Goal: Task Accomplishment & Management: Use online tool/utility

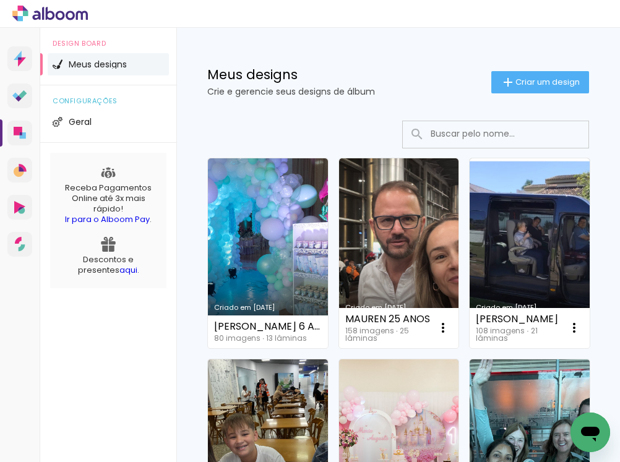
click at [245, 17] on div at bounding box center [310, 14] width 620 height 28
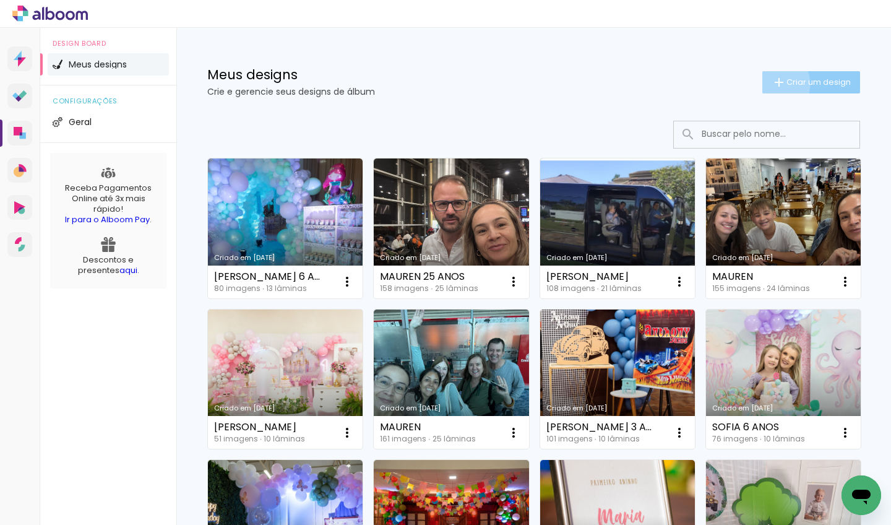
click at [619, 84] on iron-icon at bounding box center [778, 82] width 15 height 15
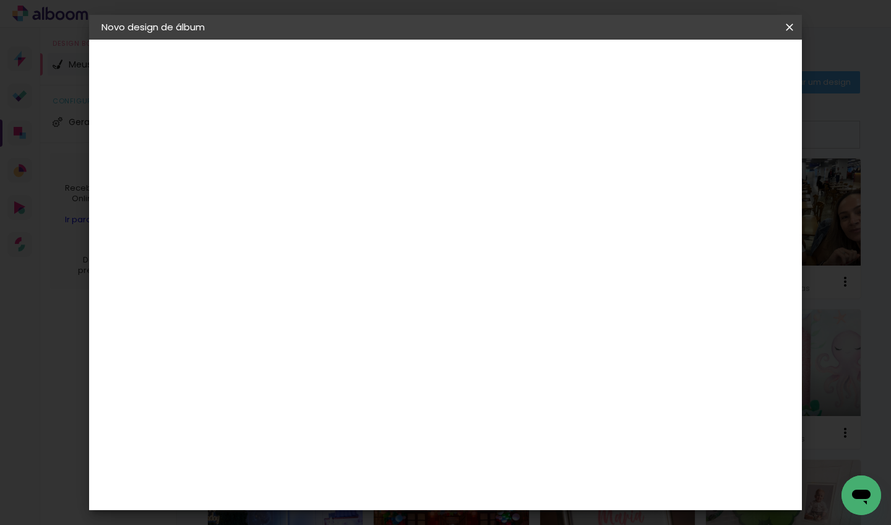
click at [304, 172] on input at bounding box center [304, 165] width 0 height 19
type input "HELOISA 1 ANO"
click at [0, 0] on slot "Avançar" at bounding box center [0, 0] width 0 height 0
click at [387, 299] on span "20 × 30" at bounding box center [359, 315] width 58 height 33
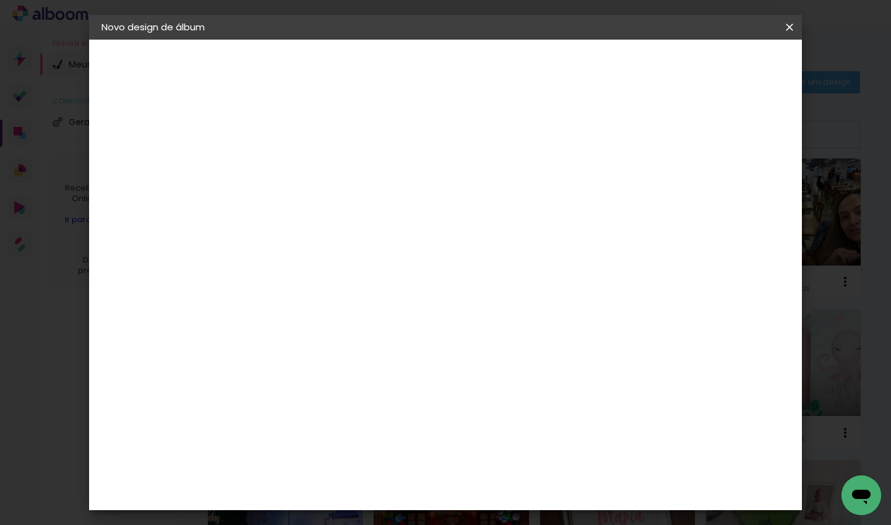
click at [0, 0] on slot "Avançar" at bounding box center [0, 0] width 0 height 0
click at [387, 453] on span "30 × 30" at bounding box center [359, 469] width 58 height 33
click at [0, 0] on slot "Avançar" at bounding box center [0, 0] width 0 height 0
click at [619, 132] on div at bounding box center [636, 133] width 11 height 11
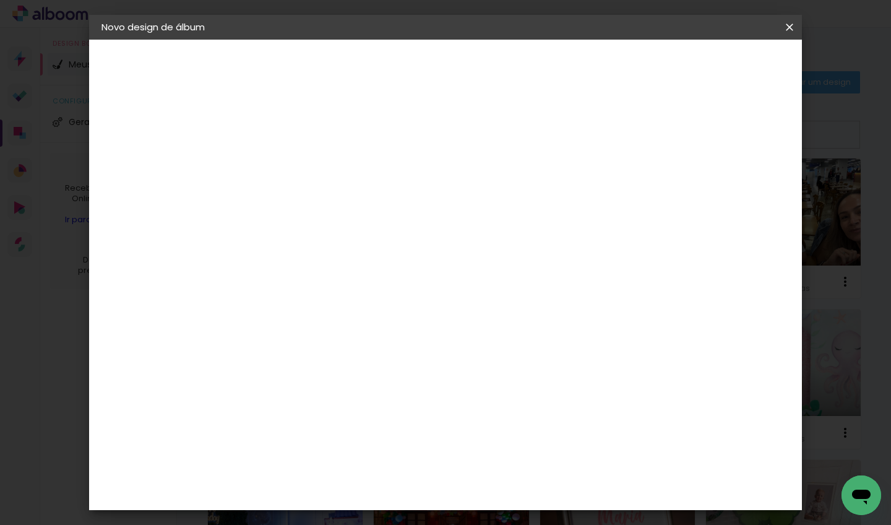
type paper-checkbox "on"
click at [619, 67] on span "Iniciar design" at bounding box center [684, 65] width 56 height 9
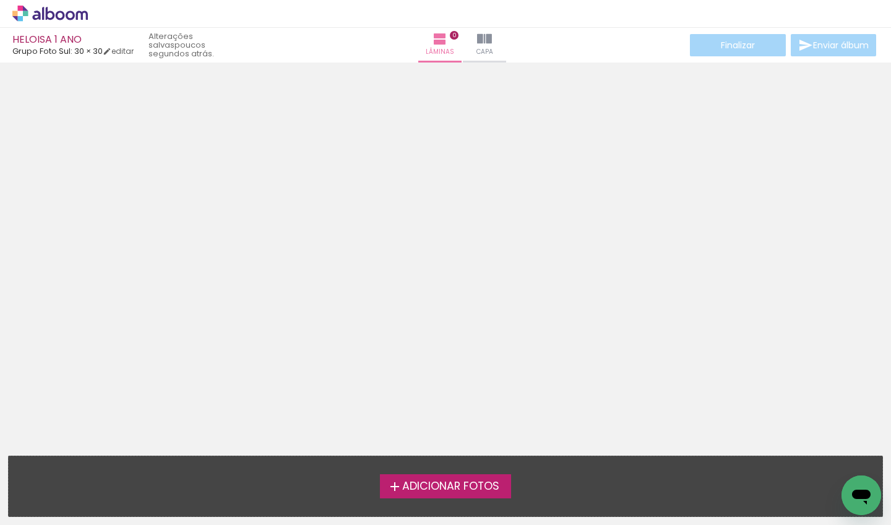
click at [454, 461] on span "Adicionar Fotos" at bounding box center [450, 486] width 97 height 11
click at [0, 0] on input "file" at bounding box center [0, 0] width 0 height 0
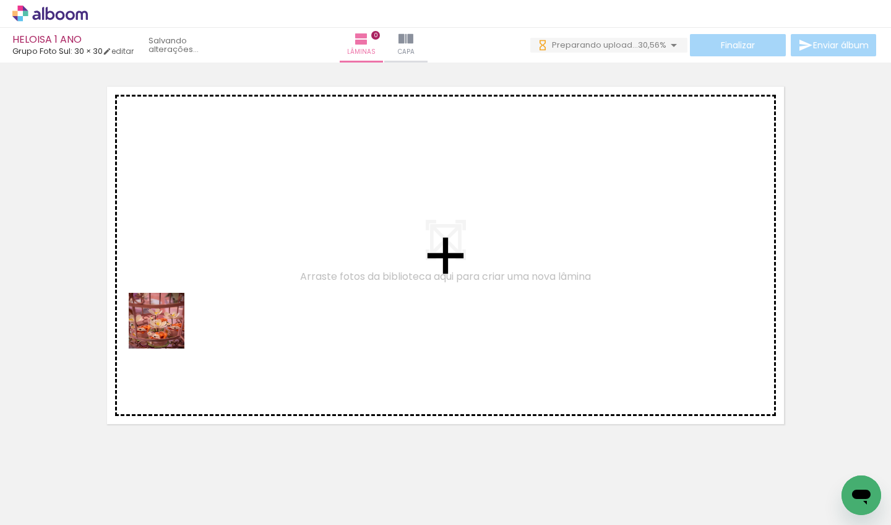
drag, startPoint x: 127, startPoint y: 481, endPoint x: 173, endPoint y: 318, distance: 169.2
click at [173, 318] on quentale-workspace at bounding box center [445, 262] width 891 height 525
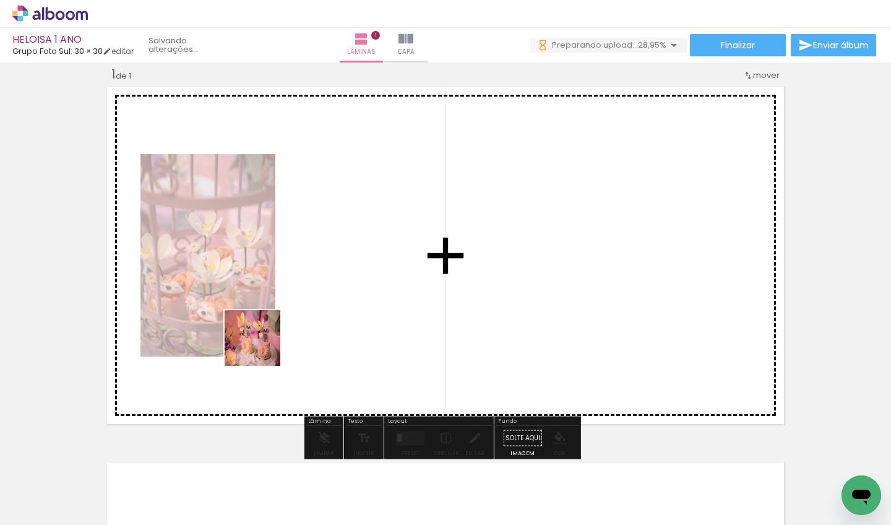
drag, startPoint x: 205, startPoint y: 484, endPoint x: 262, endPoint y: 346, distance: 148.6
click at [262, 346] on quentale-workspace at bounding box center [445, 262] width 891 height 525
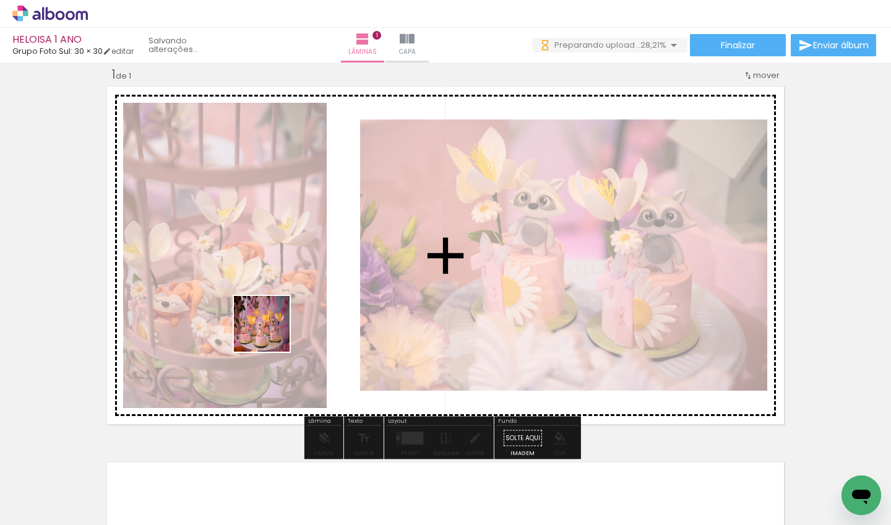
click at [272, 326] on quentale-workspace at bounding box center [445, 262] width 891 height 525
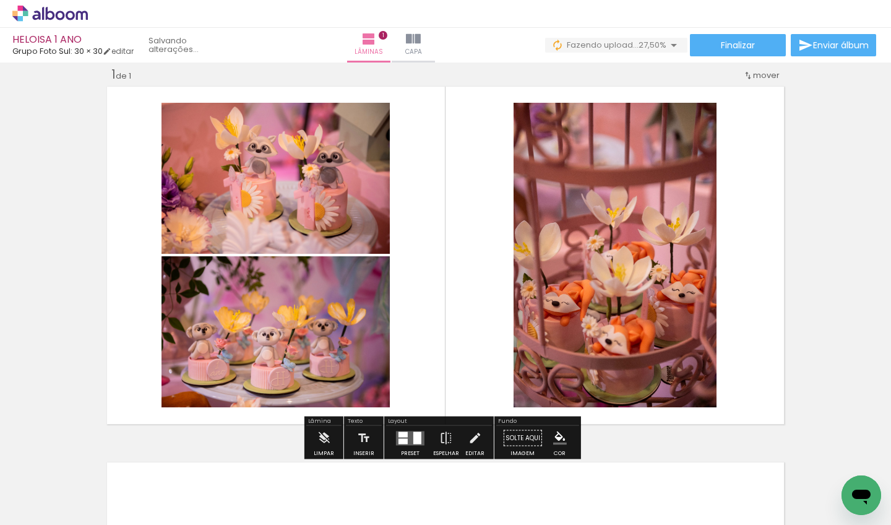
drag, startPoint x: 339, startPoint y: 481, endPoint x: 349, endPoint y: 333, distance: 147.6
click at [349, 333] on quentale-workspace at bounding box center [445, 262] width 891 height 525
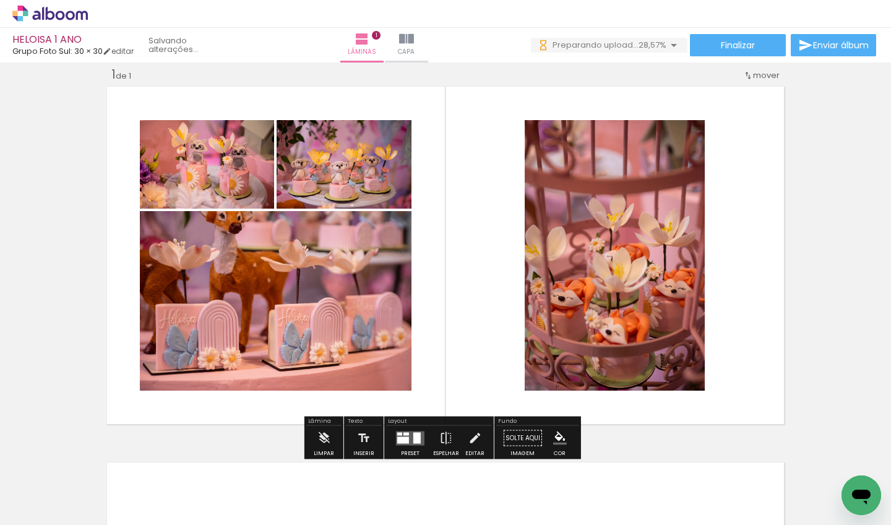
drag, startPoint x: 404, startPoint y: 487, endPoint x: 396, endPoint y: 320, distance: 167.2
click at [396, 320] on quentale-workspace at bounding box center [445, 262] width 891 height 525
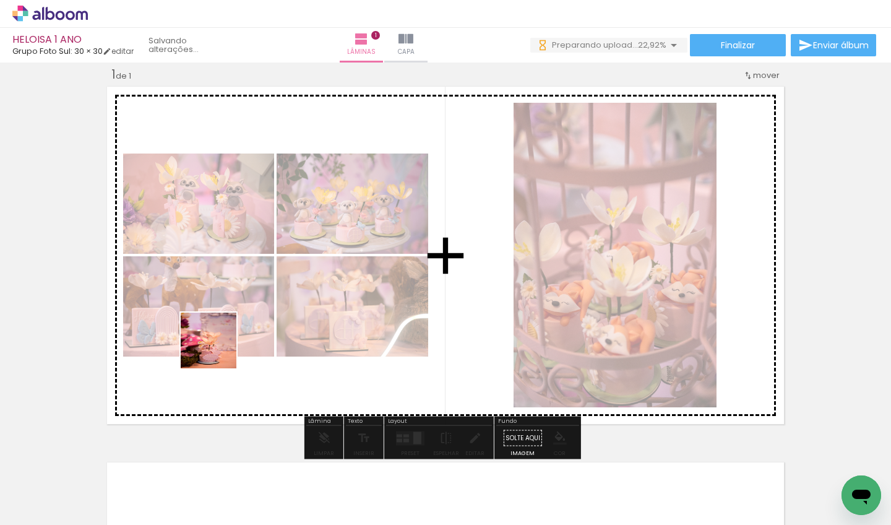
drag, startPoint x: 155, startPoint y: 487, endPoint x: 218, endPoint y: 349, distance: 151.4
click at [218, 349] on quentale-workspace at bounding box center [445, 262] width 891 height 525
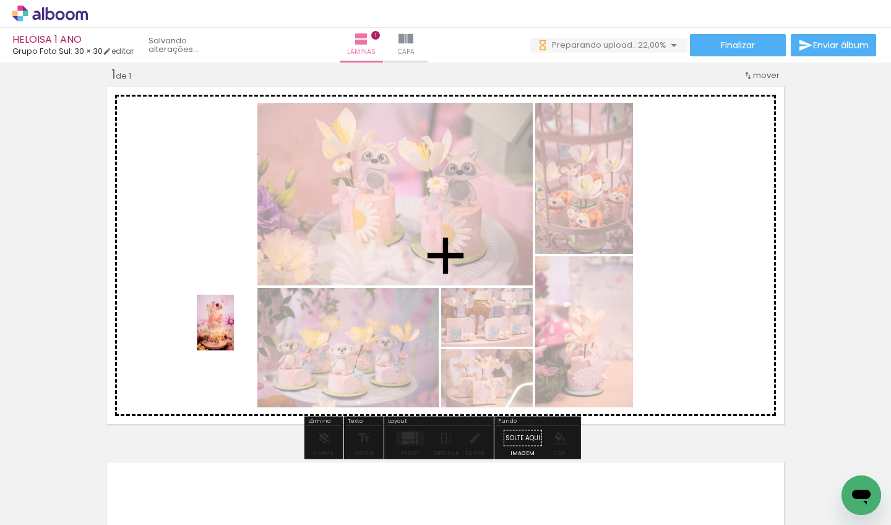
drag, startPoint x: 233, startPoint y: 486, endPoint x: 234, endPoint y: 332, distance: 154.6
click at [234, 332] on quentale-workspace at bounding box center [445, 262] width 891 height 525
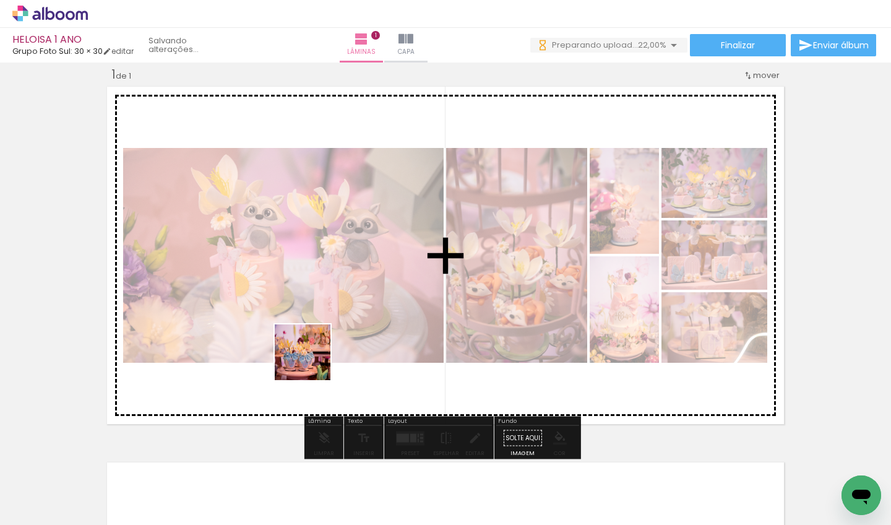
drag, startPoint x: 300, startPoint y: 486, endPoint x: 312, endPoint y: 361, distance: 125.5
click at [312, 361] on quentale-workspace at bounding box center [445, 262] width 891 height 525
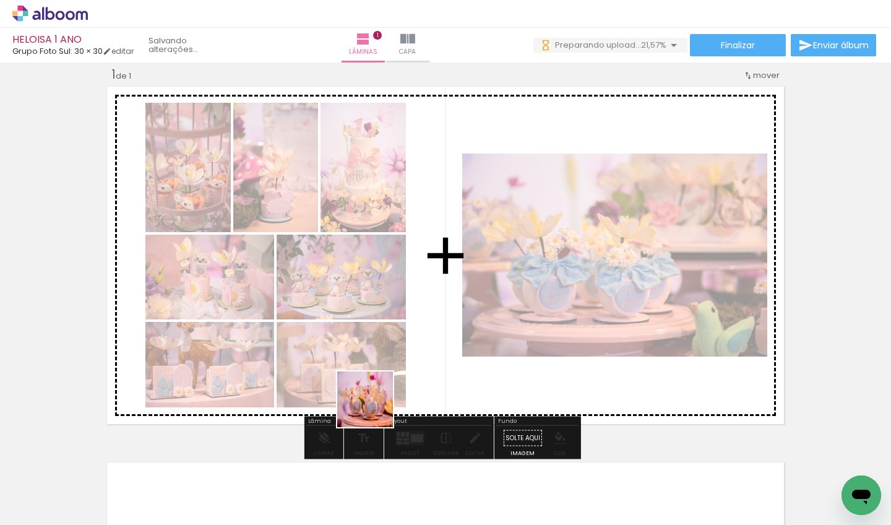
drag, startPoint x: 372, startPoint y: 481, endPoint x: 384, endPoint y: 366, distance: 115.7
click at [384, 366] on quentale-workspace at bounding box center [445, 262] width 891 height 525
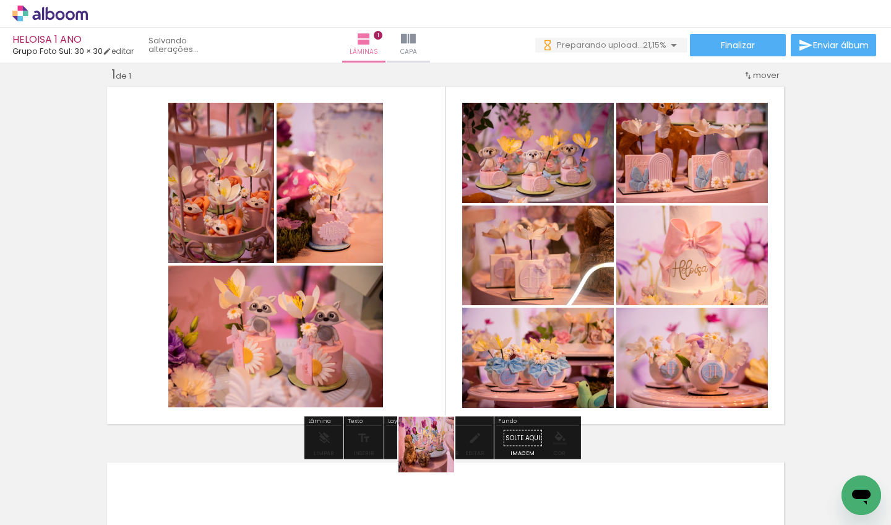
drag, startPoint x: 435, startPoint y: 481, endPoint x: 435, endPoint y: 320, distance: 160.8
click at [435, 320] on quentale-workspace at bounding box center [445, 262] width 891 height 525
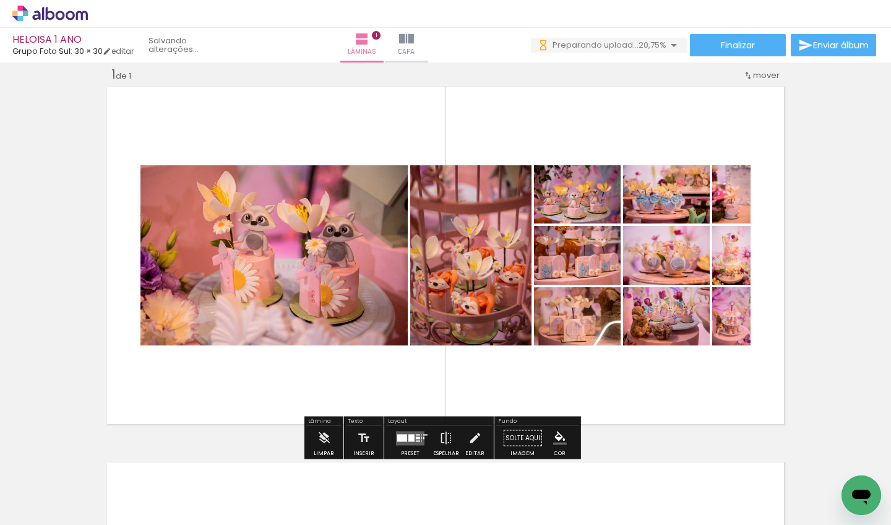
drag, startPoint x: 510, startPoint y: 487, endPoint x: 525, endPoint y: 326, distance: 162.2
click at [525, 326] on quentale-workspace at bounding box center [445, 262] width 891 height 525
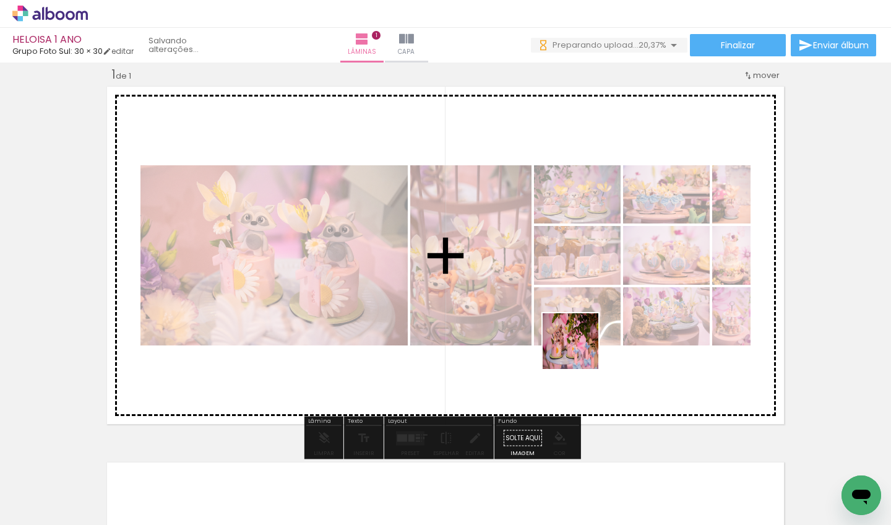
drag, startPoint x: 580, startPoint y: 473, endPoint x: 580, endPoint y: 349, distance: 123.7
click at [580, 349] on quentale-workspace at bounding box center [445, 262] width 891 height 525
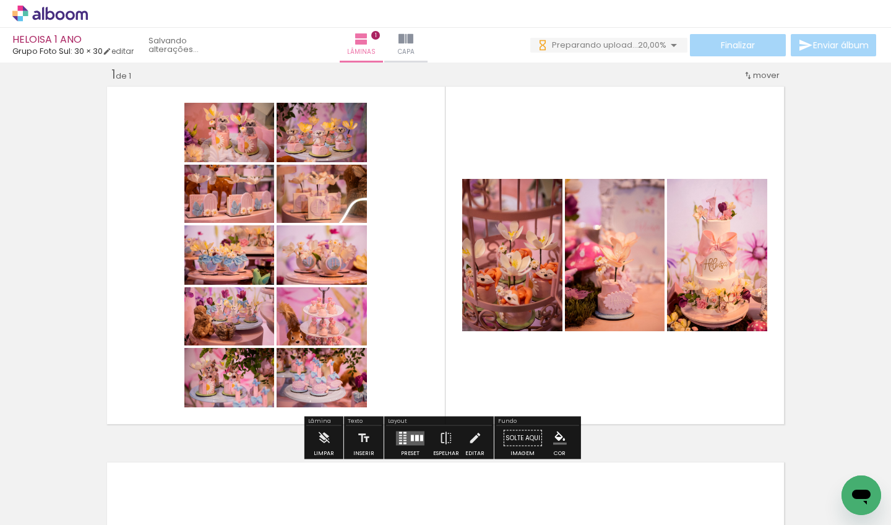
drag, startPoint x: 641, startPoint y: 476, endPoint x: 641, endPoint y: 354, distance: 122.5
click at [619, 354] on quentale-workspace at bounding box center [445, 262] width 891 height 525
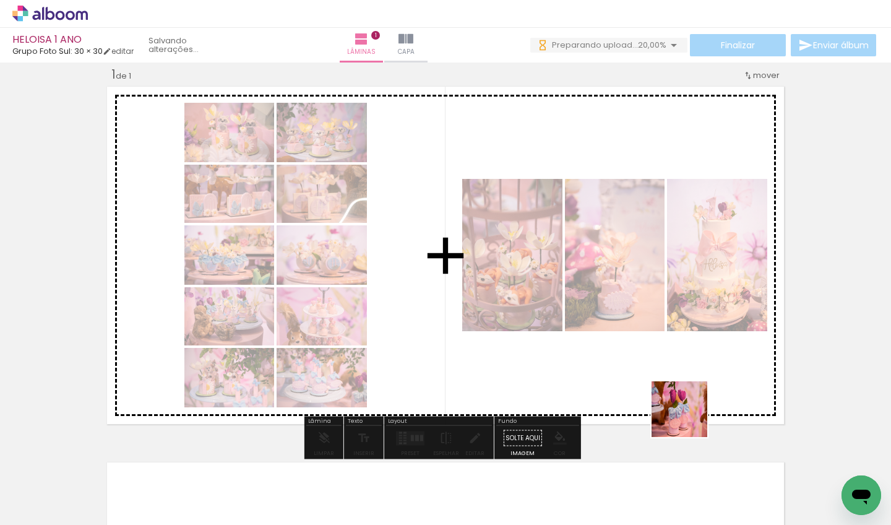
drag, startPoint x: 705, startPoint y: 487, endPoint x: 671, endPoint y: 335, distance: 156.5
click at [619, 335] on quentale-workspace at bounding box center [445, 262] width 891 height 525
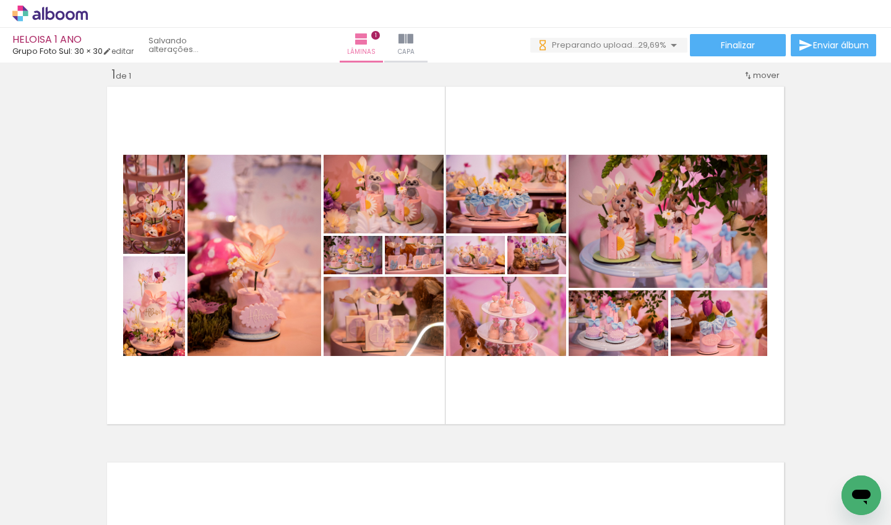
drag, startPoint x: 287, startPoint y: 523, endPoint x: 327, endPoint y: 524, distance: 40.2
click at [101, 461] on iron-horizontal-list at bounding box center [89, 485] width 25 height 77
drag, startPoint x: 314, startPoint y: 521, endPoint x: 339, endPoint y: 521, distance: 24.7
click at [101, 461] on iron-horizontal-list at bounding box center [89, 485] width 25 height 77
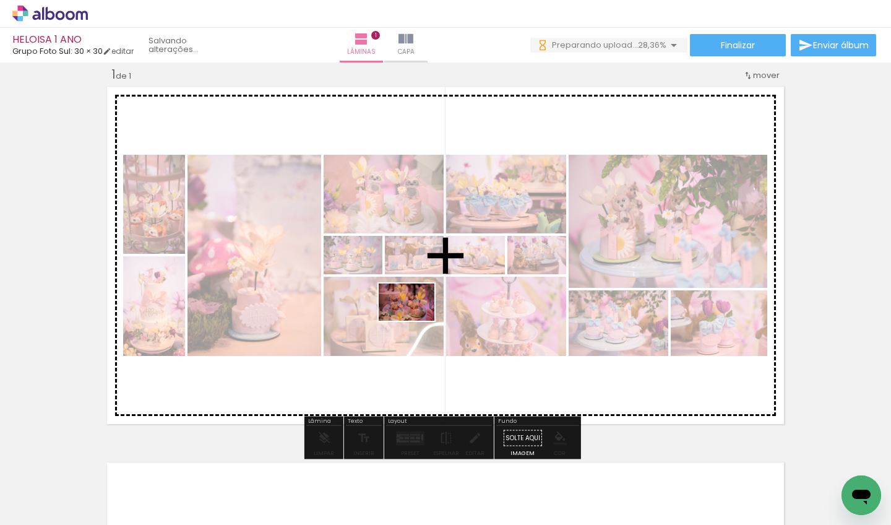
drag, startPoint x: 409, startPoint y: 494, endPoint x: 416, endPoint y: 320, distance: 173.9
click at [416, 320] on quentale-workspace at bounding box center [445, 262] width 891 height 525
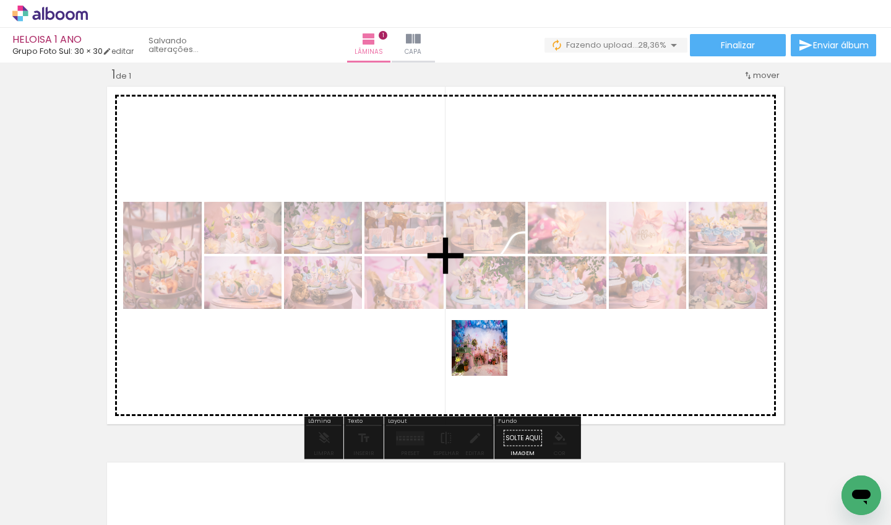
drag, startPoint x: 489, startPoint y: 486, endPoint x: 489, endPoint y: 338, distance: 147.2
click at [489, 338] on quentale-workspace at bounding box center [445, 262] width 891 height 525
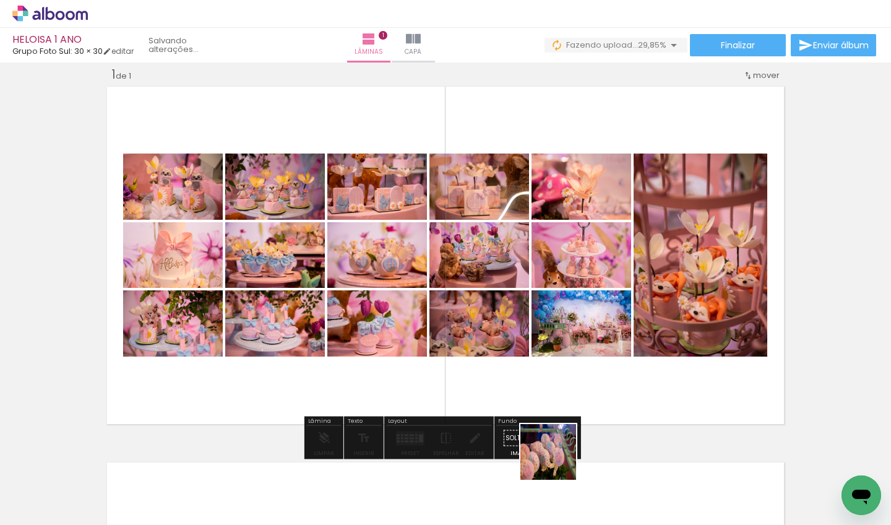
drag, startPoint x: 557, startPoint y: 495, endPoint x: 557, endPoint y: 380, distance: 114.4
click at [557, 380] on quentale-workspace at bounding box center [445, 262] width 891 height 525
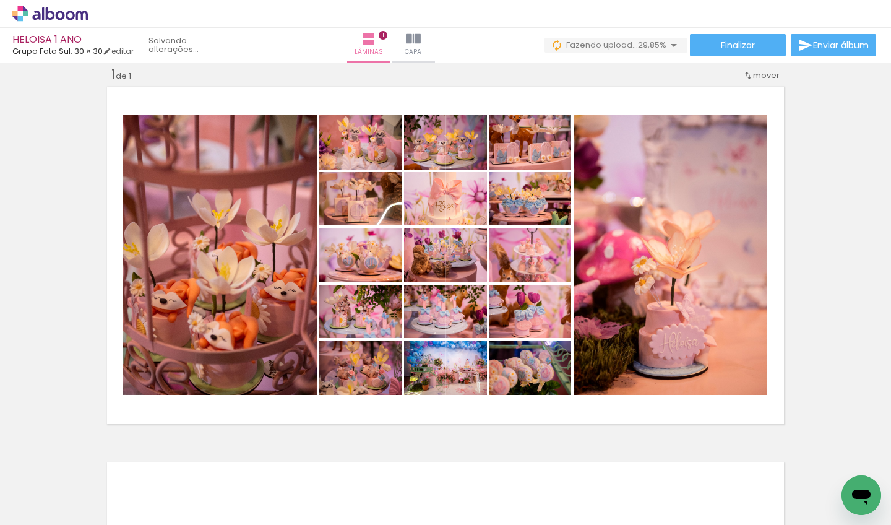
scroll to position [0, 622]
drag, startPoint x: 291, startPoint y: 519, endPoint x: 357, endPoint y: 518, distance: 65.6
click at [101, 461] on iron-horizontal-list at bounding box center [89, 485] width 25 height 77
drag, startPoint x: 321, startPoint y: 519, endPoint x: 367, endPoint y: 520, distance: 46.4
click at [101, 461] on iron-horizontal-list at bounding box center [89, 485] width 25 height 77
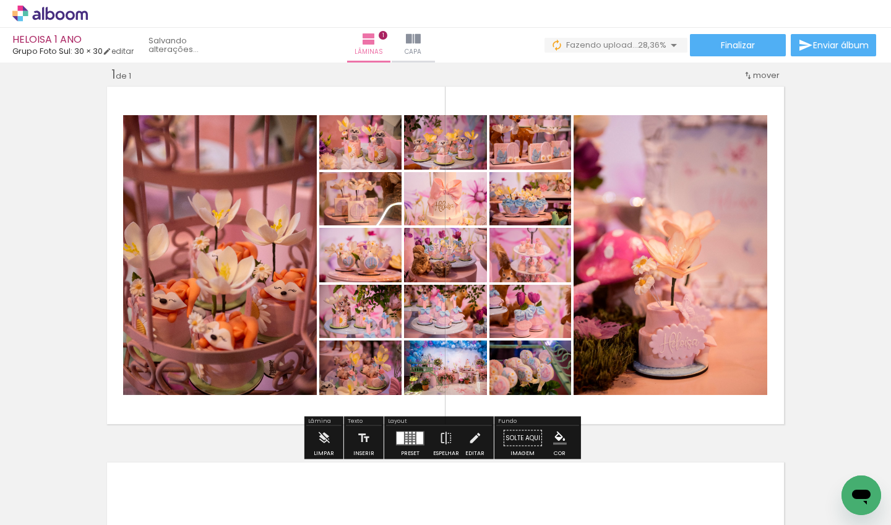
click at [405, 437] on div at bounding box center [406, 437] width 2 height 1
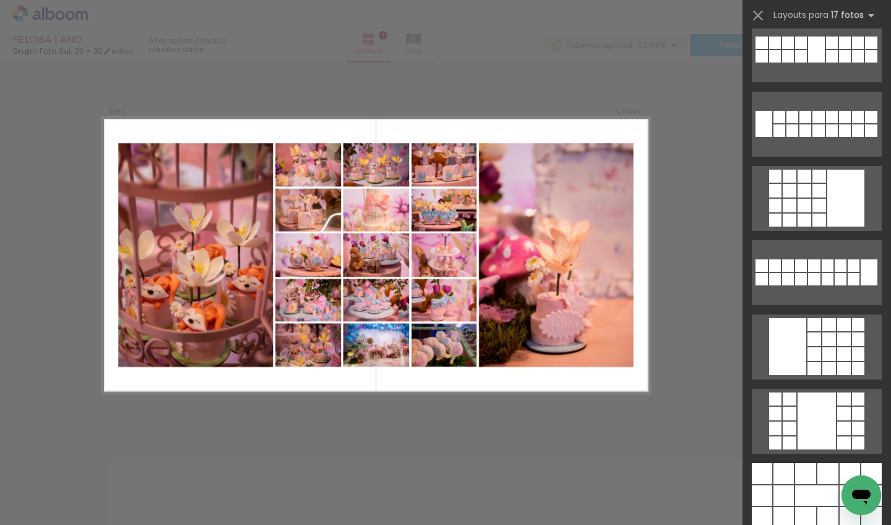
scroll to position [766, 0]
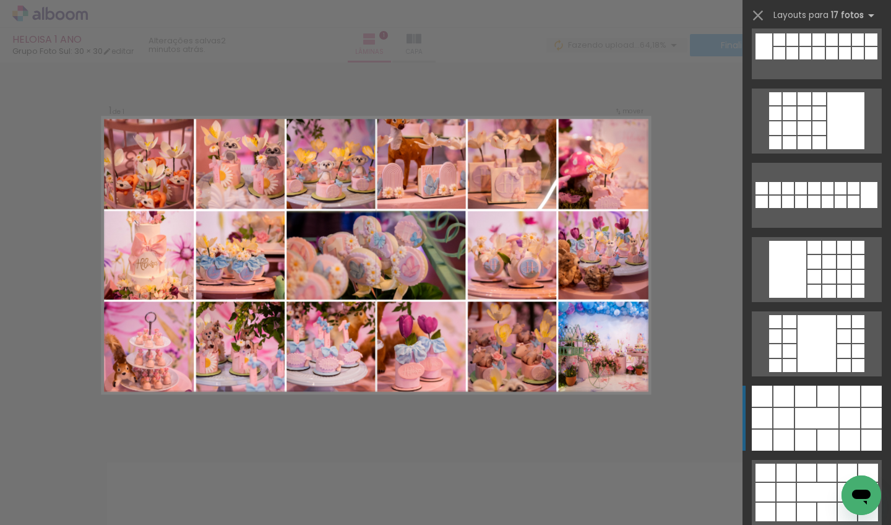
click at [619, 428] on quentale-layouter at bounding box center [817, 417] width 130 height 65
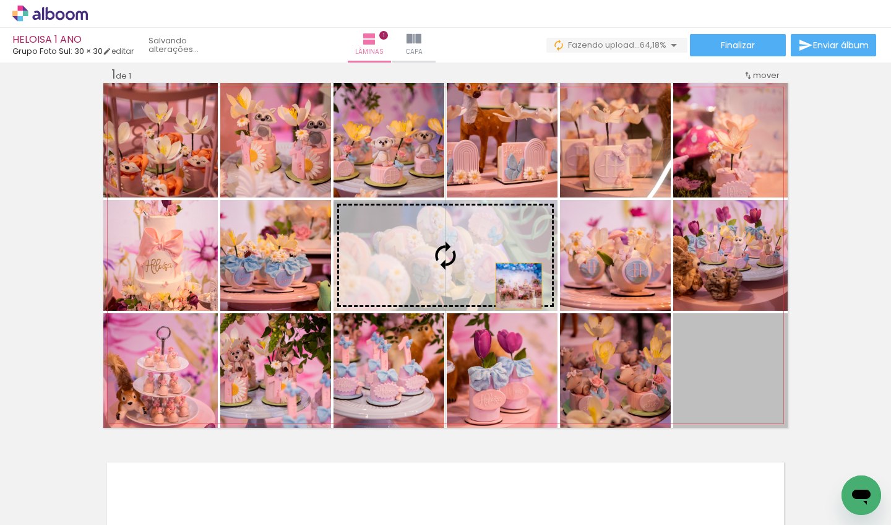
drag, startPoint x: 723, startPoint y: 384, endPoint x: 514, endPoint y: 285, distance: 231.3
click at [0, 0] on slot at bounding box center [0, 0] width 0 height 0
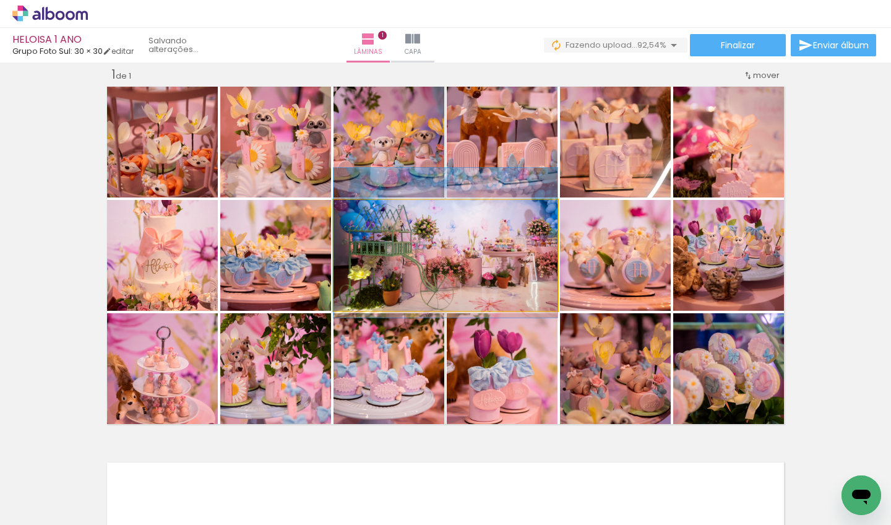
drag, startPoint x: 500, startPoint y: 267, endPoint x: 480, endPoint y: 254, distance: 23.3
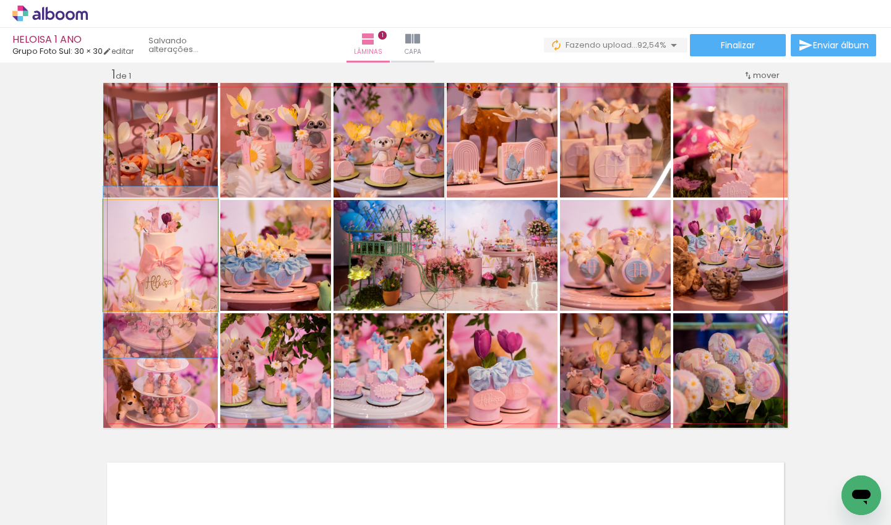
drag, startPoint x: 192, startPoint y: 241, endPoint x: 191, endPoint y: 258, distance: 16.7
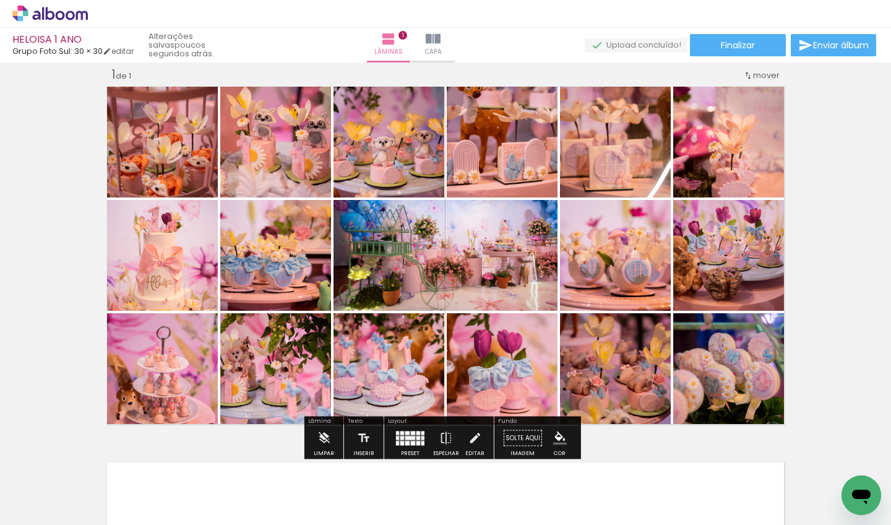
click at [400, 439] on div at bounding box center [402, 437] width 4 height 4
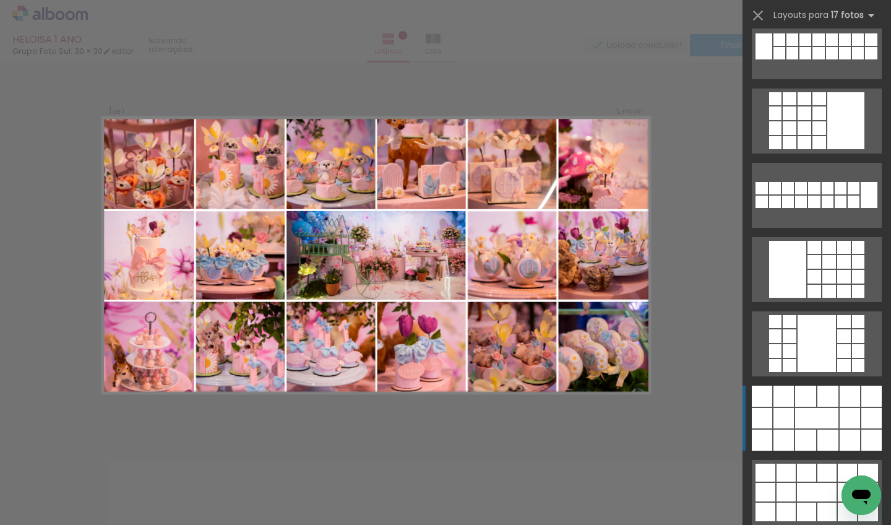
click at [619, 237] on div "Confirmar Cancelar" at bounding box center [445, 437] width 891 height 781
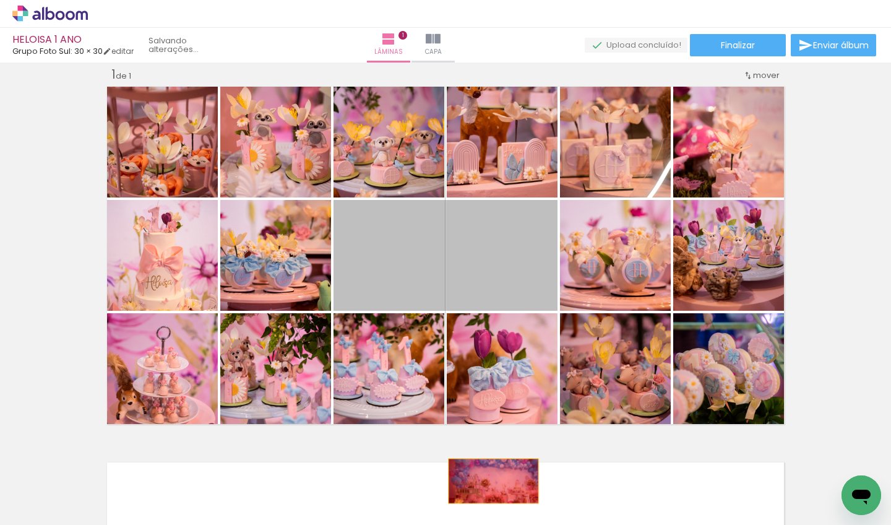
drag, startPoint x: 491, startPoint y: 268, endPoint x: 489, endPoint y: 481, distance: 212.8
click at [489, 461] on quentale-workspace at bounding box center [445, 262] width 891 height 525
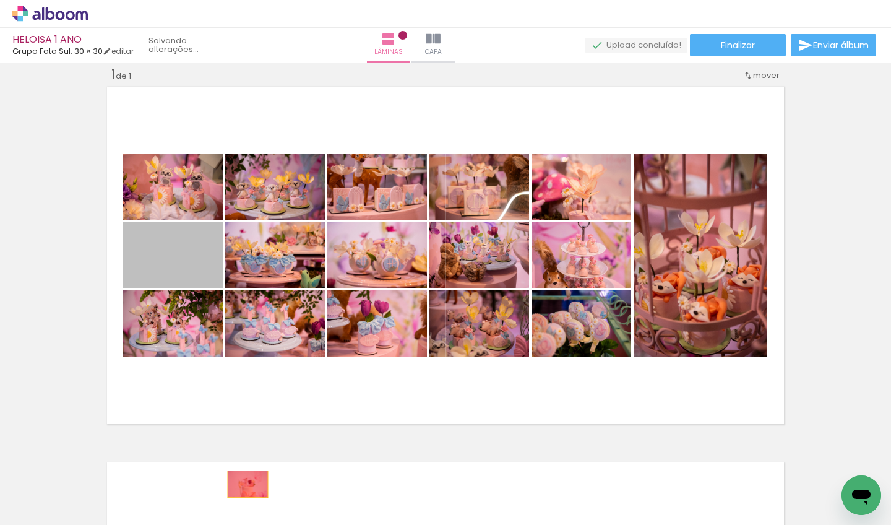
drag, startPoint x: 189, startPoint y: 258, endPoint x: 242, endPoint y: 484, distance: 232.0
click at [242, 461] on quentale-workspace at bounding box center [445, 262] width 891 height 525
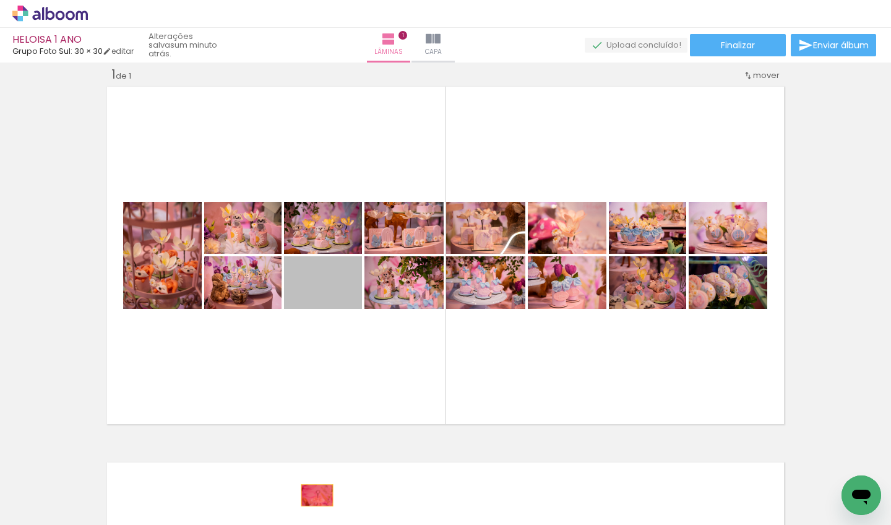
drag, startPoint x: 341, startPoint y: 295, endPoint x: 312, endPoint y: 495, distance: 201.9
click at [312, 461] on quentale-workspace at bounding box center [445, 262] width 891 height 525
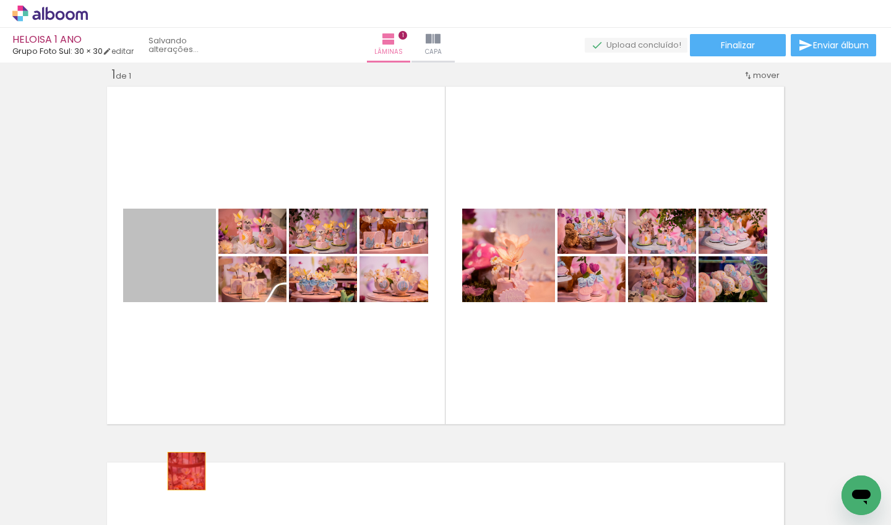
drag, startPoint x: 170, startPoint y: 266, endPoint x: 182, endPoint y: 474, distance: 208.2
click at [182, 461] on quentale-workspace at bounding box center [445, 262] width 891 height 525
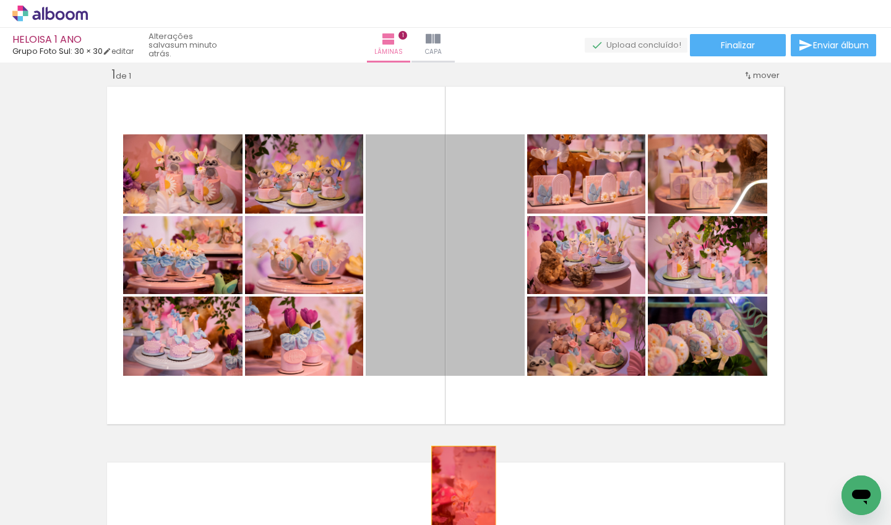
drag, startPoint x: 482, startPoint y: 291, endPoint x: 459, endPoint y: 494, distance: 204.8
click at [459, 461] on quentale-workspace at bounding box center [445, 262] width 891 height 525
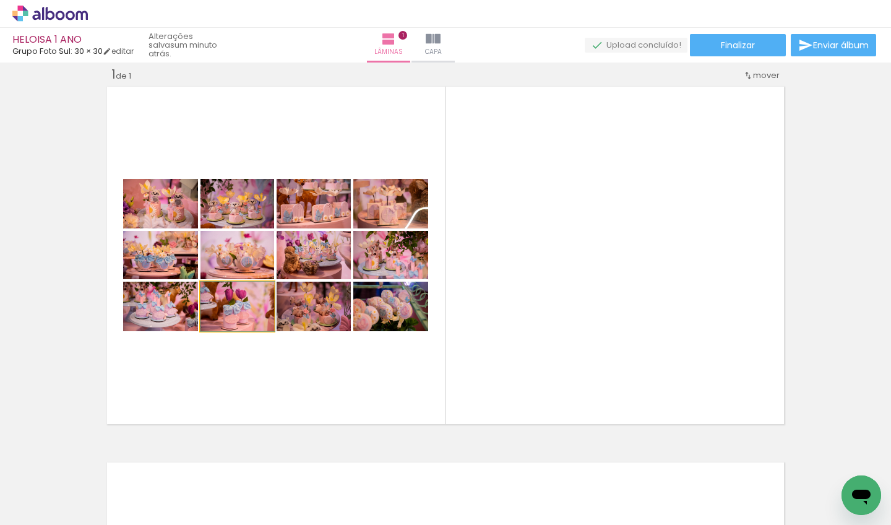
drag, startPoint x: 247, startPoint y: 314, endPoint x: 253, endPoint y: 309, distance: 7.9
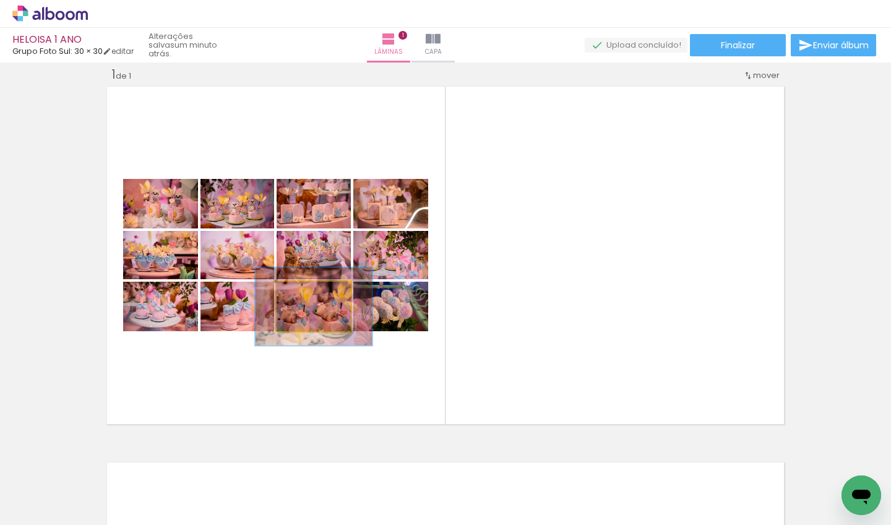
click at [317, 285] on div "P&B Largura Cor" at bounding box center [317, 285] width 74 height 0
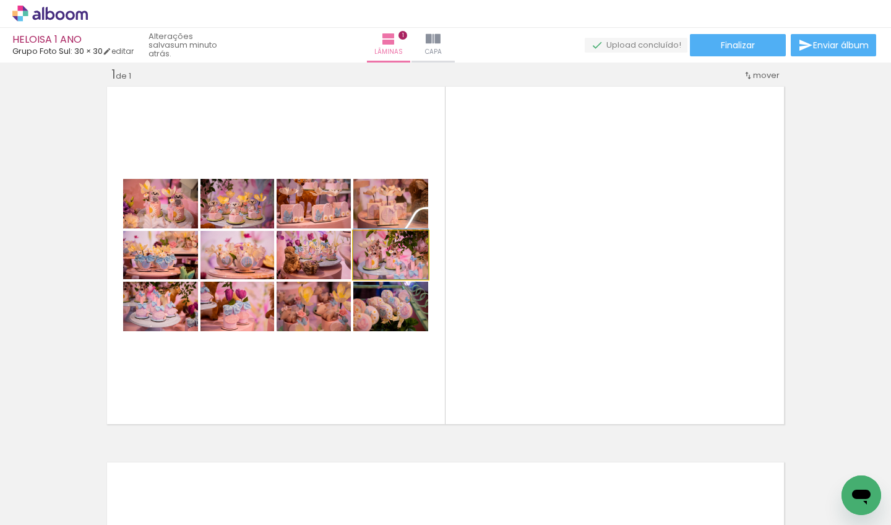
drag, startPoint x: 409, startPoint y: 267, endPoint x: 409, endPoint y: 256, distance: 10.5
click at [410, 204] on div at bounding box center [390, 203] width 75 height 50
drag, startPoint x: 325, startPoint y: 215, endPoint x: 325, endPoint y: 199, distance: 15.5
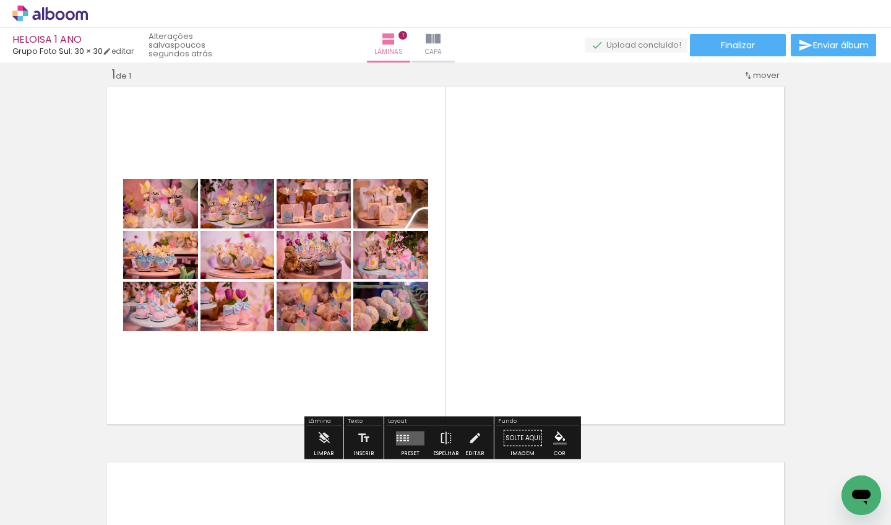
scroll to position [0, 604]
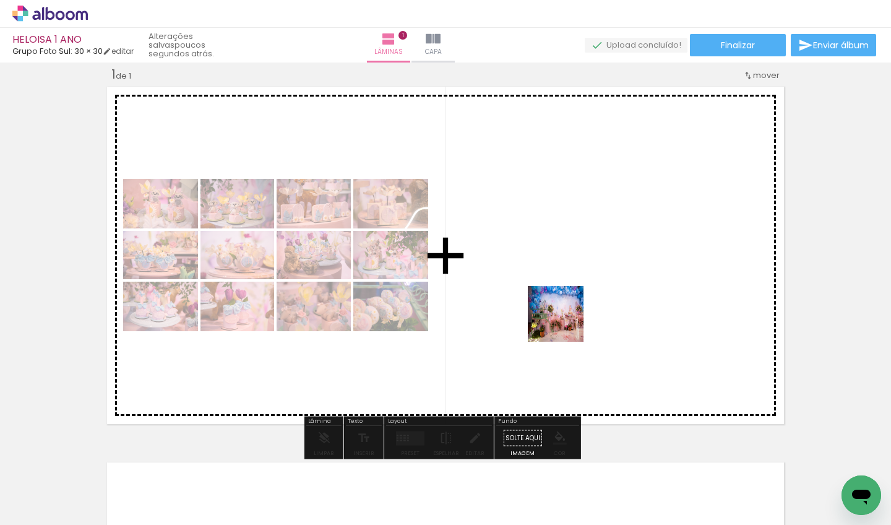
drag, startPoint x: 565, startPoint y: 492, endPoint x: 565, endPoint y: 322, distance: 170.1
click at [565, 322] on quentale-workspace at bounding box center [445, 262] width 891 height 525
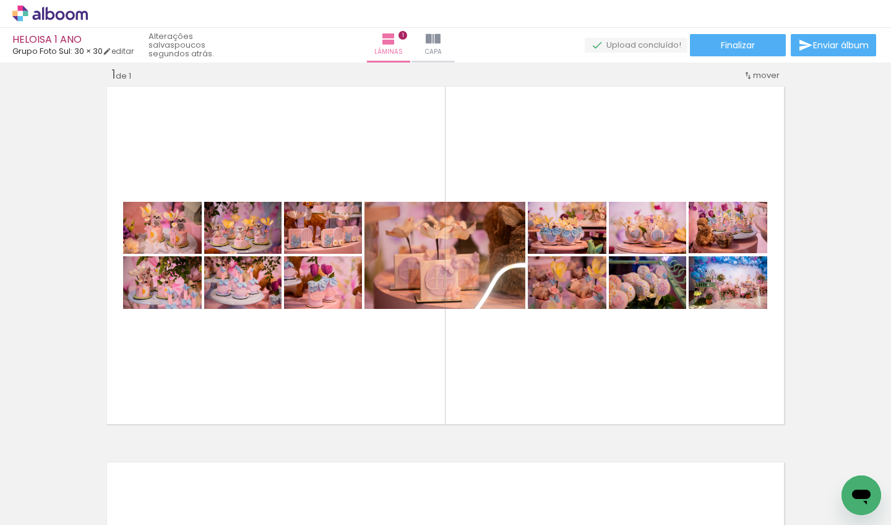
scroll to position [0, 739]
drag, startPoint x: 132, startPoint y: 520, endPoint x: 290, endPoint y: 518, distance: 157.7
click at [101, 461] on iron-horizontal-list at bounding box center [89, 485] width 25 height 77
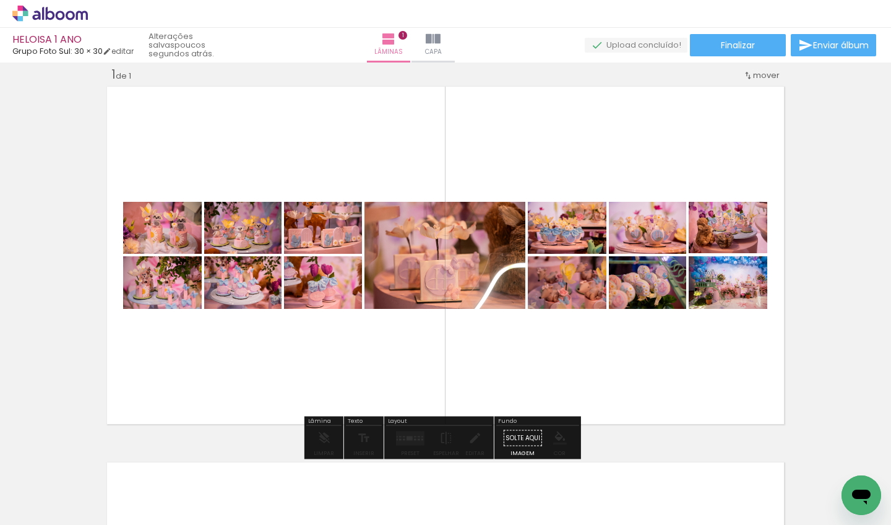
drag, startPoint x: 568, startPoint y: 289, endPoint x: 578, endPoint y: 291, distance: 9.5
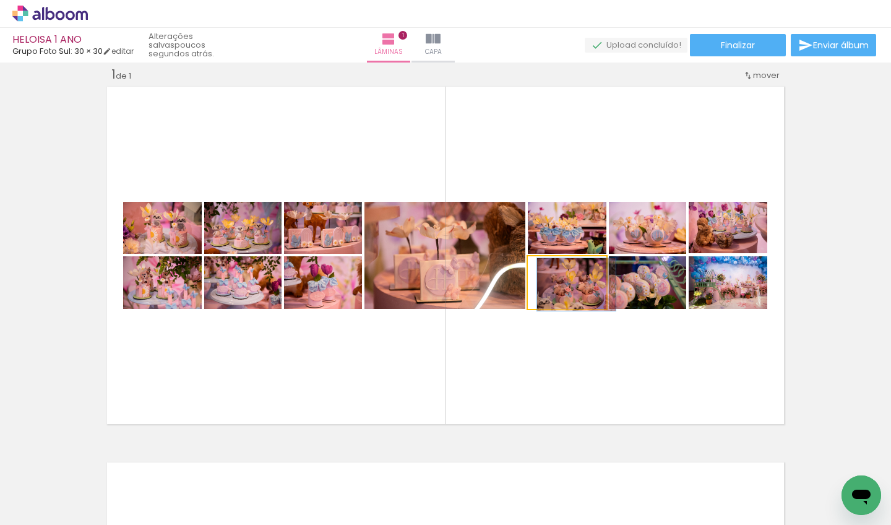
drag, startPoint x: 567, startPoint y: 268, endPoint x: 480, endPoint y: 269, distance: 86.6
type paper-slider "100"
click at [0, 0] on slot at bounding box center [0, 0] width 0 height 0
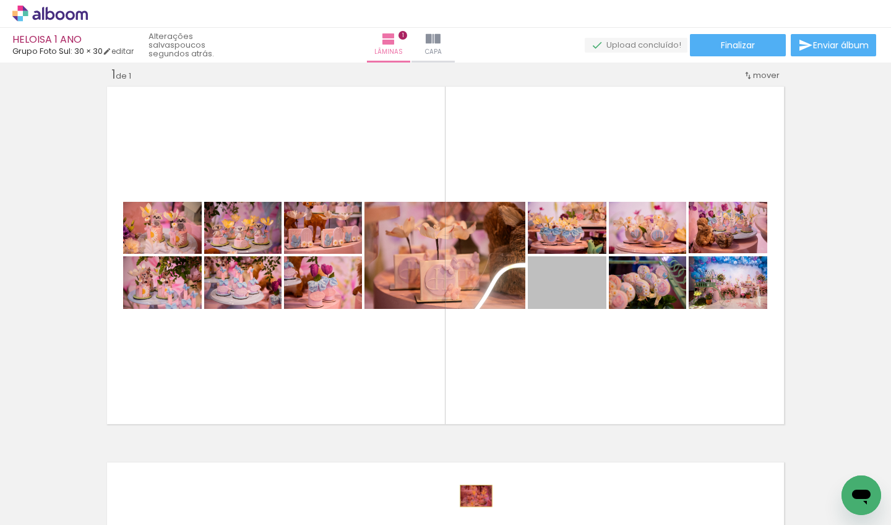
drag, startPoint x: 588, startPoint y: 291, endPoint x: 471, endPoint y: 495, distance: 235.2
click at [471, 461] on quentale-workspace at bounding box center [445, 262] width 891 height 525
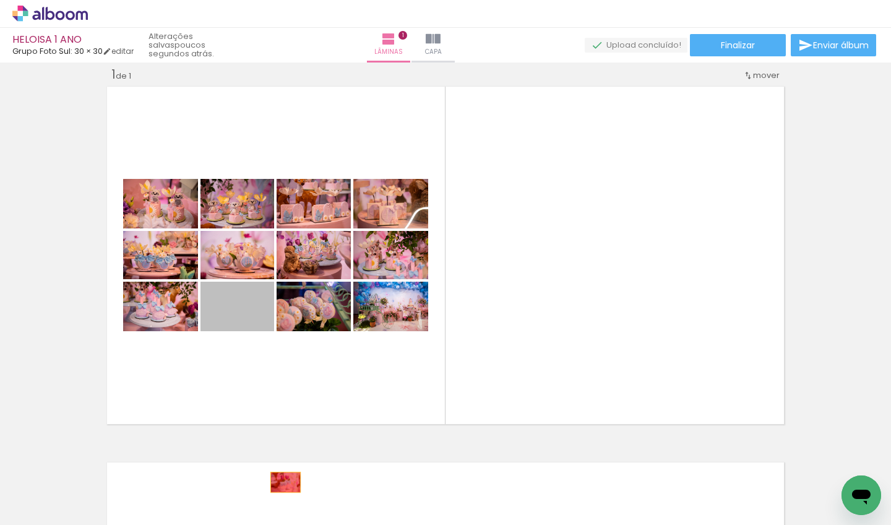
drag, startPoint x: 251, startPoint y: 317, endPoint x: 281, endPoint y: 482, distance: 168.5
click at [281, 461] on quentale-workspace at bounding box center [445, 262] width 891 height 525
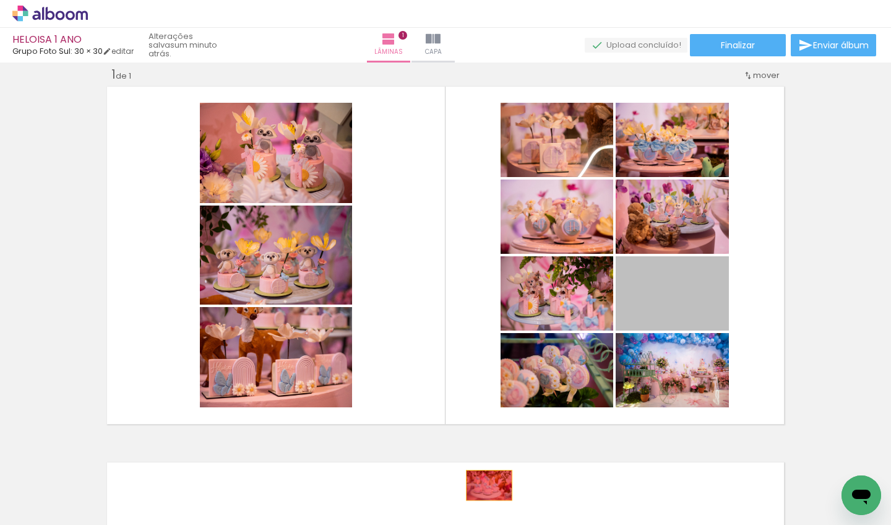
drag, startPoint x: 659, startPoint y: 306, endPoint x: 484, endPoint y: 485, distance: 251.1
click at [484, 461] on quentale-workspace at bounding box center [445, 262] width 891 height 525
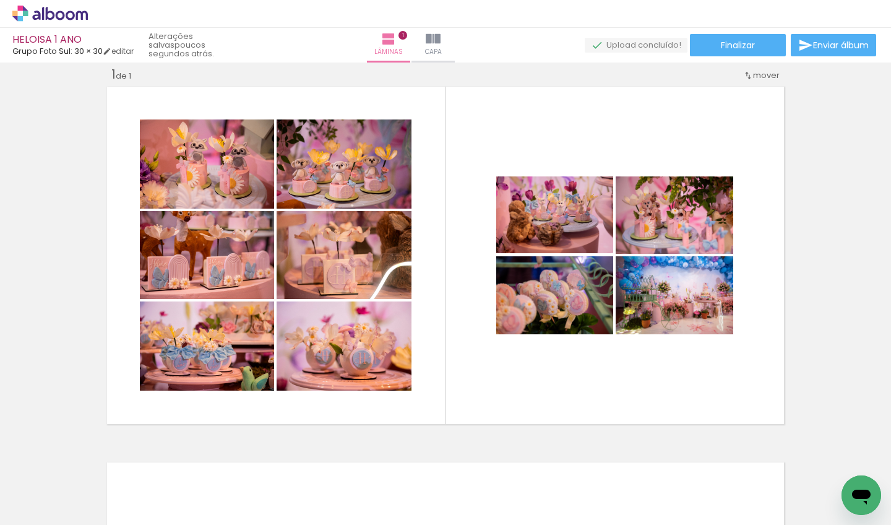
scroll to position [0, 440]
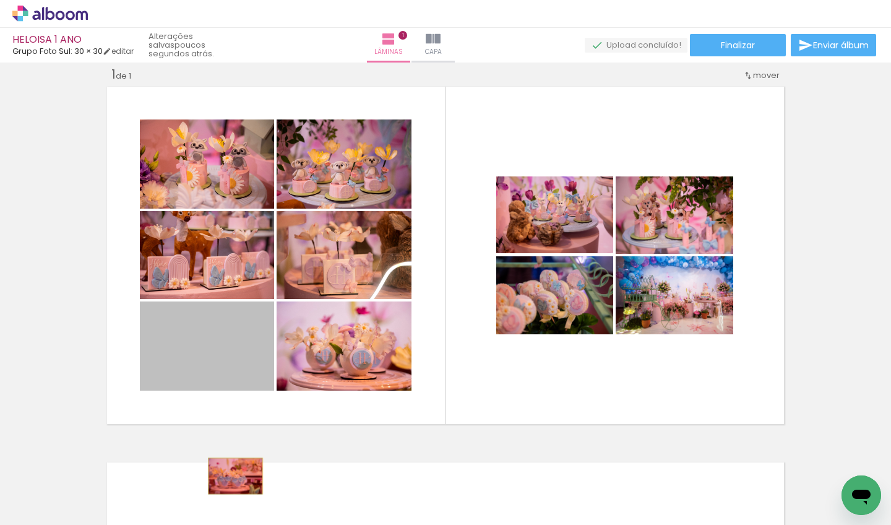
drag, startPoint x: 205, startPoint y: 362, endPoint x: 234, endPoint y: 491, distance: 131.4
click at [234, 461] on quentale-workspace at bounding box center [445, 262] width 891 height 525
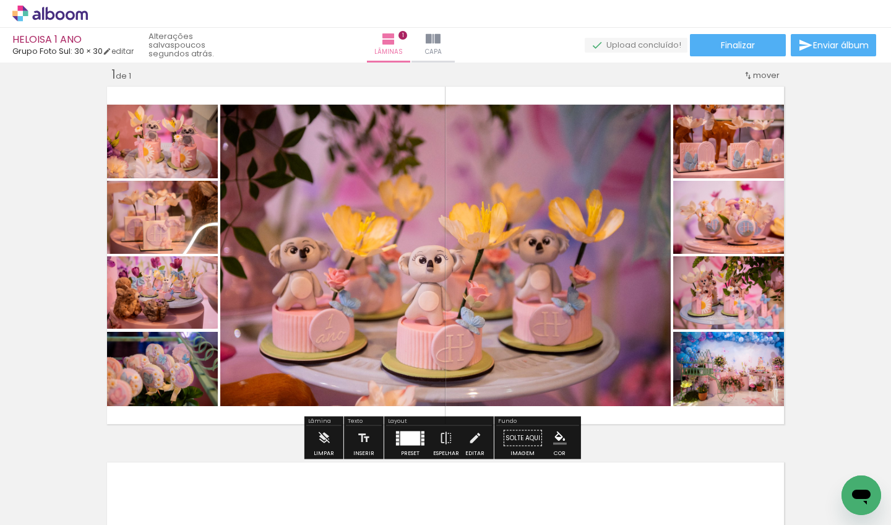
click at [404, 439] on div at bounding box center [410, 438] width 20 height 14
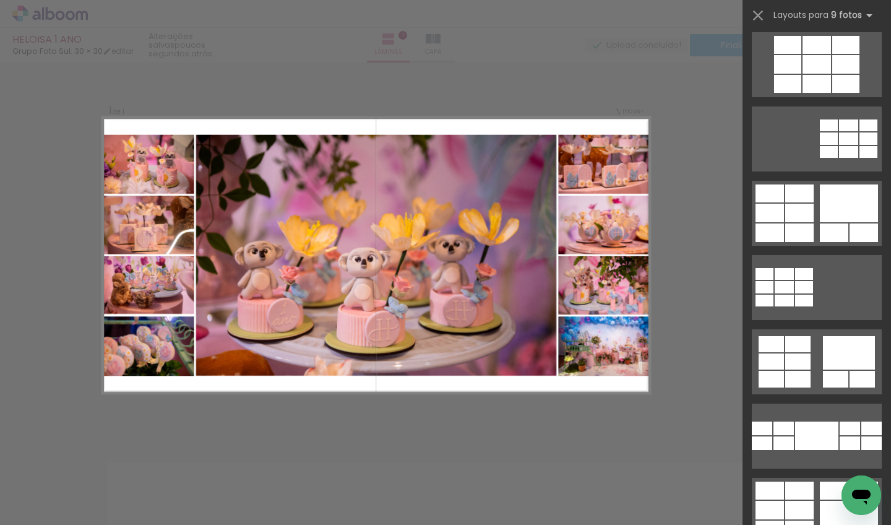
scroll to position [0, 0]
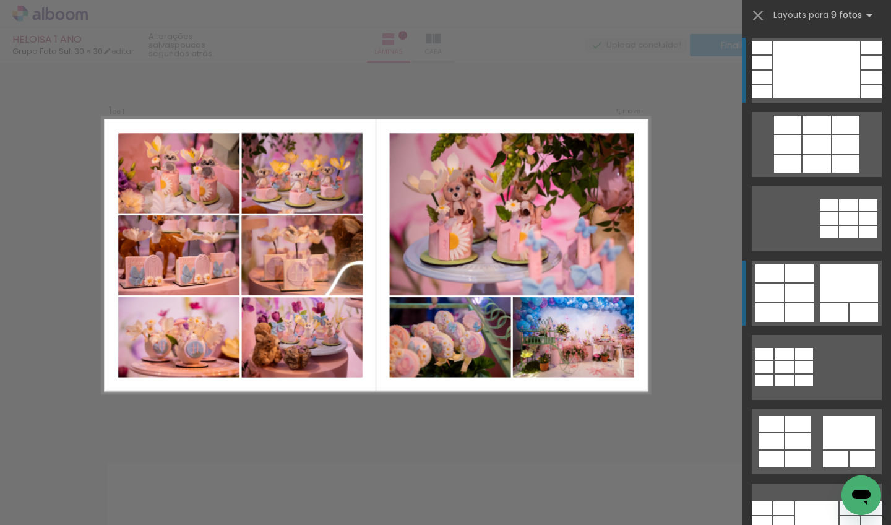
click at [619, 294] on div at bounding box center [849, 283] width 58 height 38
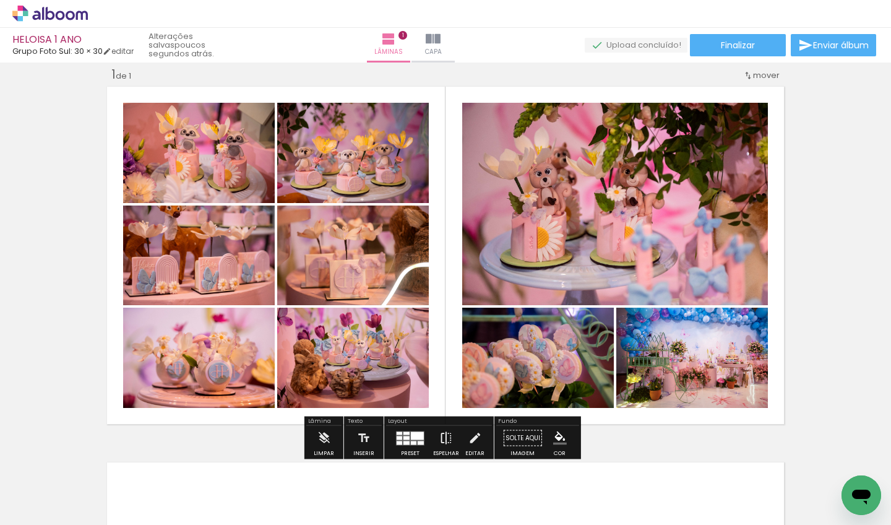
click at [445, 436] on iron-icon at bounding box center [446, 438] width 14 height 25
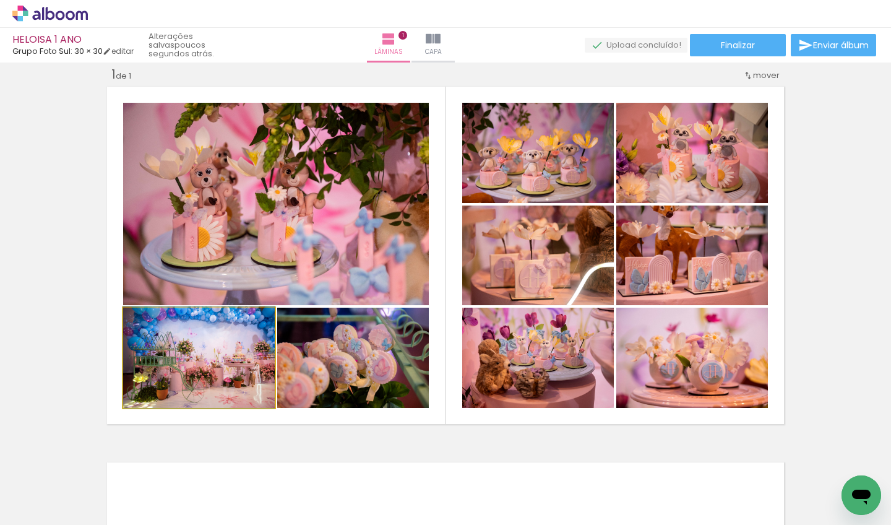
drag, startPoint x: 228, startPoint y: 368, endPoint x: 310, endPoint y: 269, distance: 128.7
click at [0, 0] on slot at bounding box center [0, 0] width 0 height 0
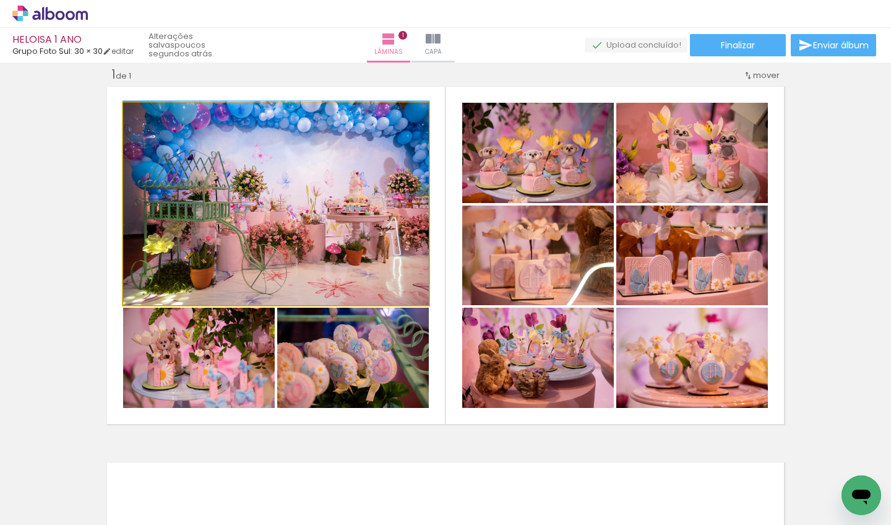
drag, startPoint x: 277, startPoint y: 255, endPoint x: 323, endPoint y: 221, distance: 57.9
click at [323, 221] on div at bounding box center [276, 203] width 306 height 204
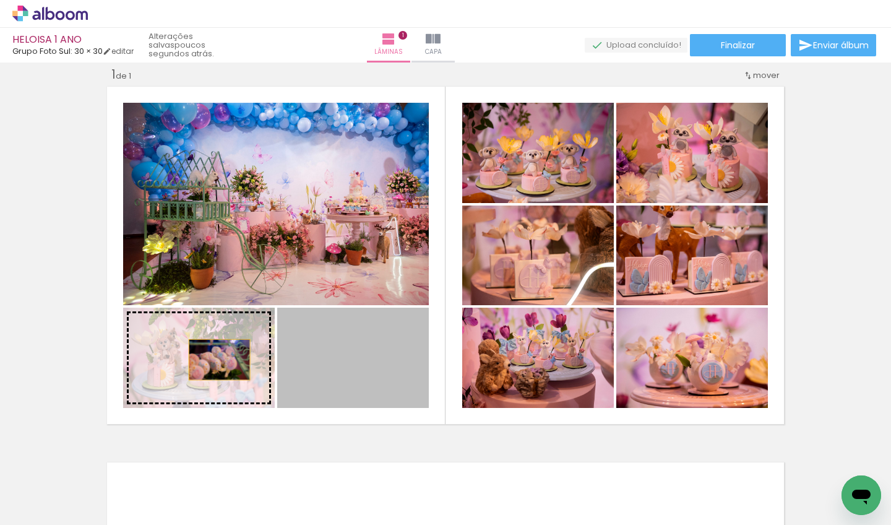
drag, startPoint x: 327, startPoint y: 359, endPoint x: 214, endPoint y: 359, distance: 113.2
click at [0, 0] on slot at bounding box center [0, 0] width 0 height 0
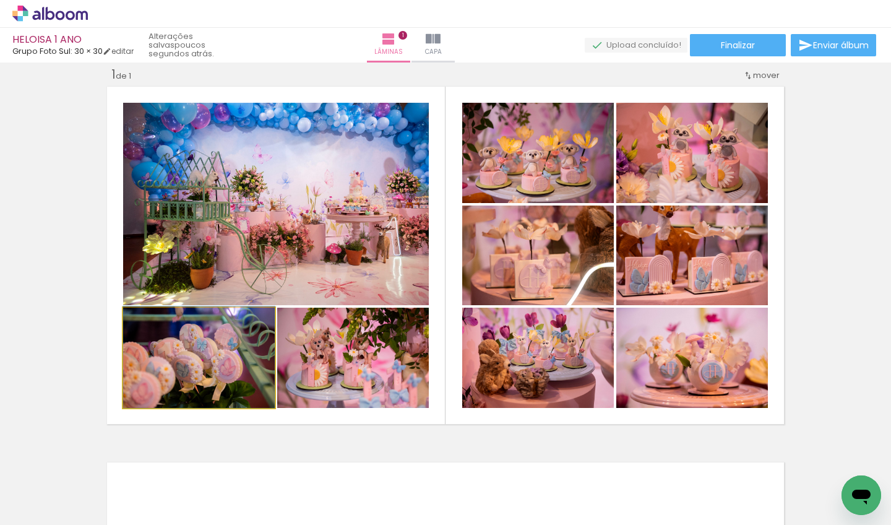
drag, startPoint x: 218, startPoint y: 364, endPoint x: 232, endPoint y: 345, distance: 23.9
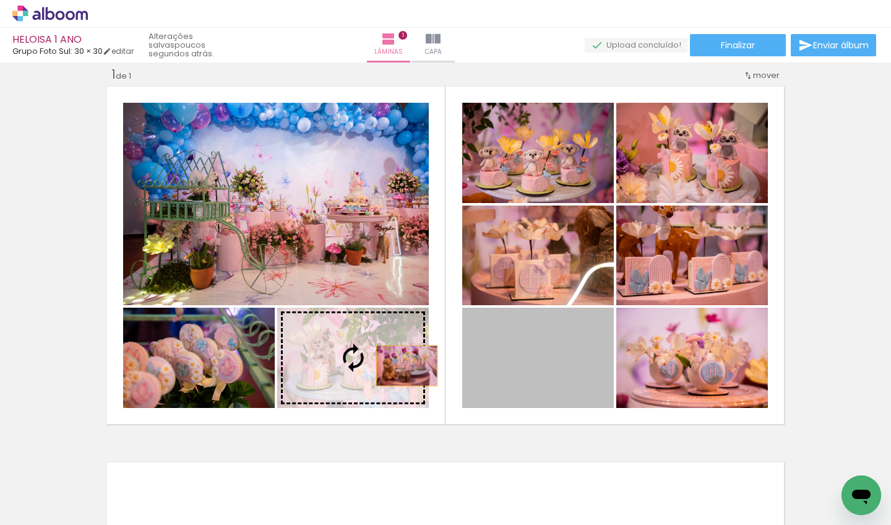
drag, startPoint x: 531, startPoint y: 364, endPoint x: 401, endPoint y: 366, distance: 129.9
click at [0, 0] on slot at bounding box center [0, 0] width 0 height 0
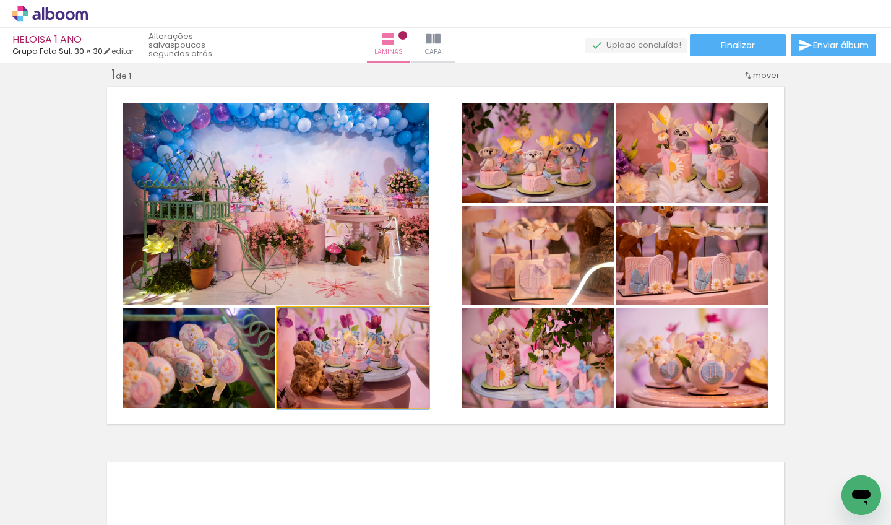
drag, startPoint x: 401, startPoint y: 360, endPoint x: 384, endPoint y: 388, distance: 33.1
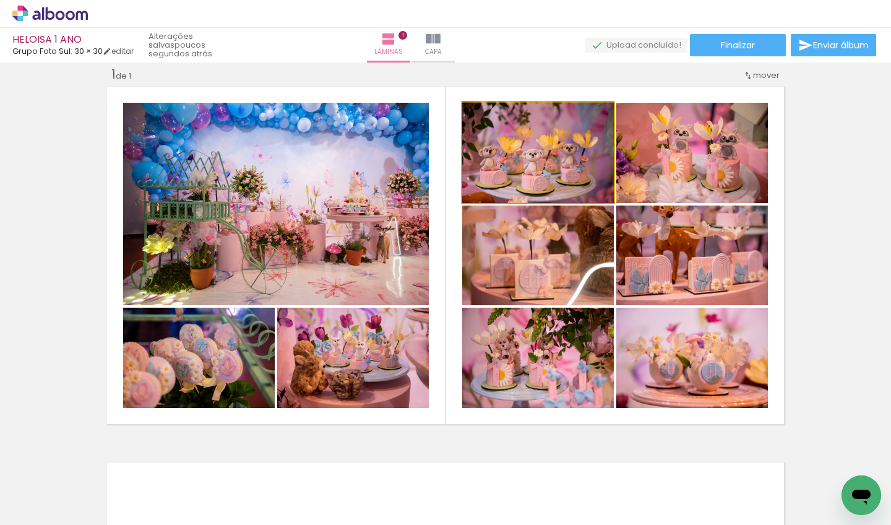
drag, startPoint x: 569, startPoint y: 166, endPoint x: 554, endPoint y: 144, distance: 26.6
click at [554, 144] on div at bounding box center [538, 151] width 152 height 101
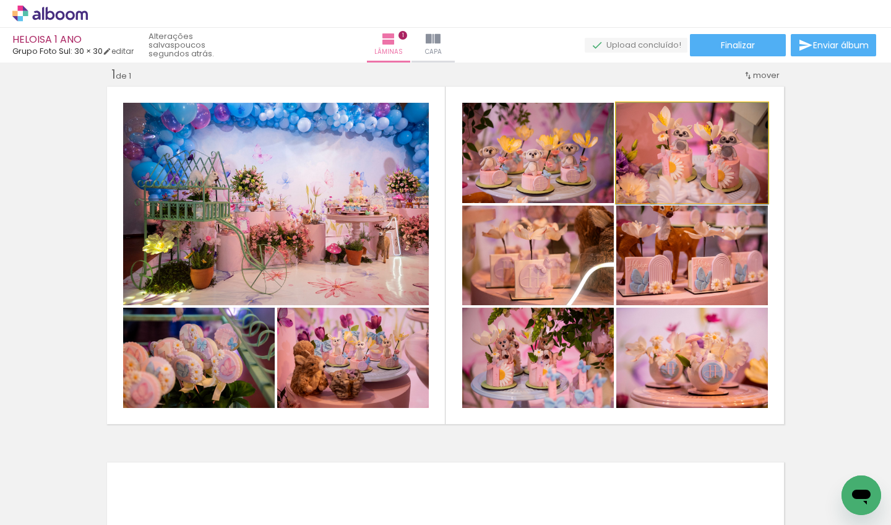
drag, startPoint x: 711, startPoint y: 154, endPoint x: 685, endPoint y: 183, distance: 39.0
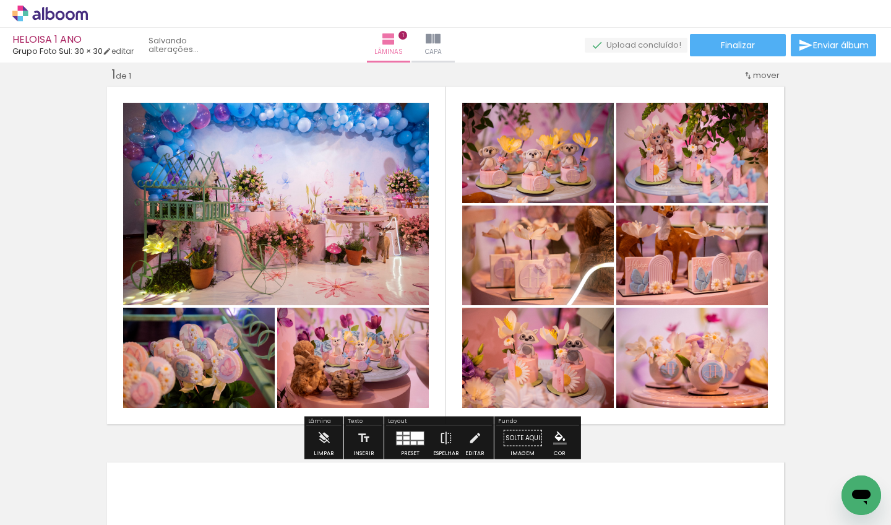
drag, startPoint x: 551, startPoint y: 367, endPoint x: 686, endPoint y: 153, distance: 253.3
click at [0, 0] on slot at bounding box center [0, 0] width 0 height 0
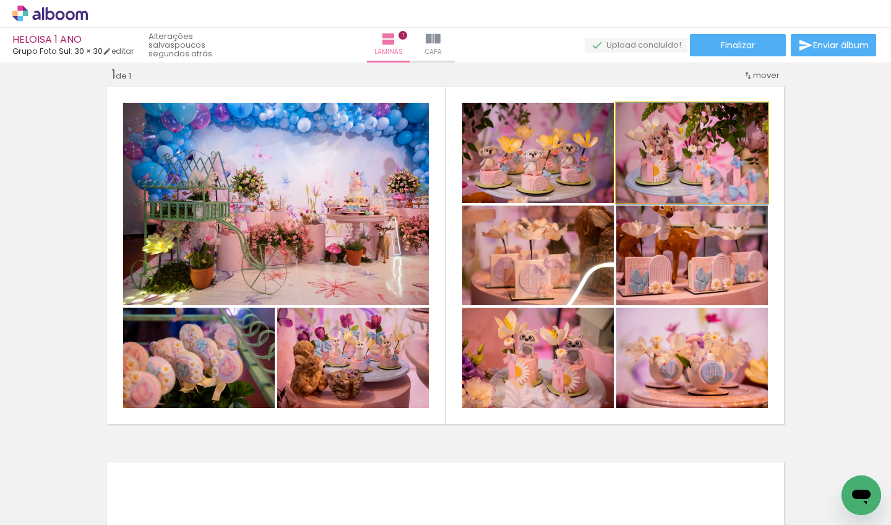
drag, startPoint x: 726, startPoint y: 159, endPoint x: 729, endPoint y: 169, distance: 10.4
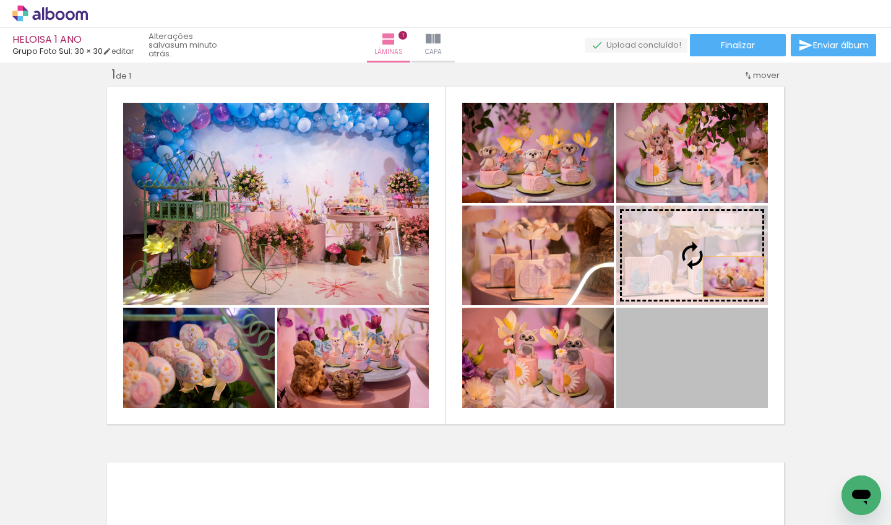
drag, startPoint x: 729, startPoint y: 351, endPoint x: 729, endPoint y: 277, distance: 74.2
click at [0, 0] on slot at bounding box center [0, 0] width 0 height 0
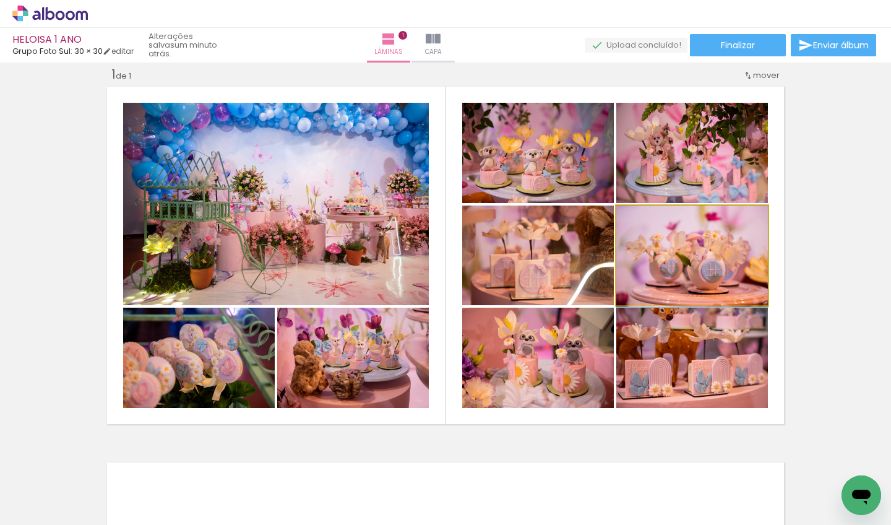
drag, startPoint x: 726, startPoint y: 276, endPoint x: 728, endPoint y: 289, distance: 13.7
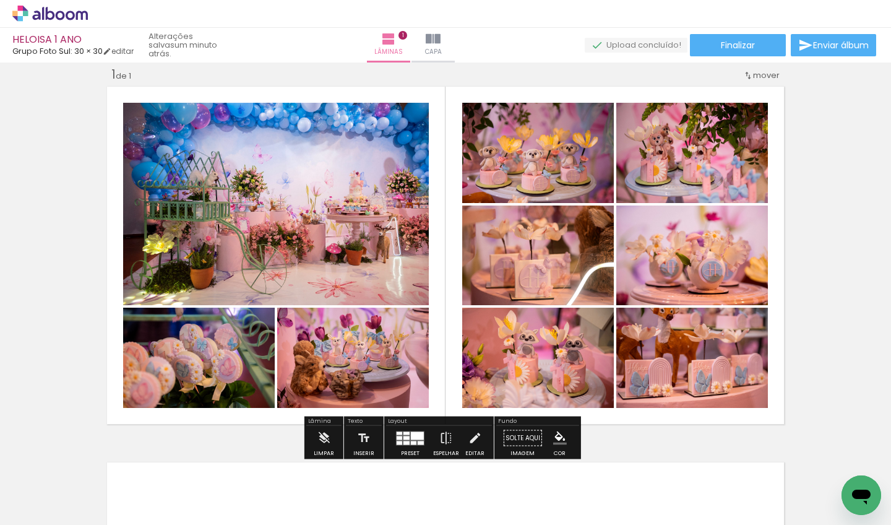
click at [619, 238] on div "Inserir lâmina 1 de 1" at bounding box center [445, 427] width 891 height 752
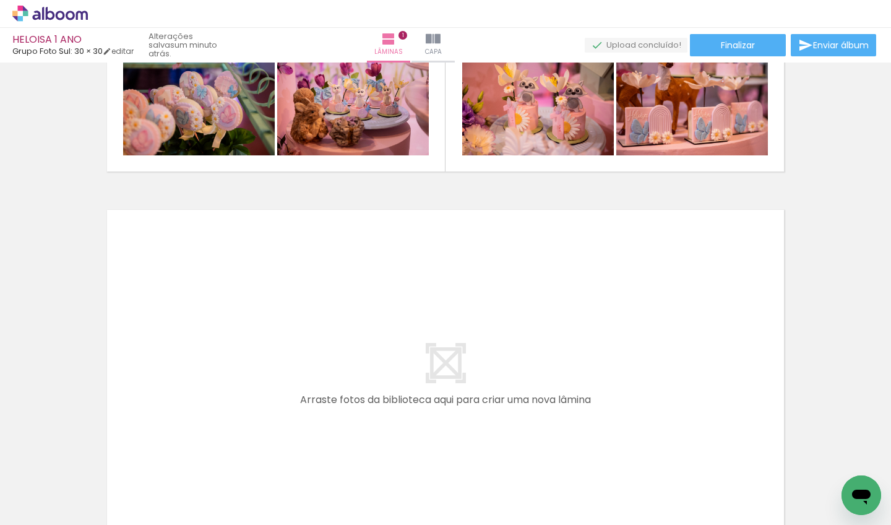
scroll to position [269, 0]
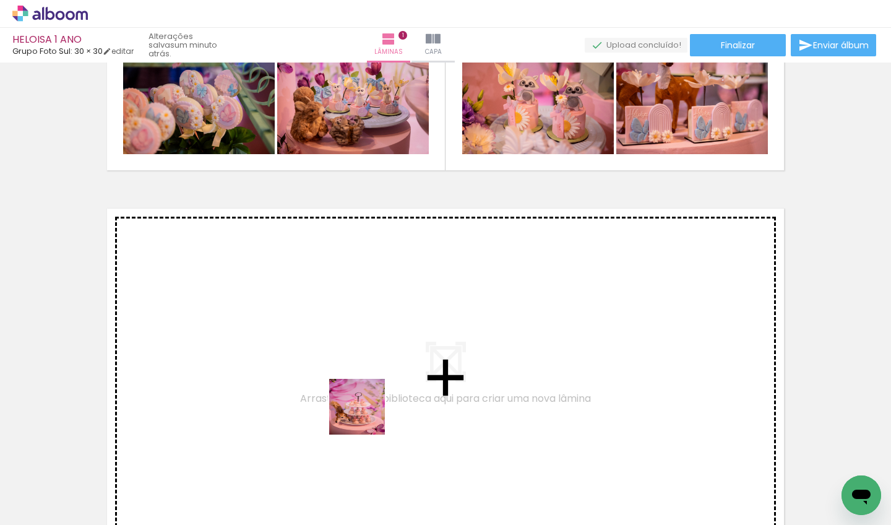
drag, startPoint x: 384, startPoint y: 481, endPoint x: 364, endPoint y: 398, distance: 84.5
click at [364, 398] on quentale-workspace at bounding box center [445, 262] width 891 height 525
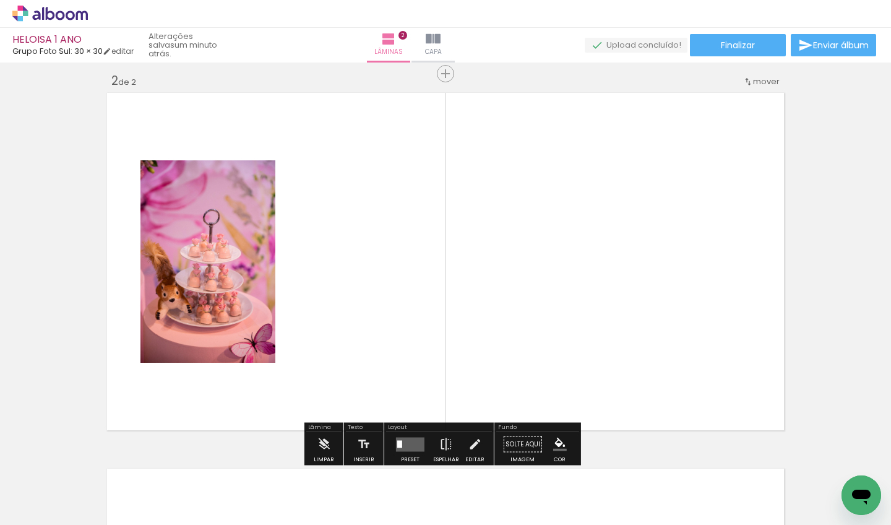
scroll to position [391, 0]
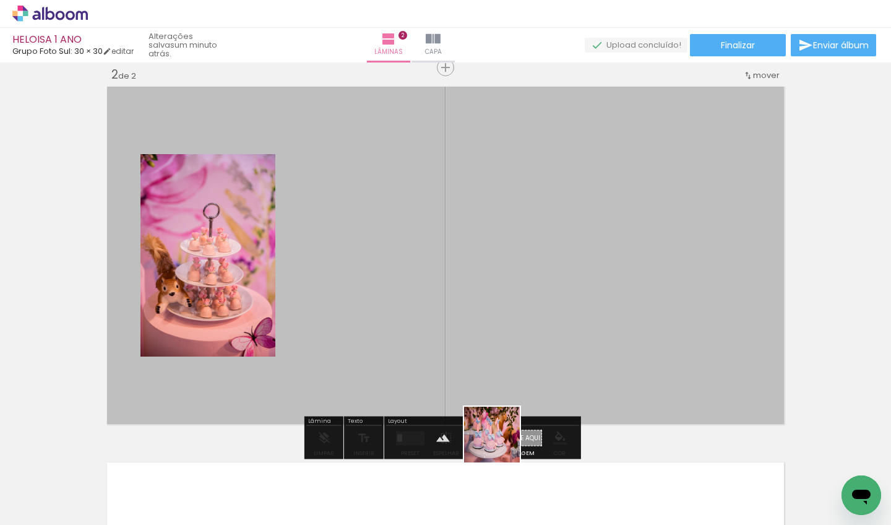
drag, startPoint x: 513, startPoint y: 483, endPoint x: 491, endPoint y: 312, distance: 172.2
click at [491, 312] on quentale-workspace at bounding box center [445, 262] width 891 height 525
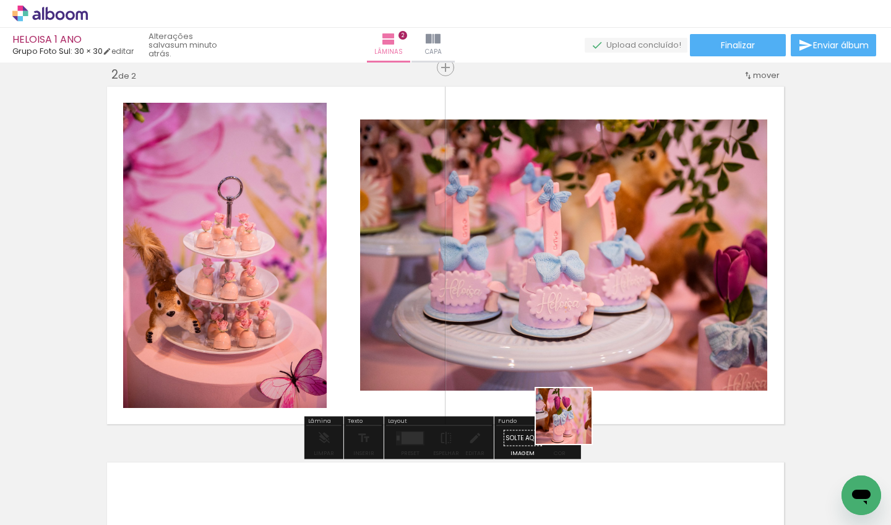
drag, startPoint x: 582, startPoint y: 482, endPoint x: 565, endPoint y: 328, distance: 155.6
click at [565, 328] on quentale-workspace at bounding box center [445, 262] width 891 height 525
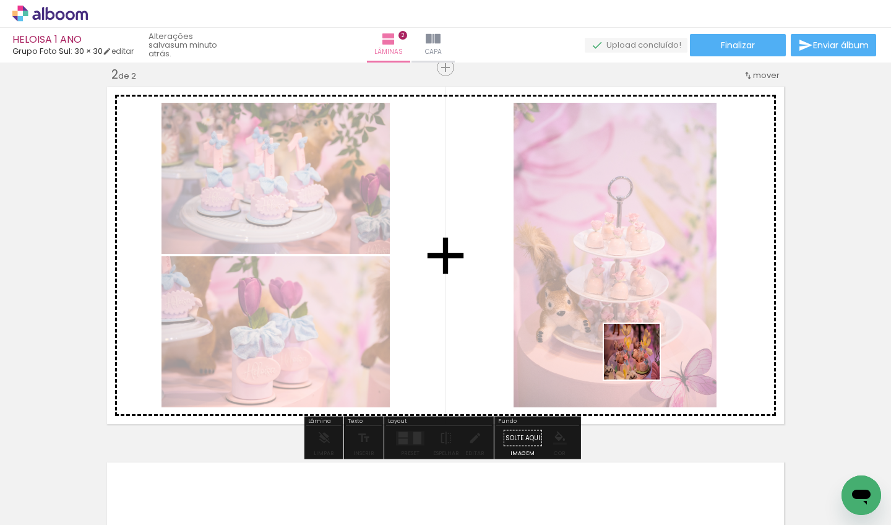
drag, startPoint x: 664, startPoint y: 484, endPoint x: 640, endPoint y: 359, distance: 127.1
click at [619, 359] on quentale-workspace at bounding box center [445, 262] width 891 height 525
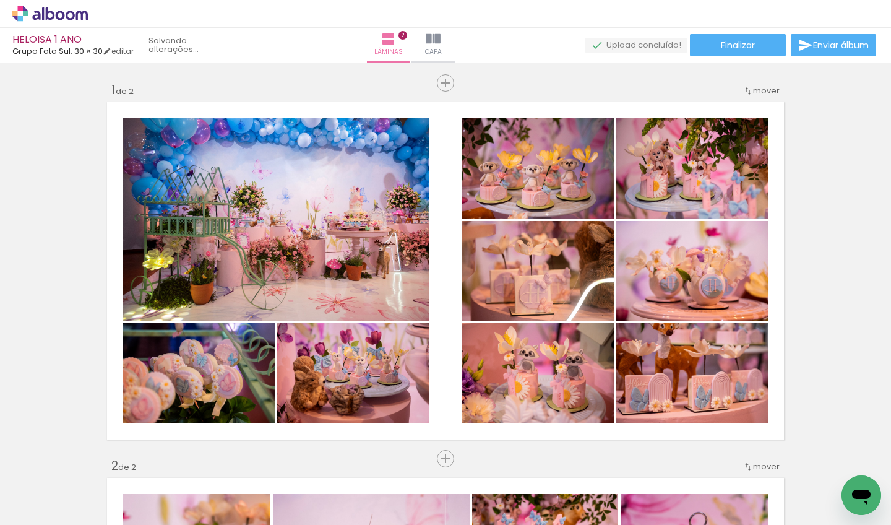
scroll to position [0, 962]
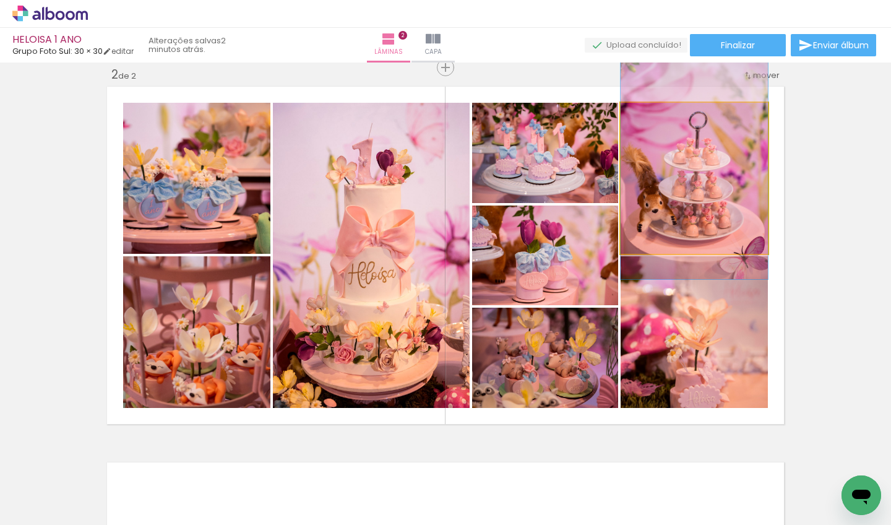
drag, startPoint x: 705, startPoint y: 202, endPoint x: 713, endPoint y: 192, distance: 12.3
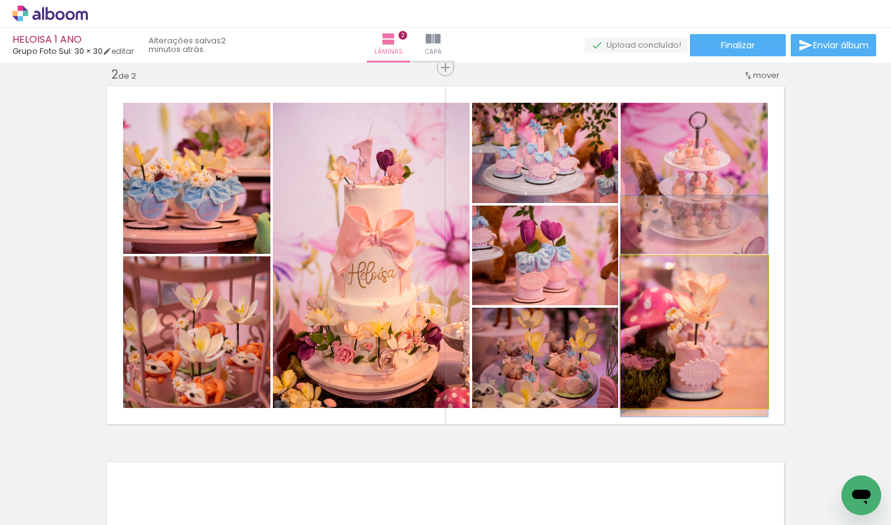
drag, startPoint x: 719, startPoint y: 372, endPoint x: 724, endPoint y: 346, distance: 27.1
click at [724, 346] on div at bounding box center [693, 305] width 147 height 221
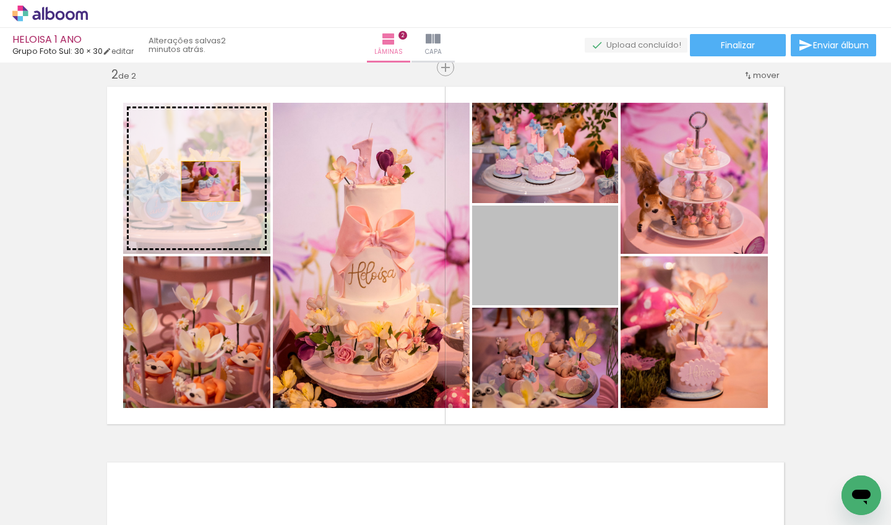
drag, startPoint x: 536, startPoint y: 257, endPoint x: 206, endPoint y: 181, distance: 339.0
click at [0, 0] on slot at bounding box center [0, 0] width 0 height 0
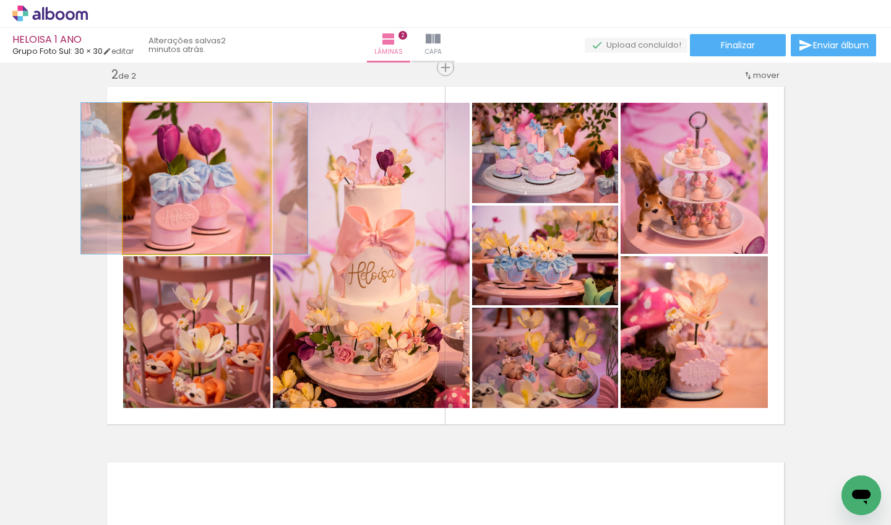
drag, startPoint x: 216, startPoint y: 194, endPoint x: 213, endPoint y: 181, distance: 13.4
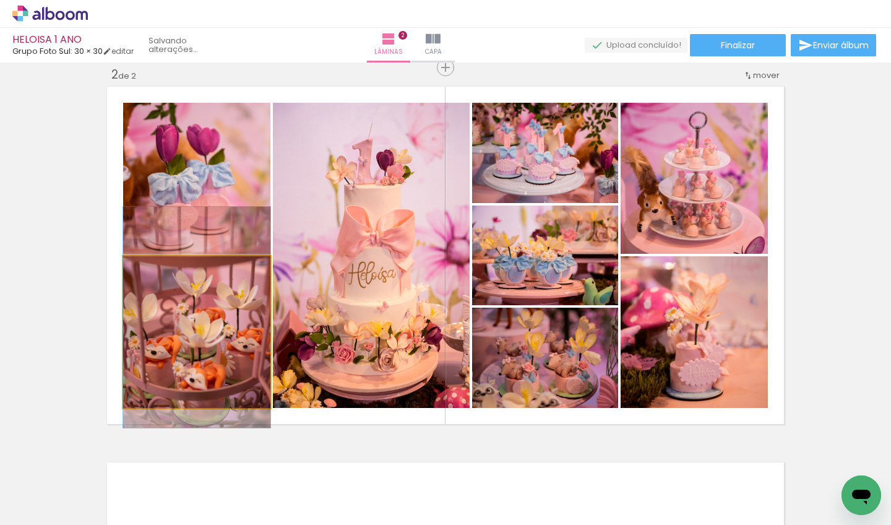
drag, startPoint x: 221, startPoint y: 355, endPoint x: 225, endPoint y: 340, distance: 15.3
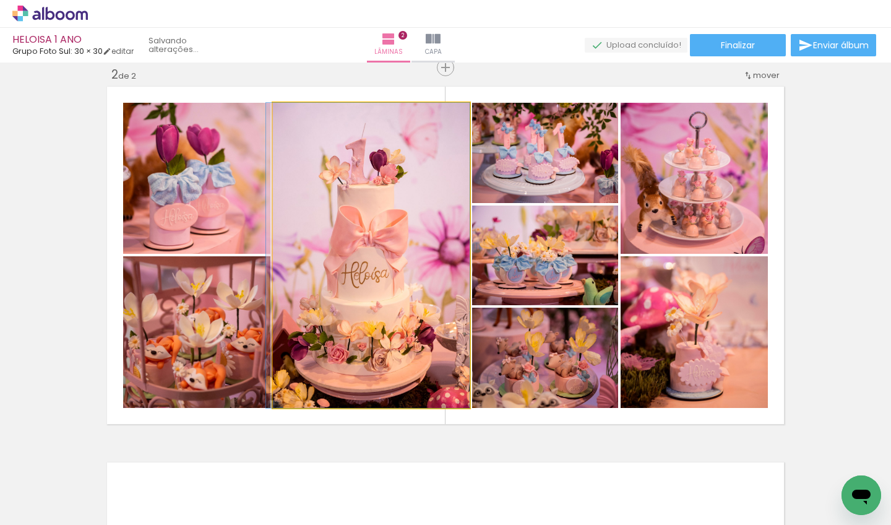
drag, startPoint x: 410, startPoint y: 228, endPoint x: 380, endPoint y: 224, distance: 29.9
click at [380, 224] on div at bounding box center [368, 255] width 204 height 305
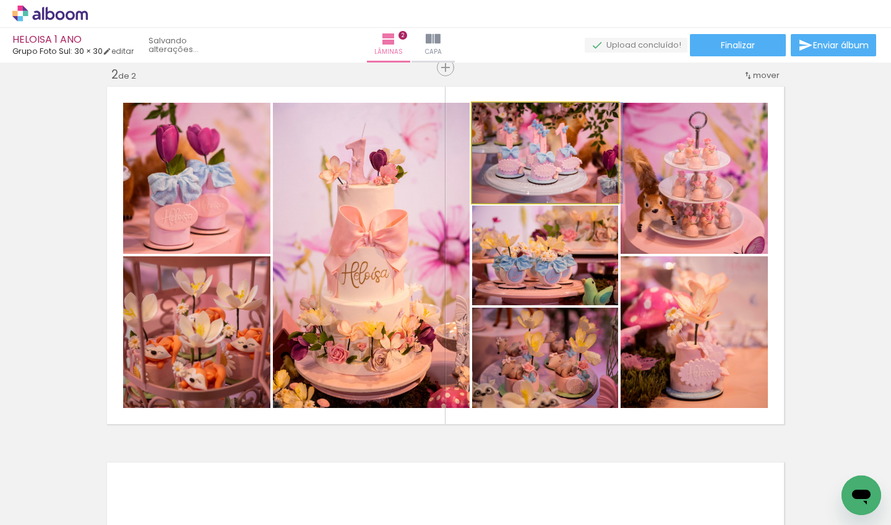
drag, startPoint x: 564, startPoint y: 176, endPoint x: 582, endPoint y: 171, distance: 18.8
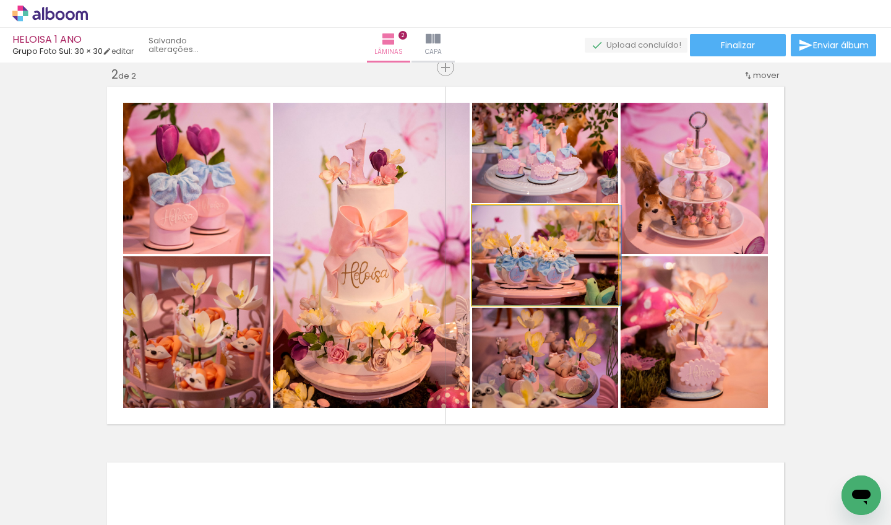
drag, startPoint x: 570, startPoint y: 278, endPoint x: 593, endPoint y: 269, distance: 24.5
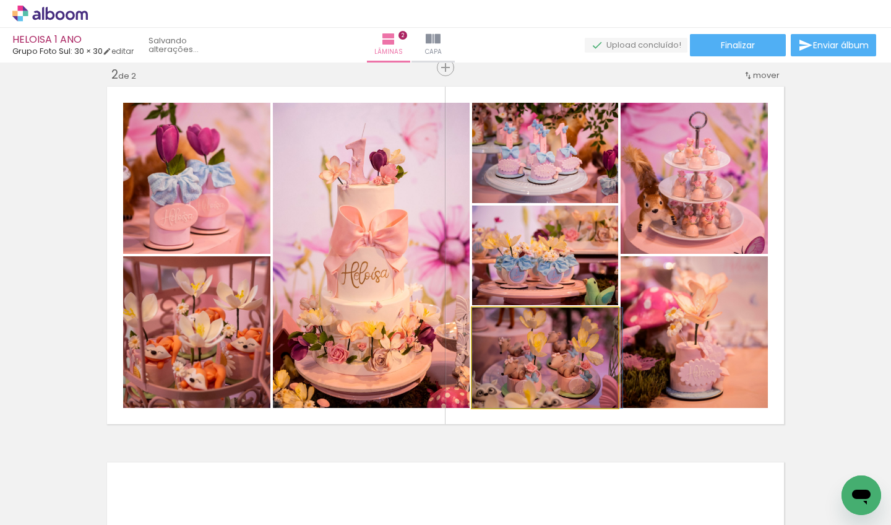
drag, startPoint x: 567, startPoint y: 383, endPoint x: 581, endPoint y: 368, distance: 20.6
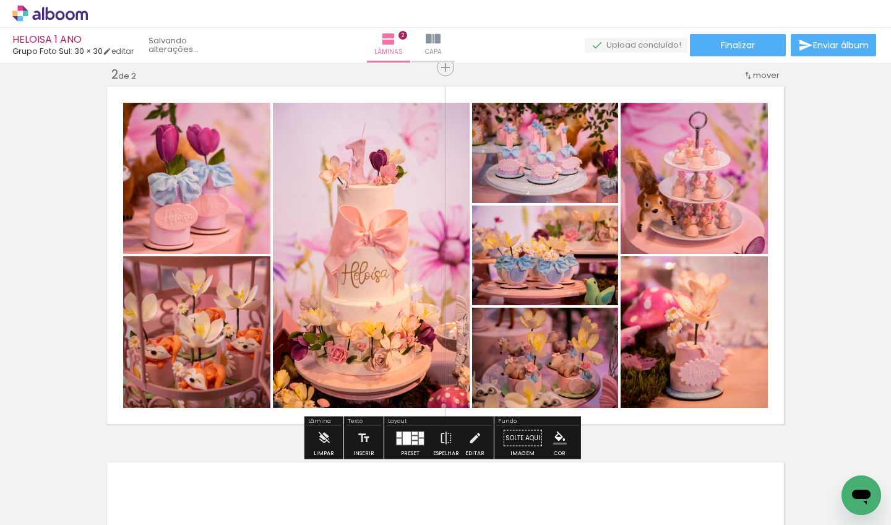
click at [820, 219] on div "Inserir lâmina 1 de 2 Inserir lâmina 2 de 2" at bounding box center [445, 239] width 891 height 1127
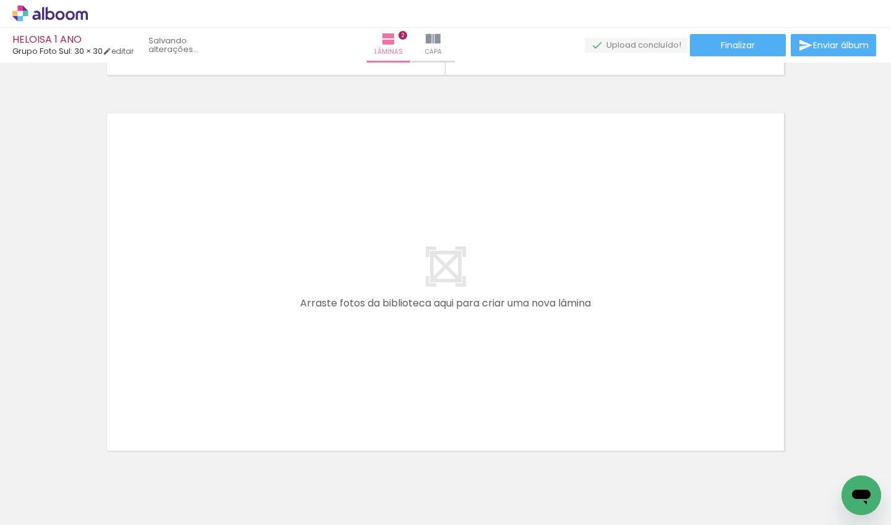
scroll to position [740, 0]
drag, startPoint x: 420, startPoint y: 482, endPoint x: 387, endPoint y: 380, distance: 107.2
click at [387, 380] on quentale-workspace at bounding box center [445, 262] width 891 height 525
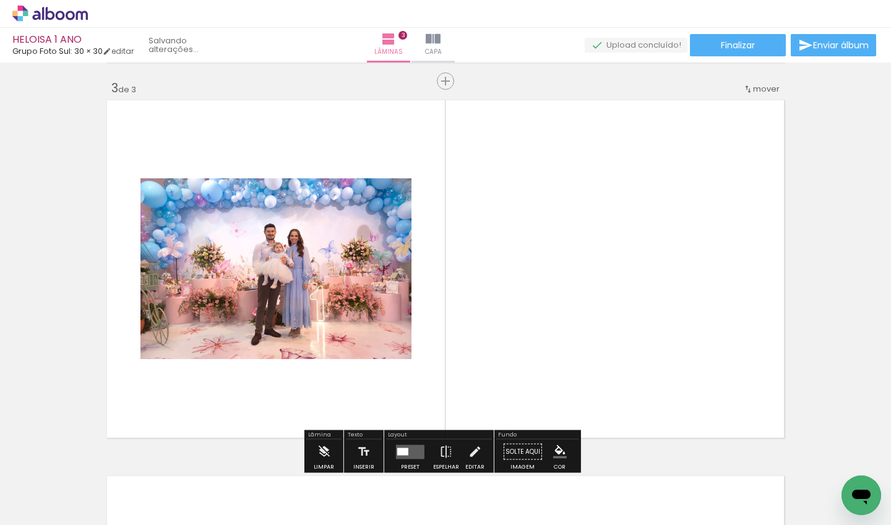
scroll to position [766, 0]
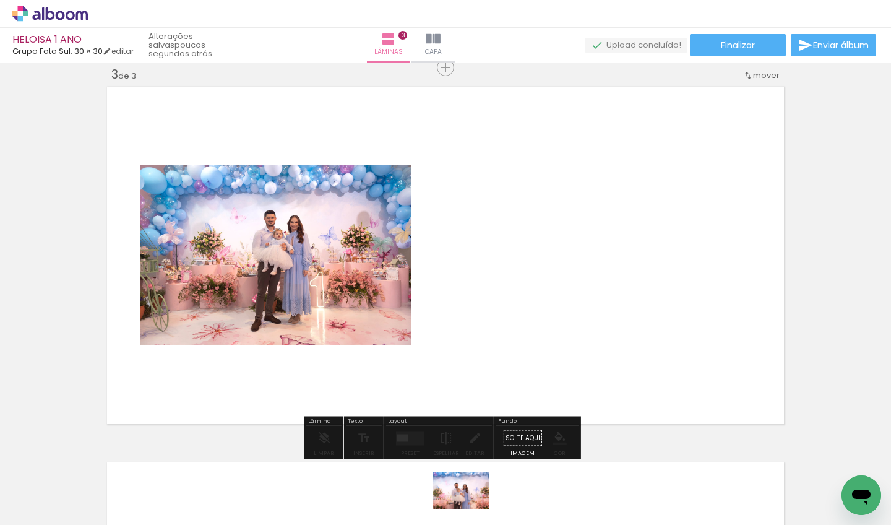
drag, startPoint x: 485, startPoint y: 488, endPoint x: 469, endPoint y: 510, distance: 27.1
click at [469, 503] on div at bounding box center [477, 482] width 61 height 41
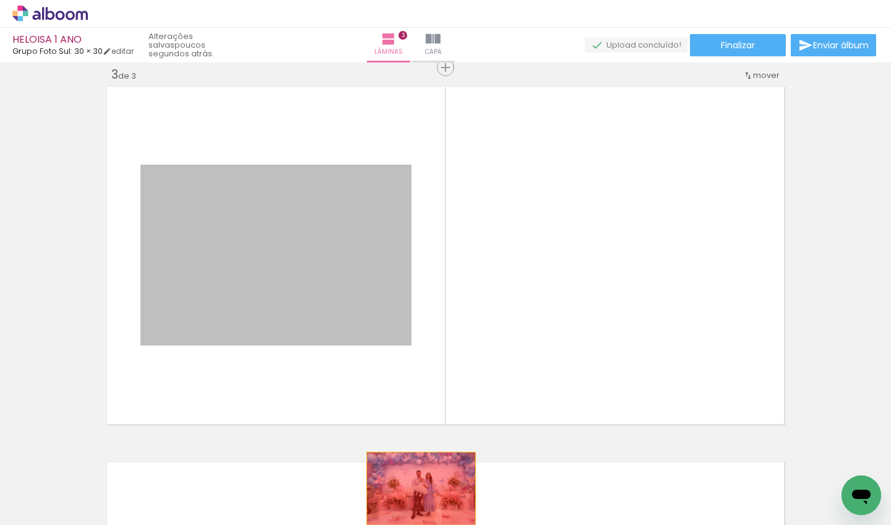
drag, startPoint x: 315, startPoint y: 270, endPoint x: 416, endPoint y: 488, distance: 240.3
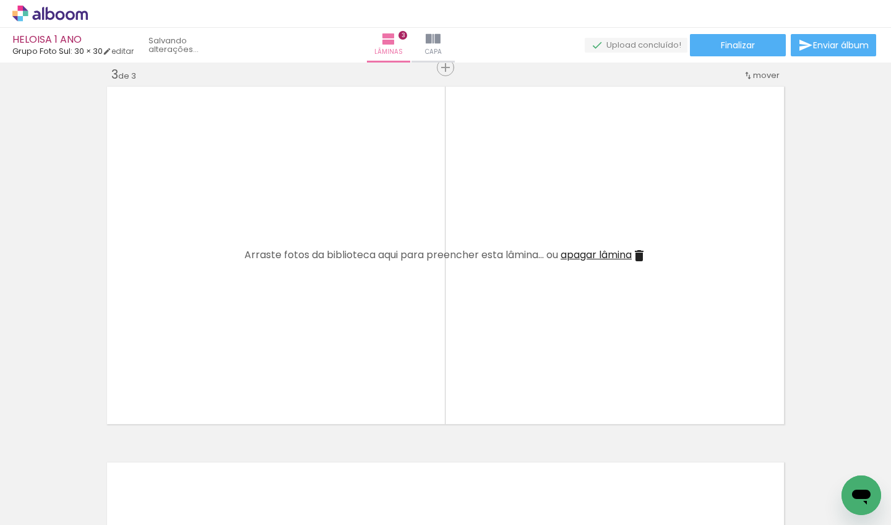
scroll to position [0, 1016]
drag, startPoint x: 356, startPoint y: 520, endPoint x: 366, endPoint y: 520, distance: 10.5
click at [101, 520] on iron-horizontal-list at bounding box center [89, 485] width 25 height 77
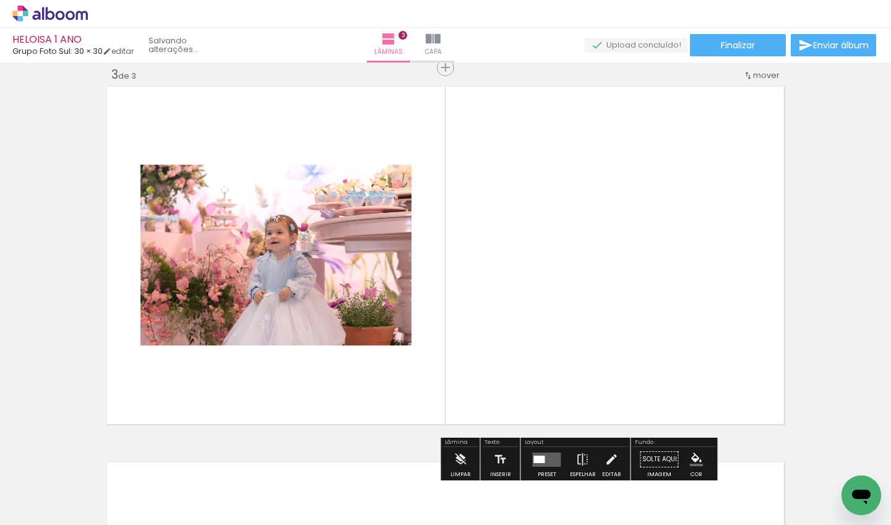
drag, startPoint x: 457, startPoint y: 484, endPoint x: 392, endPoint y: 364, distance: 136.7
click at [392, 364] on quentale-workspace at bounding box center [445, 262] width 891 height 525
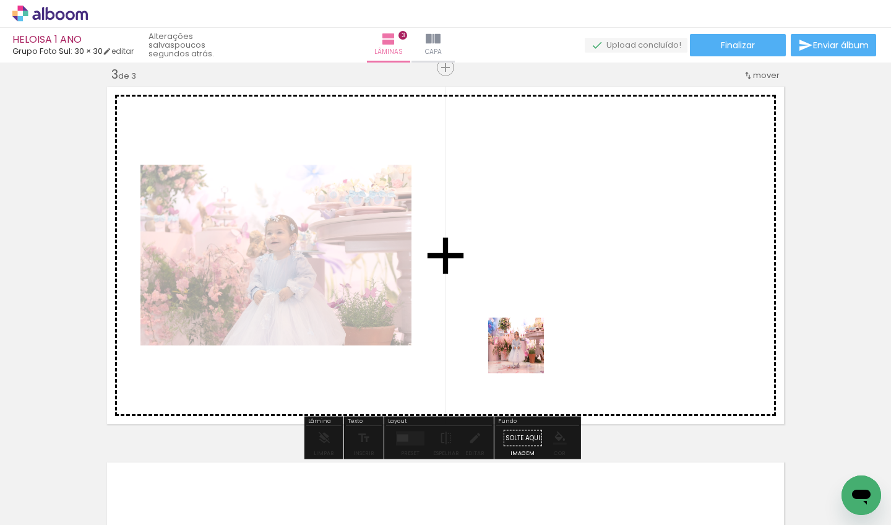
click at [523, 353] on quentale-workspace at bounding box center [445, 262] width 891 height 525
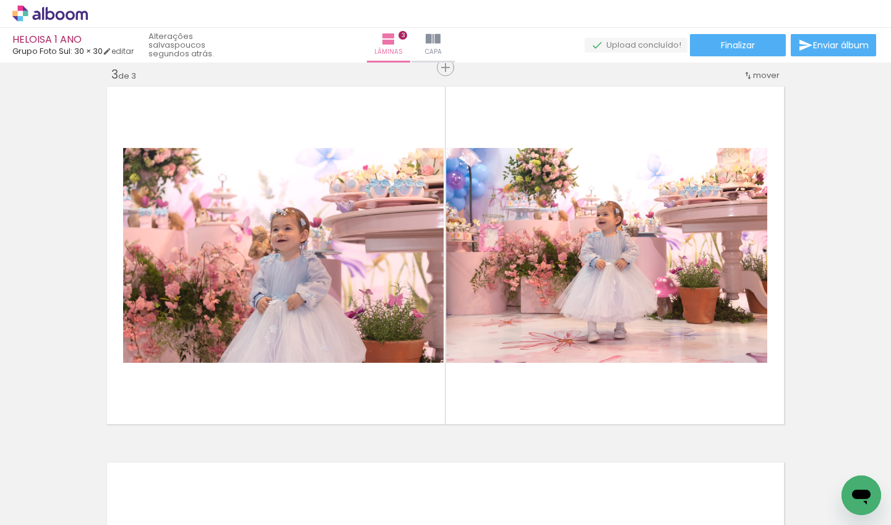
scroll to position [0, 1168]
drag, startPoint x: 365, startPoint y: 524, endPoint x: 383, endPoint y: 522, distance: 18.0
click at [101, 522] on iron-horizontal-list at bounding box center [89, 485] width 25 height 77
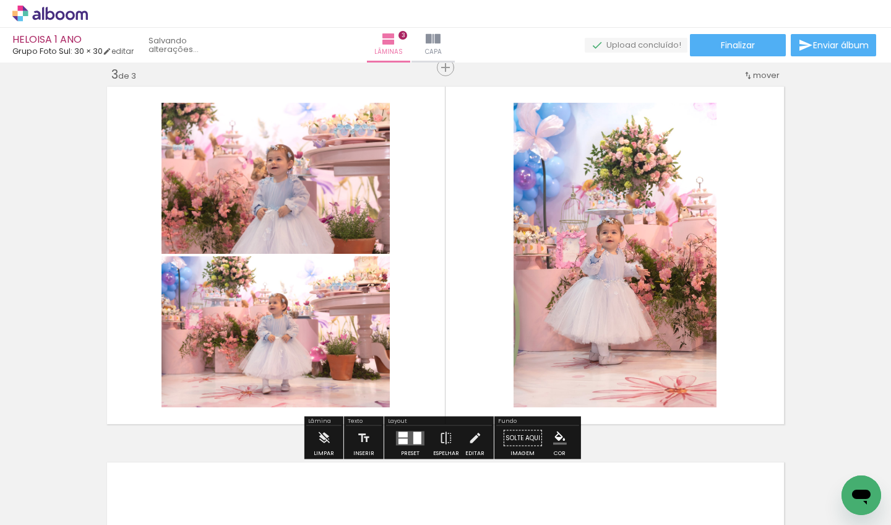
drag, startPoint x: 343, startPoint y: 486, endPoint x: 344, endPoint y: 314, distance: 172.0
click at [344, 314] on quentale-workspace at bounding box center [445, 262] width 891 height 525
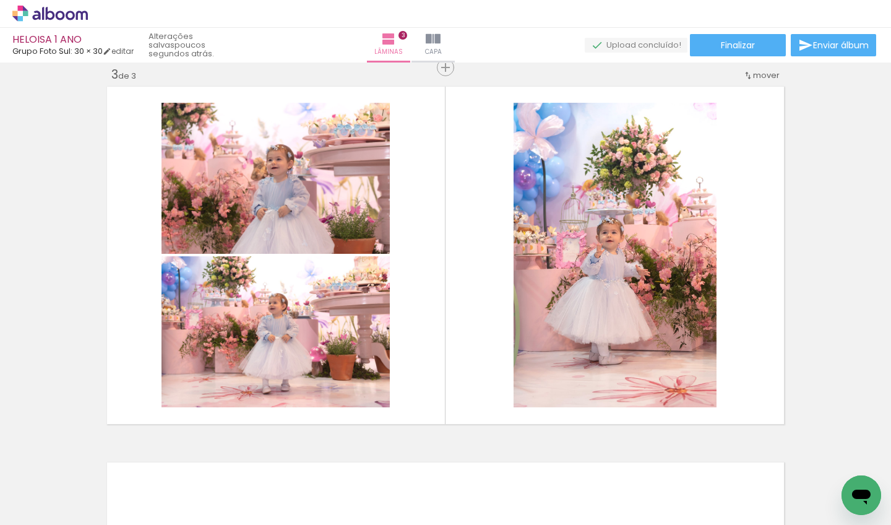
scroll to position [0, 1431]
drag, startPoint x: 398, startPoint y: 522, endPoint x: 454, endPoint y: 516, distance: 56.6
click at [101, 516] on iron-horizontal-list at bounding box center [89, 485] width 25 height 77
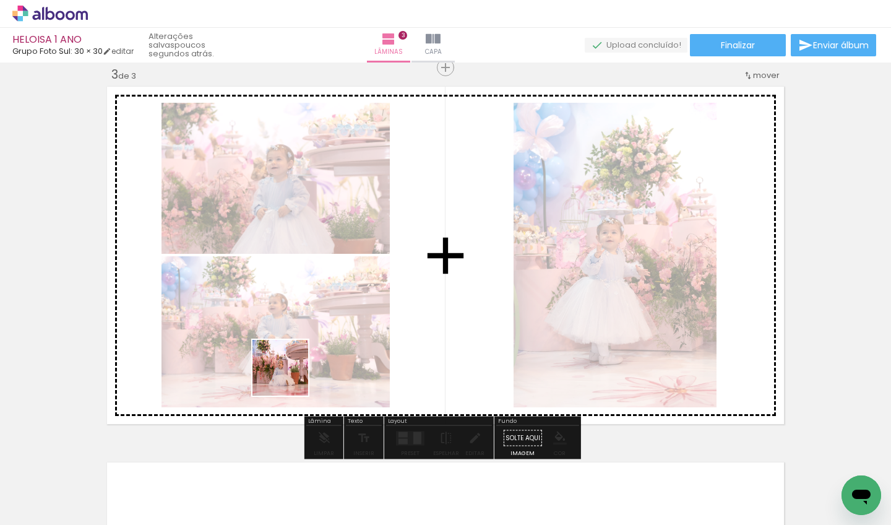
drag, startPoint x: 289, startPoint y: 495, endPoint x: 289, endPoint y: 377, distance: 118.1
click at [289, 377] on quentale-workspace at bounding box center [445, 262] width 891 height 525
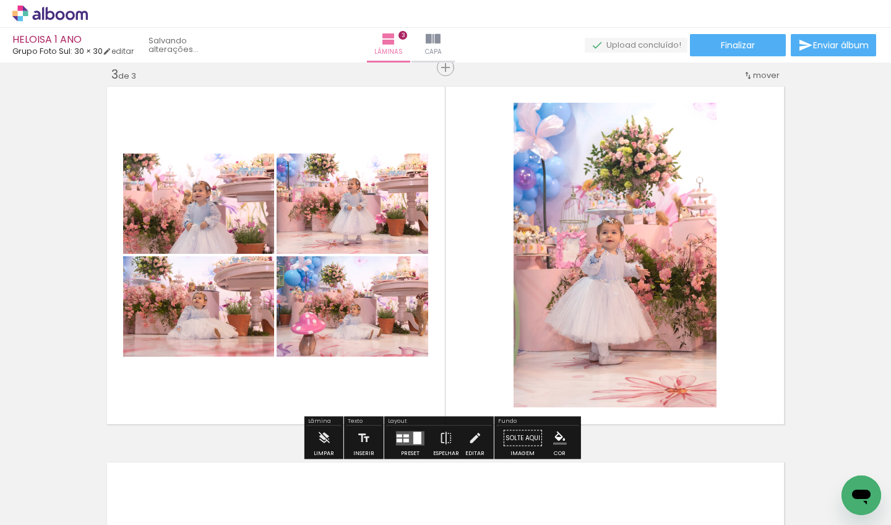
drag, startPoint x: 369, startPoint y: 489, endPoint x: 366, endPoint y: 356, distance: 132.4
click at [366, 356] on quentale-workspace at bounding box center [445, 262] width 891 height 525
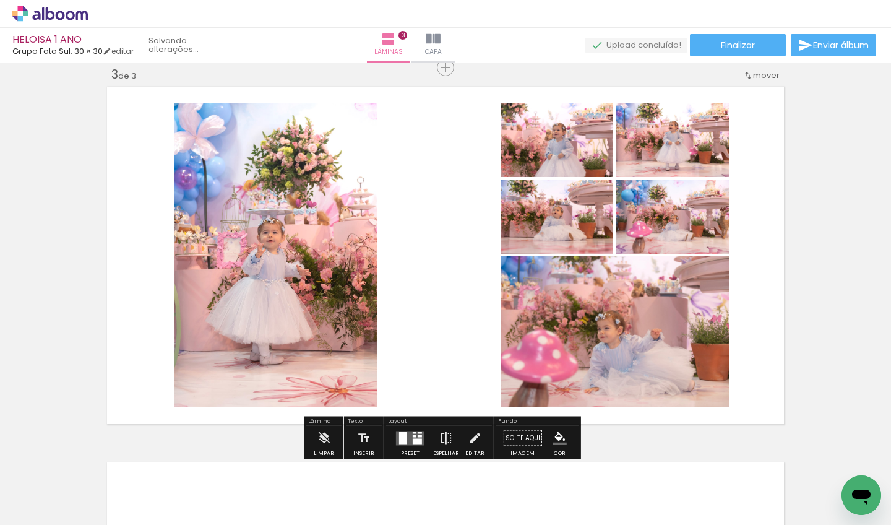
drag, startPoint x: 427, startPoint y: 481, endPoint x: 422, endPoint y: 374, distance: 106.5
click at [422, 374] on quentale-workspace at bounding box center [445, 262] width 891 height 525
click at [408, 442] on quentale-layouter at bounding box center [410, 438] width 28 height 14
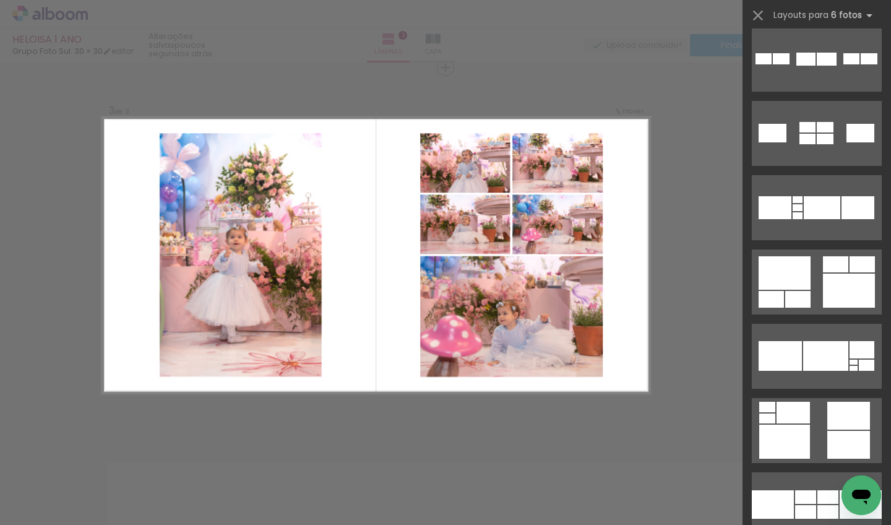
scroll to position [15895, 0]
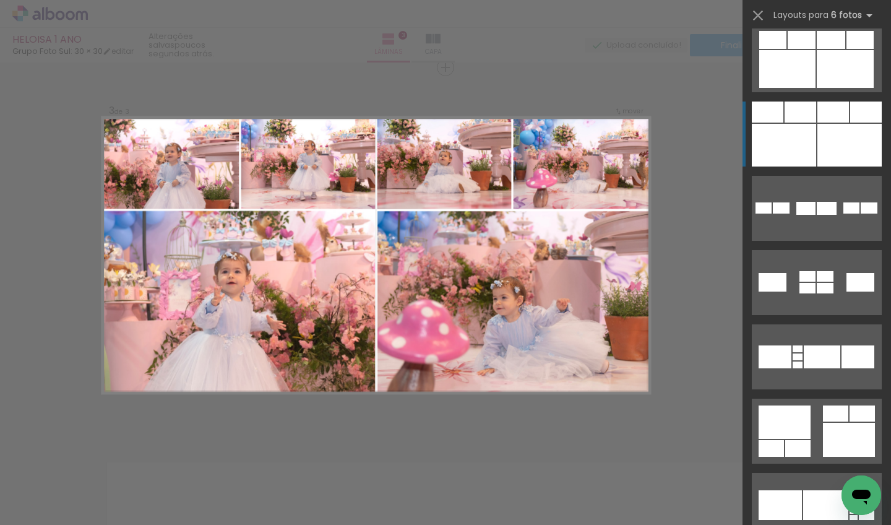
click at [839, 147] on div at bounding box center [849, 145] width 64 height 43
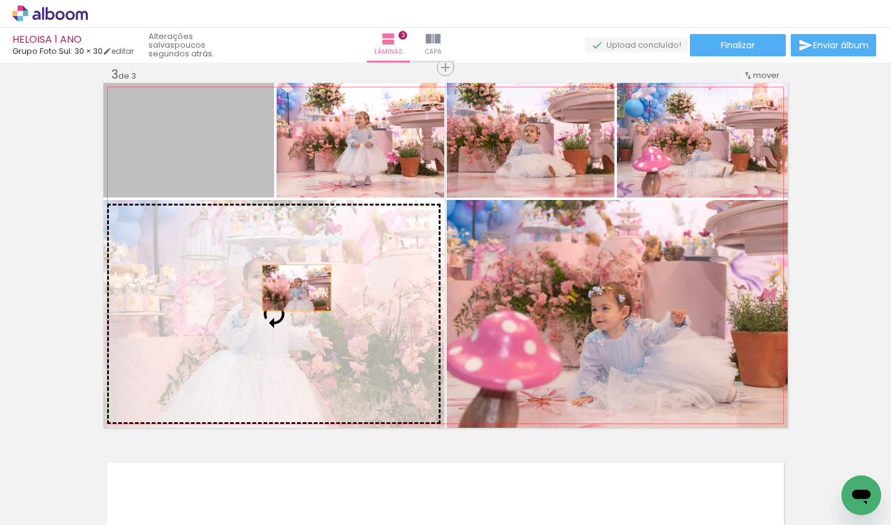
drag, startPoint x: 233, startPoint y: 158, endPoint x: 291, endPoint y: 287, distance: 141.2
click at [0, 0] on slot at bounding box center [0, 0] width 0 height 0
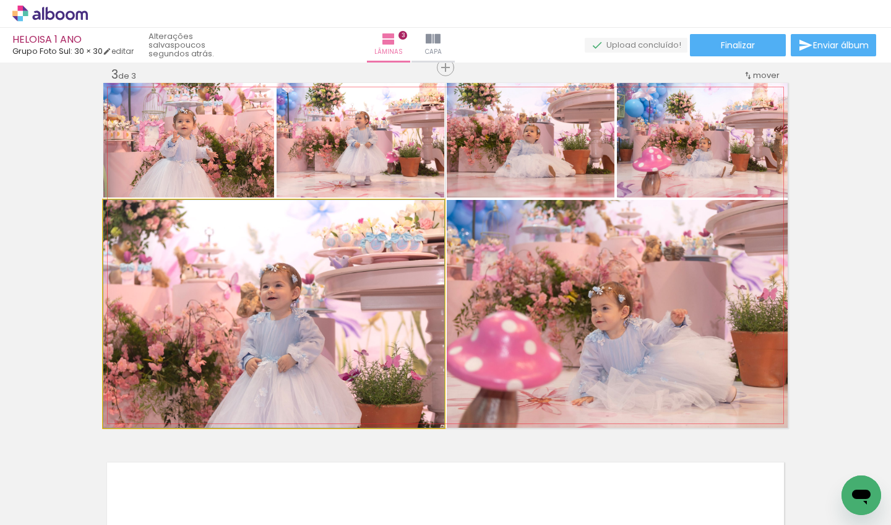
drag, startPoint x: 332, startPoint y: 299, endPoint x: 292, endPoint y: 261, distance: 54.7
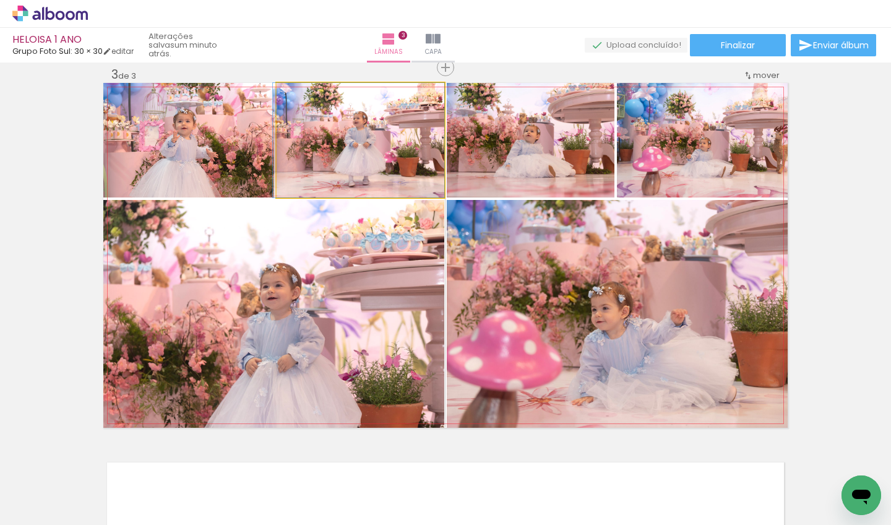
drag, startPoint x: 352, startPoint y: 176, endPoint x: 339, endPoint y: 173, distance: 13.4
click at [340, 173] on div at bounding box center [358, 140] width 171 height 114
drag, startPoint x: 371, startPoint y: 163, endPoint x: 309, endPoint y: 241, distance: 99.5
click at [0, 0] on slot at bounding box center [0, 0] width 0 height 0
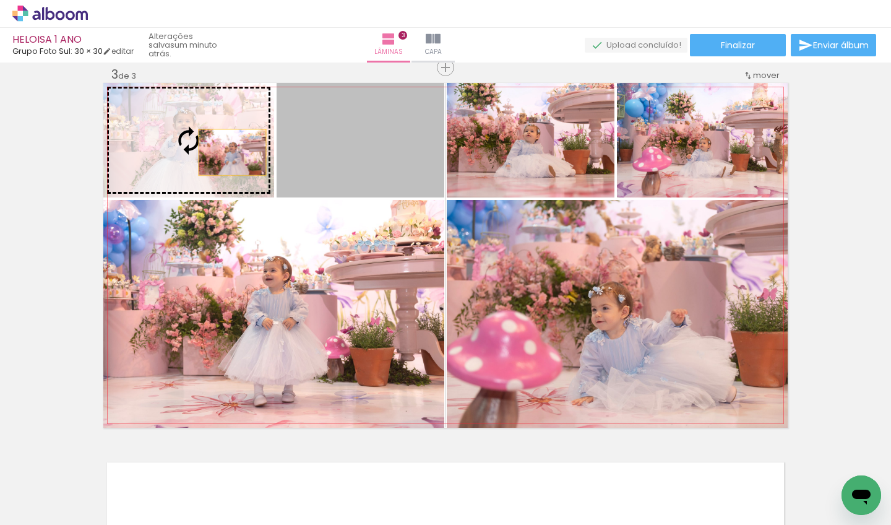
drag, startPoint x: 361, startPoint y: 165, endPoint x: 228, endPoint y: 152, distance: 133.6
click at [0, 0] on slot at bounding box center [0, 0] width 0 height 0
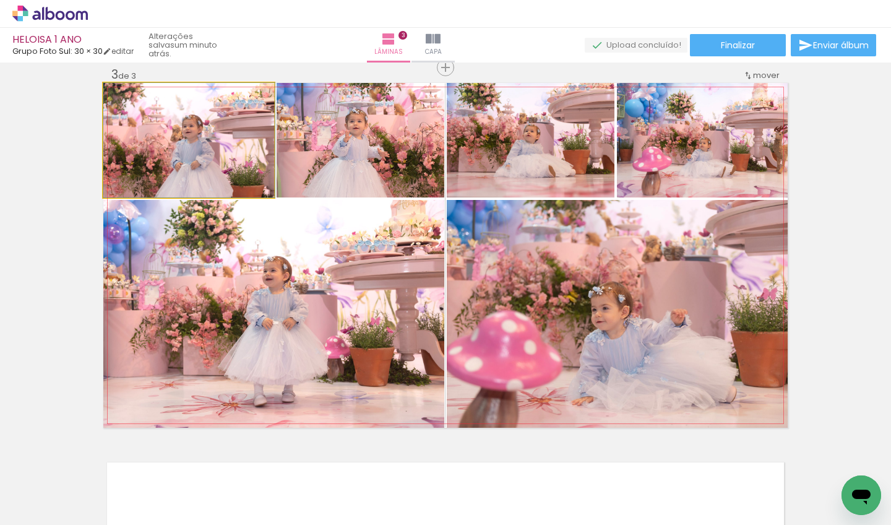
drag, startPoint x: 205, startPoint y: 151, endPoint x: 228, endPoint y: 149, distance: 23.0
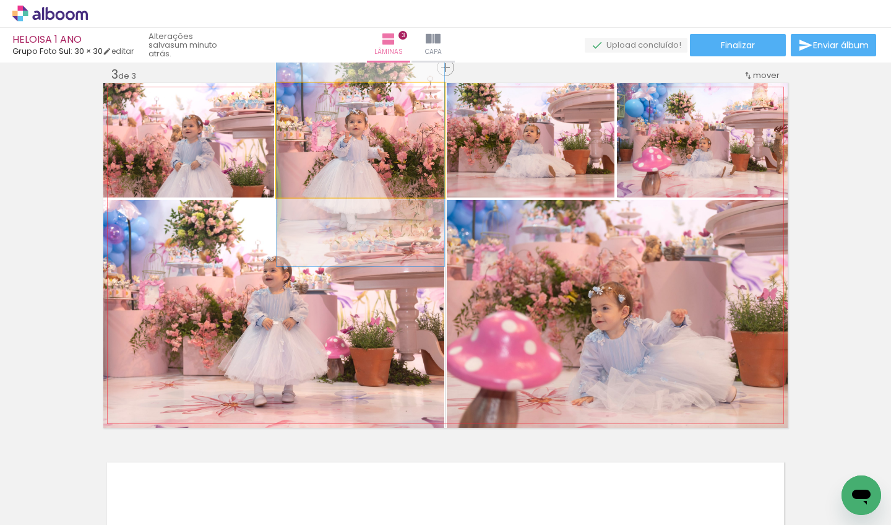
drag, startPoint x: 351, startPoint y: 153, endPoint x: 319, endPoint y: 154, distance: 31.6
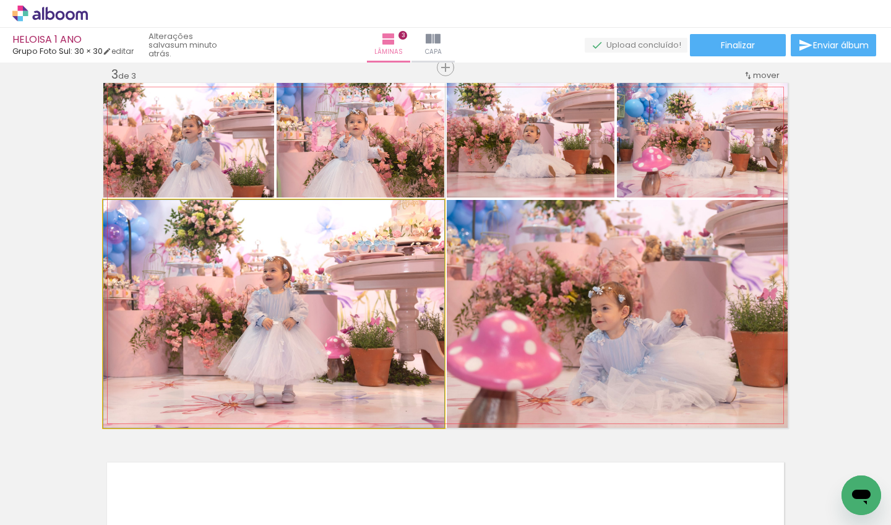
drag, startPoint x: 286, startPoint y: 348, endPoint x: 264, endPoint y: 326, distance: 31.5
click at [264, 326] on div at bounding box center [273, 314] width 341 height 228
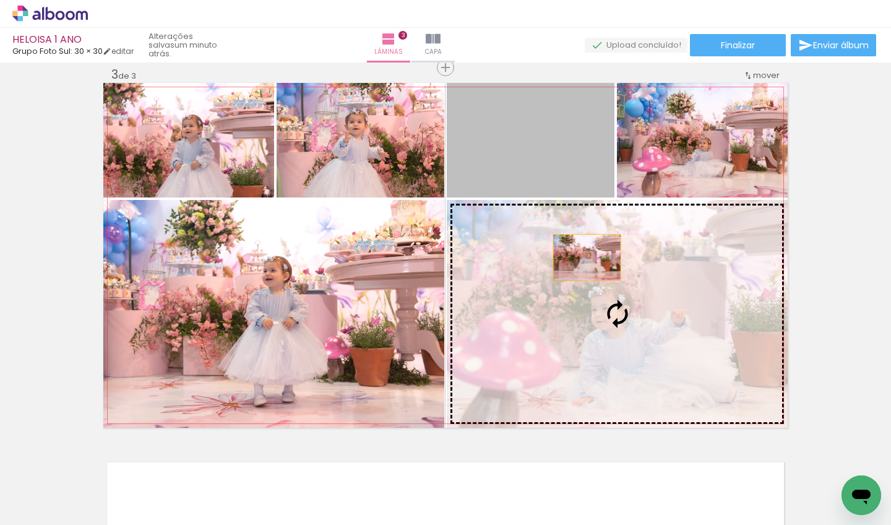
drag, startPoint x: 555, startPoint y: 152, endPoint x: 582, endPoint y: 259, distance: 110.3
click at [0, 0] on slot at bounding box center [0, 0] width 0 height 0
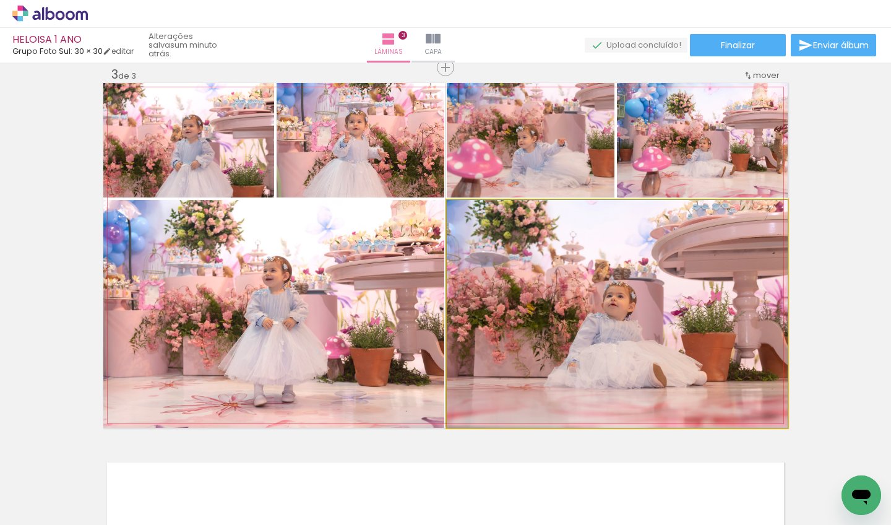
drag, startPoint x: 621, startPoint y: 338, endPoint x: 621, endPoint y: 318, distance: 20.4
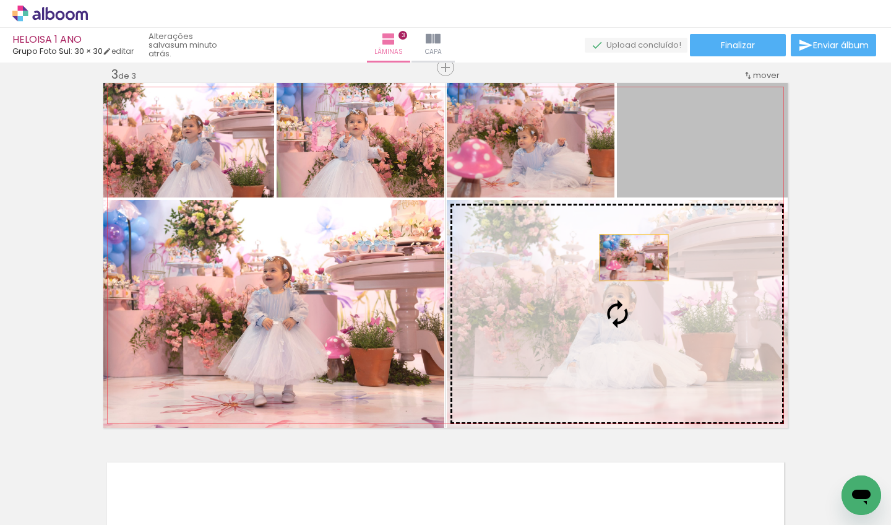
drag, startPoint x: 685, startPoint y: 169, endPoint x: 627, endPoint y: 260, distance: 108.5
click at [0, 0] on slot at bounding box center [0, 0] width 0 height 0
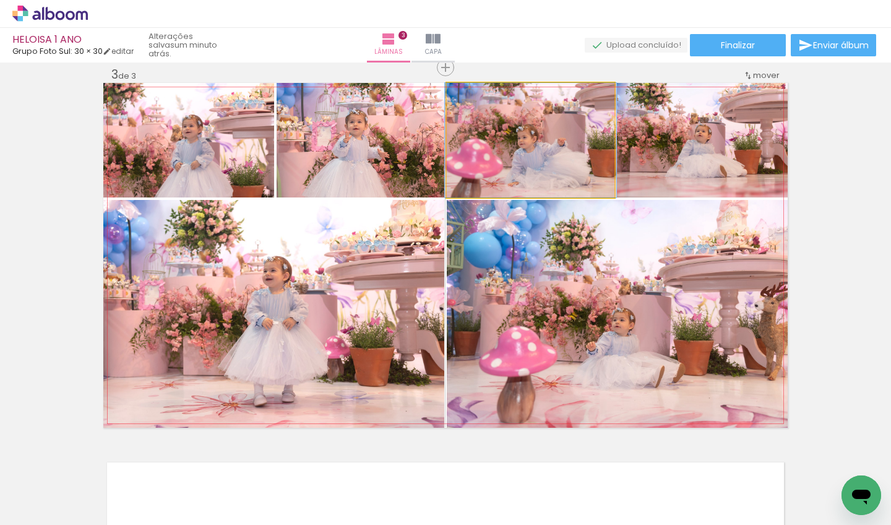
drag, startPoint x: 538, startPoint y: 173, endPoint x: 591, endPoint y: 271, distance: 111.6
click at [0, 0] on slot at bounding box center [0, 0] width 0 height 0
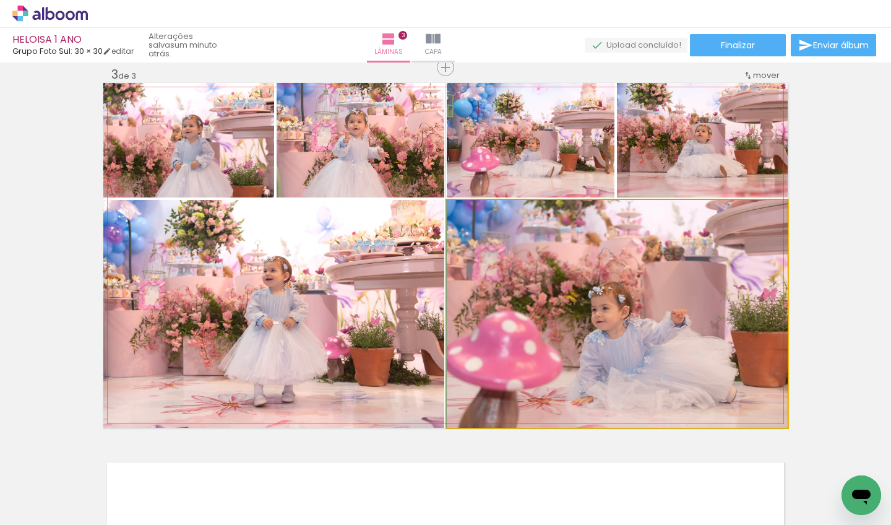
drag, startPoint x: 620, startPoint y: 298, endPoint x: 598, endPoint y: 287, distance: 24.3
click at [598, 287] on div at bounding box center [617, 314] width 341 height 228
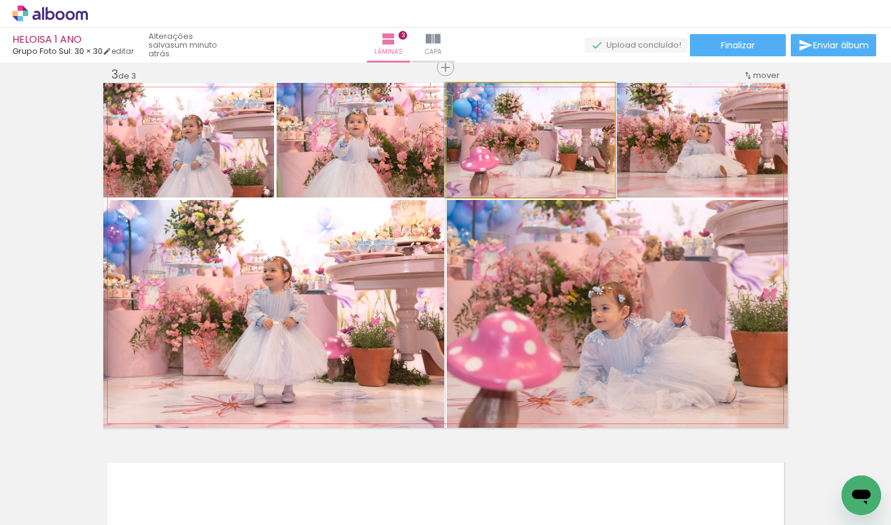
drag, startPoint x: 551, startPoint y: 140, endPoint x: 549, endPoint y: 281, distance: 140.4
click at [0, 0] on slot at bounding box center [0, 0] width 0 height 0
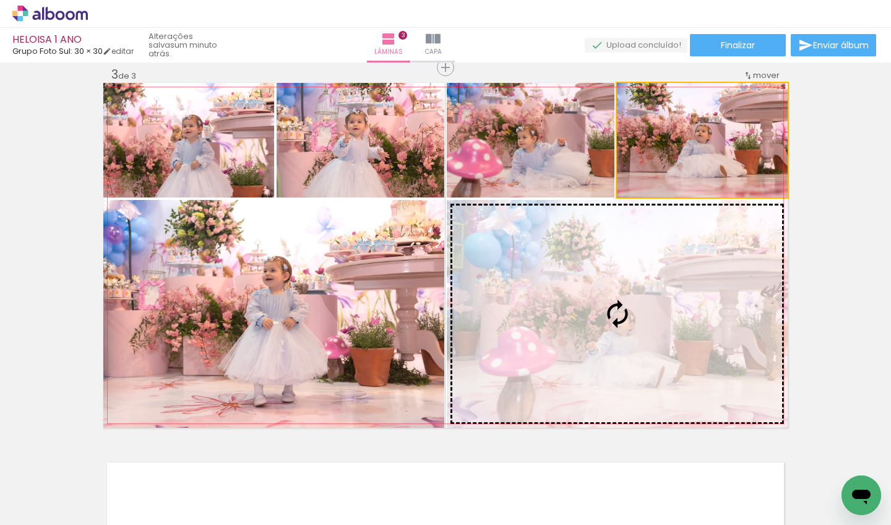
drag, startPoint x: 660, startPoint y: 155, endPoint x: 629, endPoint y: 288, distance: 136.5
click at [0, 0] on slot at bounding box center [0, 0] width 0 height 0
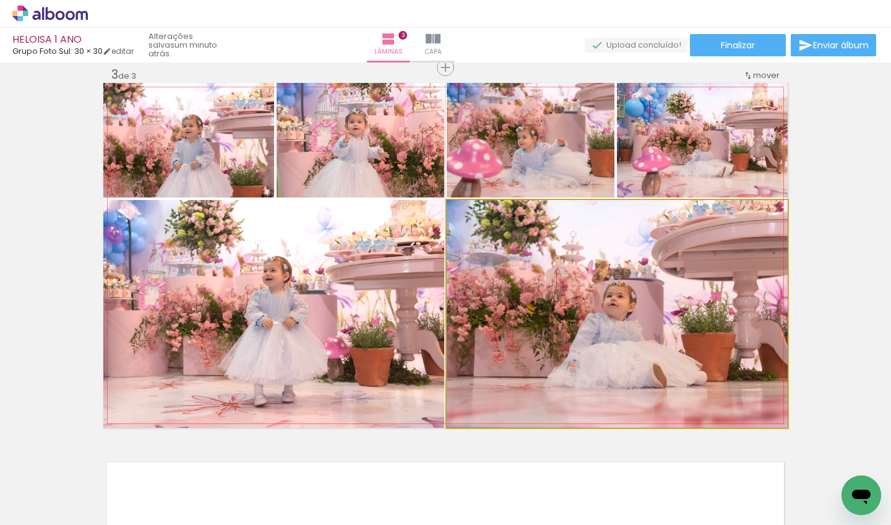
drag, startPoint x: 650, startPoint y: 288, endPoint x: 606, endPoint y: 291, distance: 44.6
click at [606, 293] on div at bounding box center [617, 314] width 341 height 228
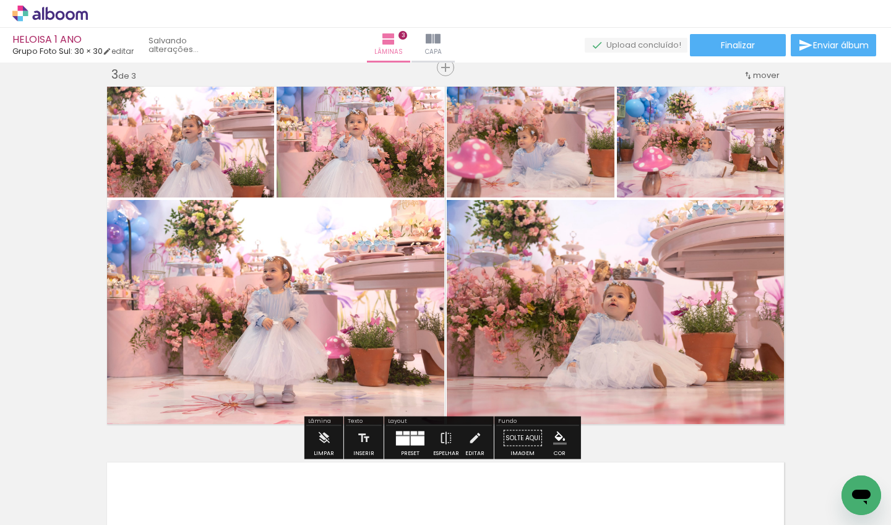
click at [822, 153] on div "Inserir lâmina 1 de 3 Inserir lâmina 2 de 3 Inserir lâmina 3 de 3" at bounding box center [445, 51] width 891 height 1503
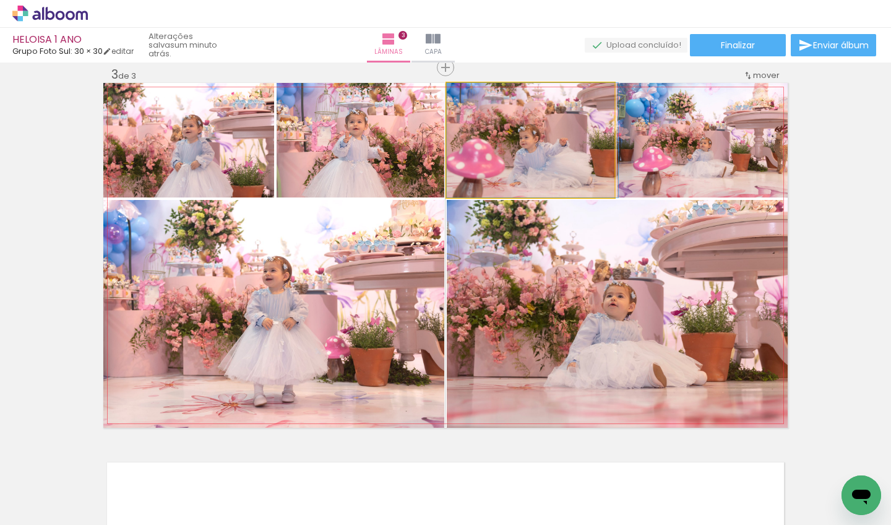
drag, startPoint x: 516, startPoint y: 142, endPoint x: 568, endPoint y: 269, distance: 137.6
click at [0, 0] on slot at bounding box center [0, 0] width 0 height 0
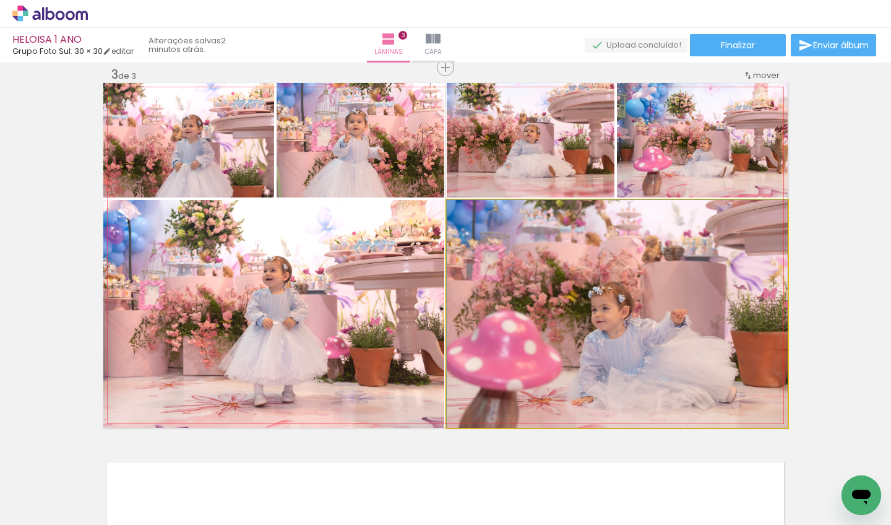
drag, startPoint x: 586, startPoint y: 280, endPoint x: 559, endPoint y: 266, distance: 31.0
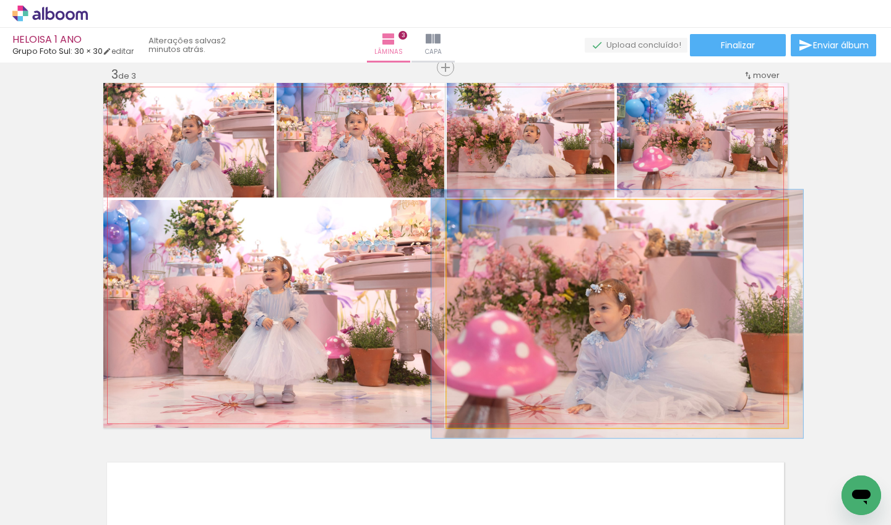
type paper-slider "109"
click at [474, 213] on div at bounding box center [479, 212] width 11 height 11
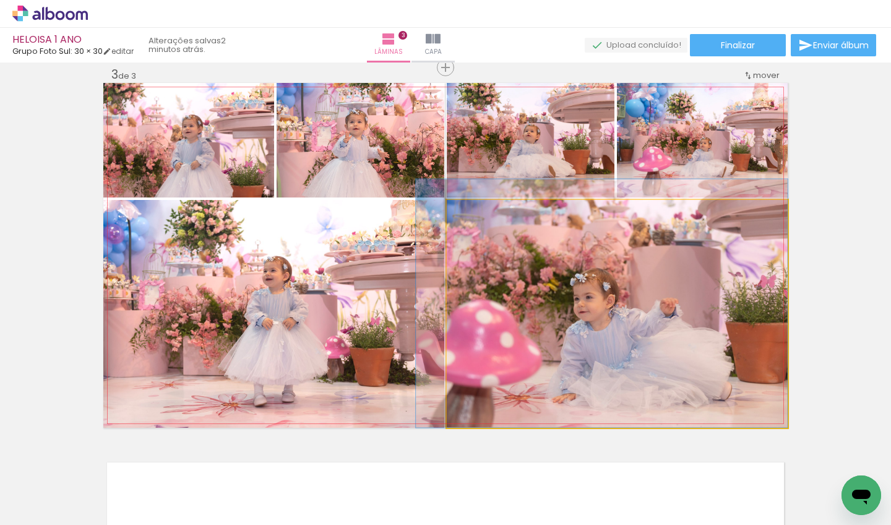
drag, startPoint x: 562, startPoint y: 306, endPoint x: 519, endPoint y: 275, distance: 53.2
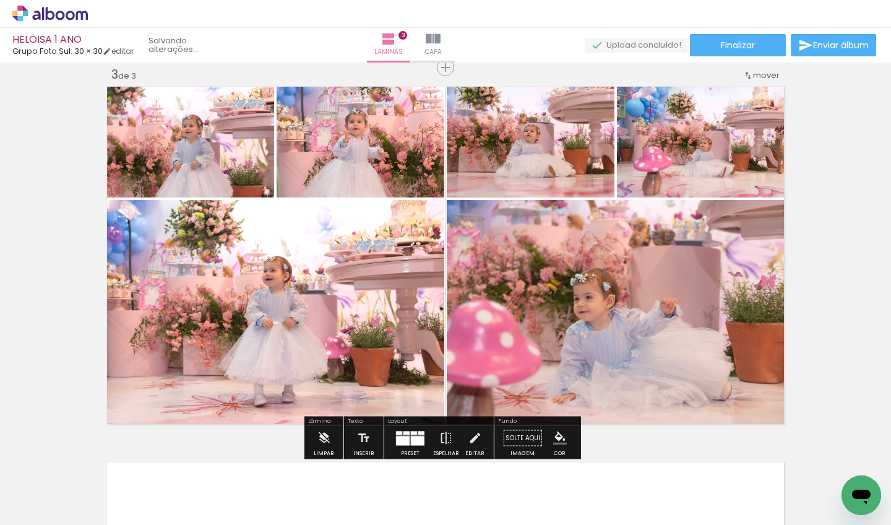
click at [839, 267] on div "Inserir lâmina 1 de 3 Inserir lâmina 2 de 3 Inserir lâmina 3 de 3" at bounding box center [445, 51] width 891 height 1503
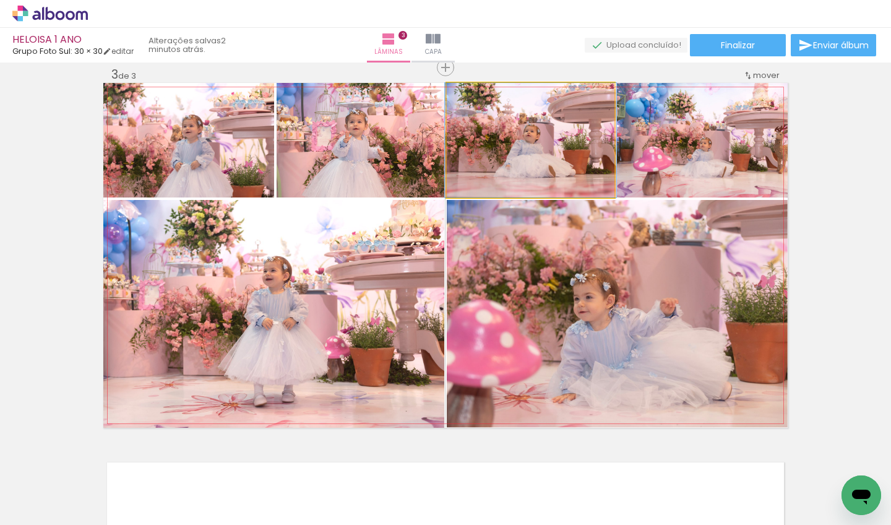
type paper-slider "100"
drag, startPoint x: 469, startPoint y: 98, endPoint x: 462, endPoint y: 98, distance: 7.4
click at [466, 98] on div at bounding box center [476, 96] width 20 height 20
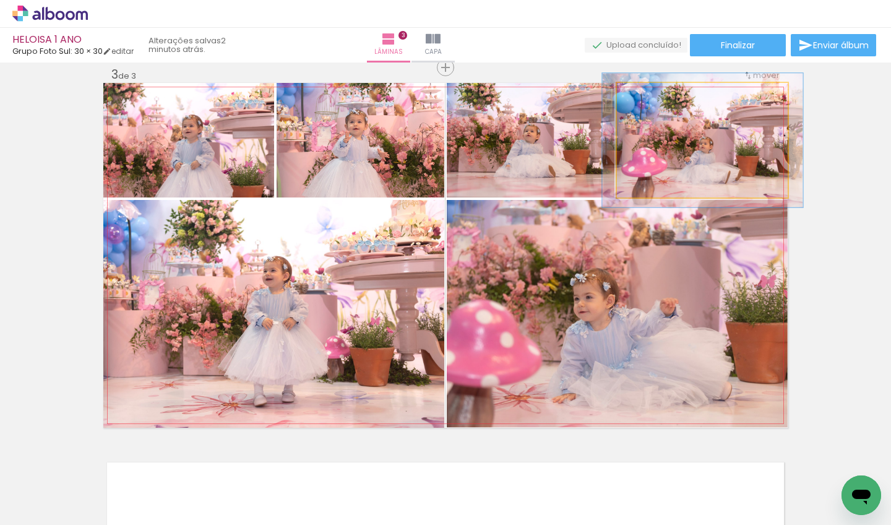
drag, startPoint x: 641, startPoint y: 98, endPoint x: 648, endPoint y: 98, distance: 7.4
type paper-slider "117"
click at [648, 98] on div at bounding box center [653, 95] width 11 height 11
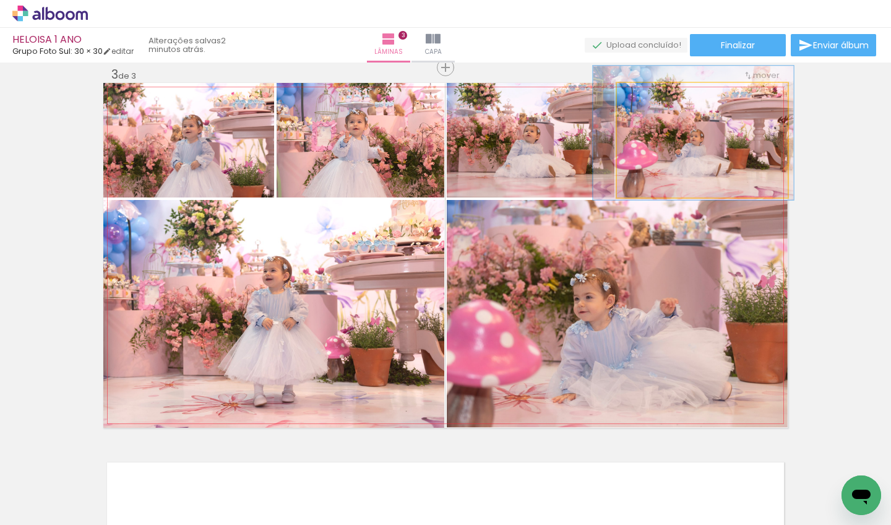
drag, startPoint x: 678, startPoint y: 155, endPoint x: 669, endPoint y: 148, distance: 11.9
click at [669, 148] on div at bounding box center [693, 133] width 200 height 134
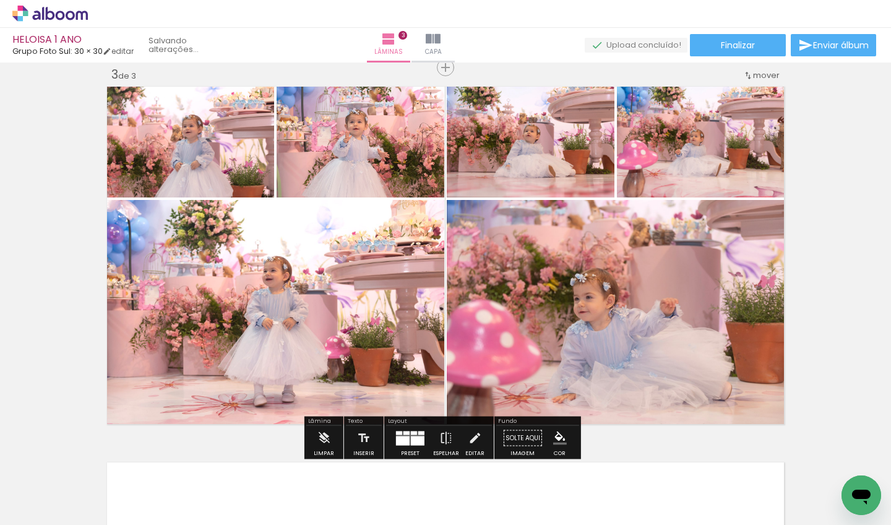
click at [830, 174] on div "Inserir lâmina 1 de 3 Inserir lâmina 2 de 3 Inserir lâmina 3 de 3" at bounding box center [445, 51] width 891 height 1503
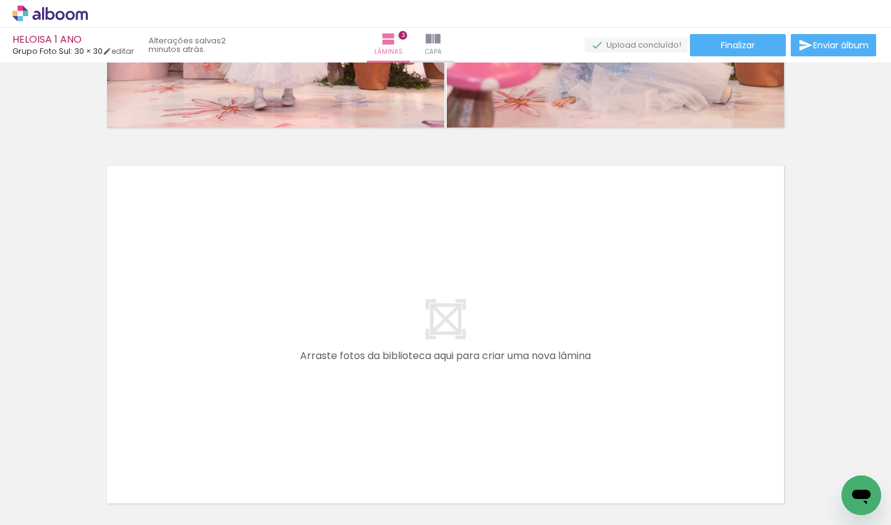
scroll to position [0, 1535]
drag, startPoint x: 401, startPoint y: 520, endPoint x: 466, endPoint y: 520, distance: 64.3
click at [101, 520] on iron-horizontal-list at bounding box center [89, 485] width 25 height 77
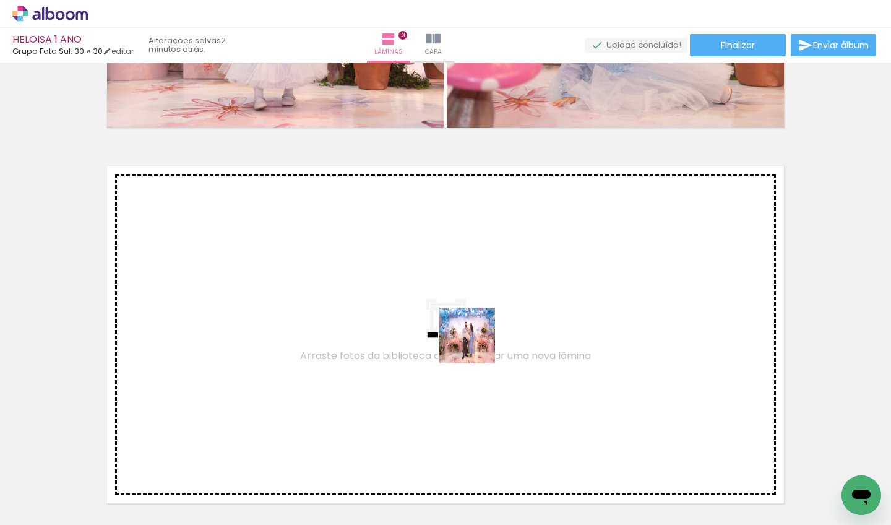
click at [476, 343] on quentale-workspace at bounding box center [445, 262] width 891 height 525
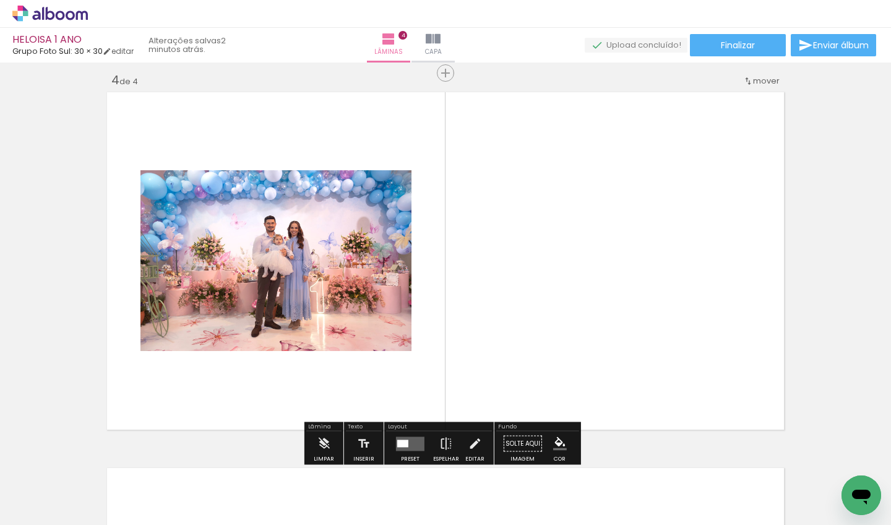
scroll to position [1142, 0]
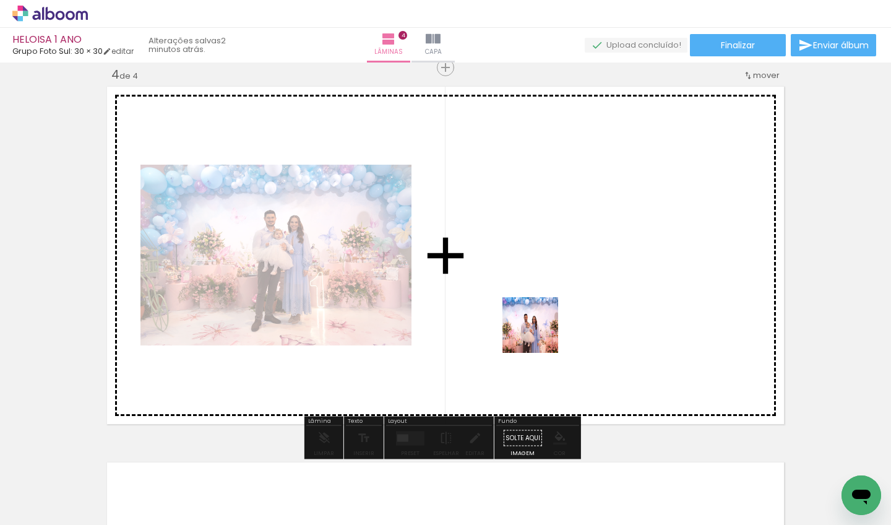
click at [539, 334] on quentale-workspace at bounding box center [445, 262] width 891 height 525
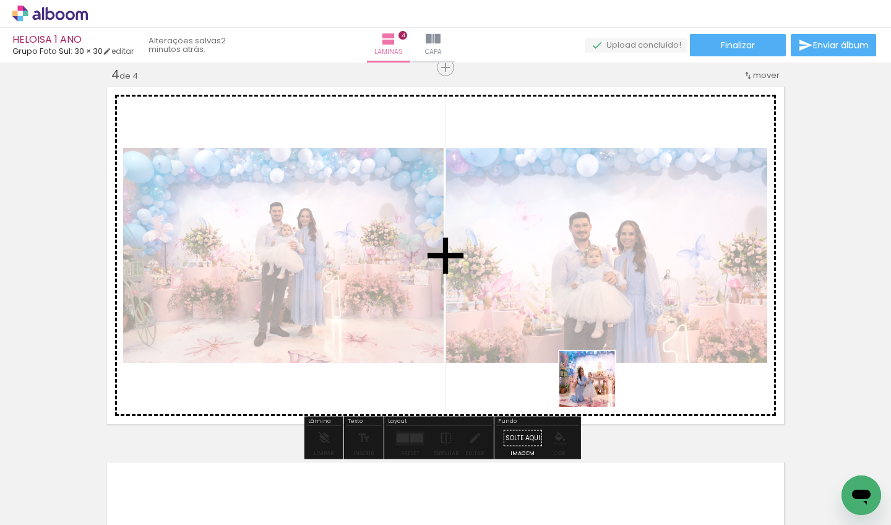
drag, startPoint x: 598, startPoint y: 465, endPoint x: 596, endPoint y: 304, distance: 160.2
click at [596, 304] on quentale-workspace at bounding box center [445, 262] width 891 height 525
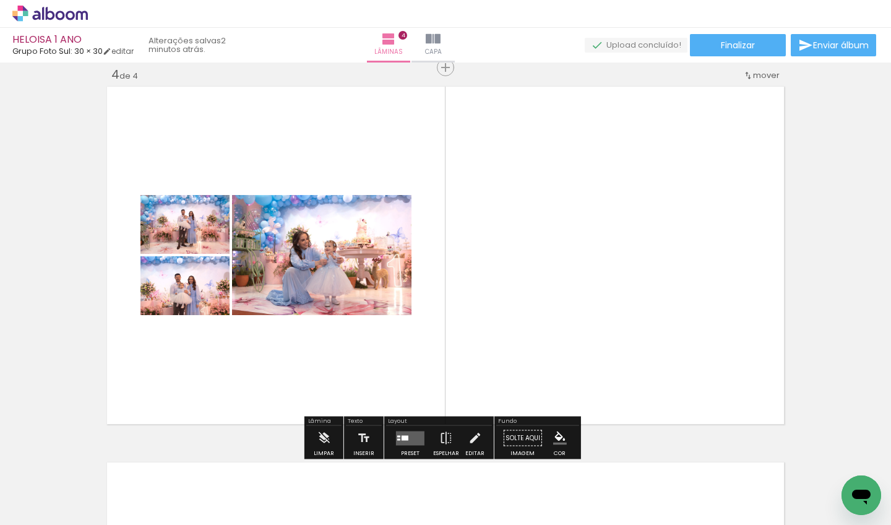
scroll to position [0, 977]
drag, startPoint x: 290, startPoint y: 518, endPoint x: 345, endPoint y: 524, distance: 54.8
click at [101, 524] on iron-horizontal-list at bounding box center [89, 485] width 25 height 77
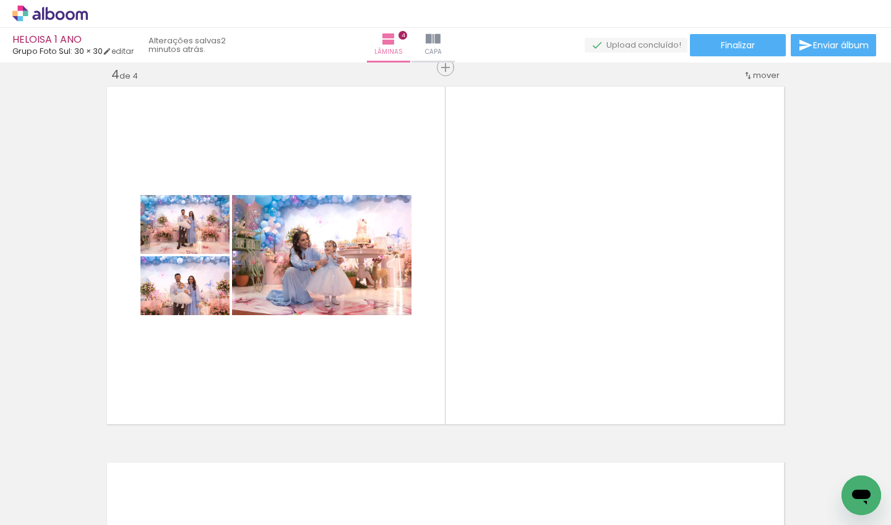
scroll to position [0, 1716]
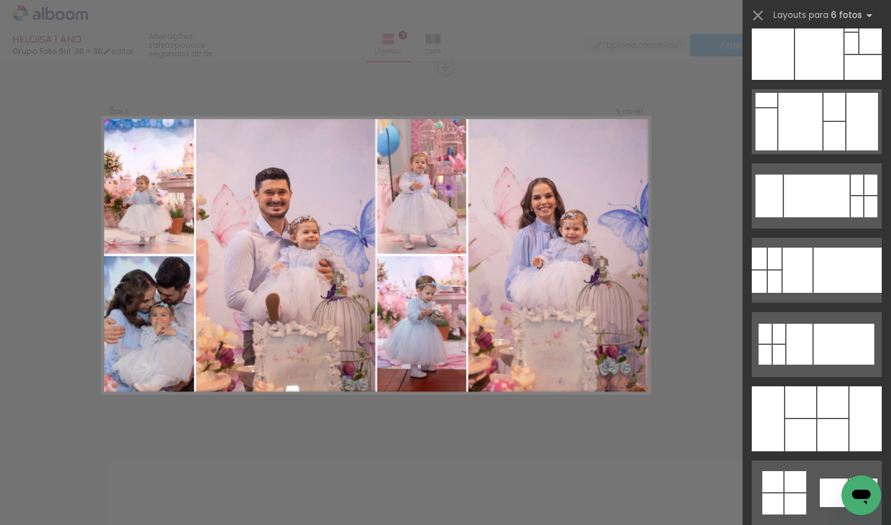
scroll to position [32039, 0]
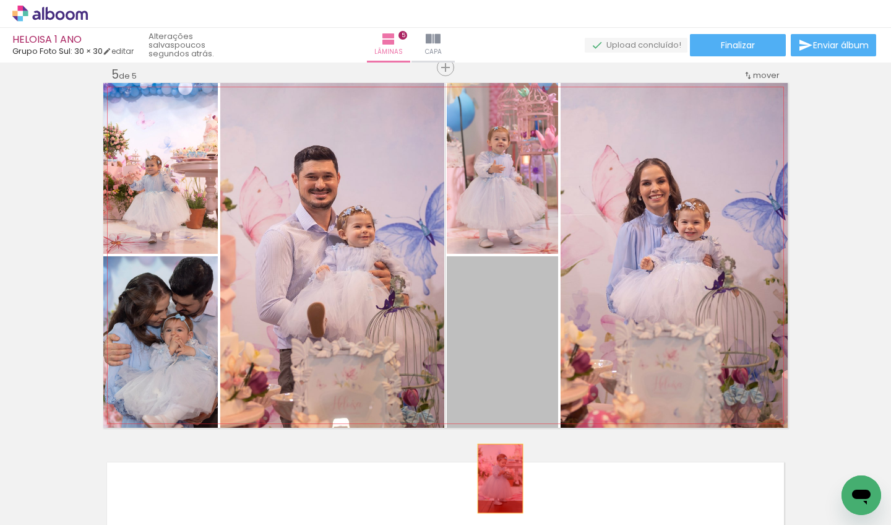
drag, startPoint x: 509, startPoint y: 322, endPoint x: 495, endPoint y: 478, distance: 156.5
click at [495, 478] on quentale-workspace at bounding box center [445, 262] width 891 height 525
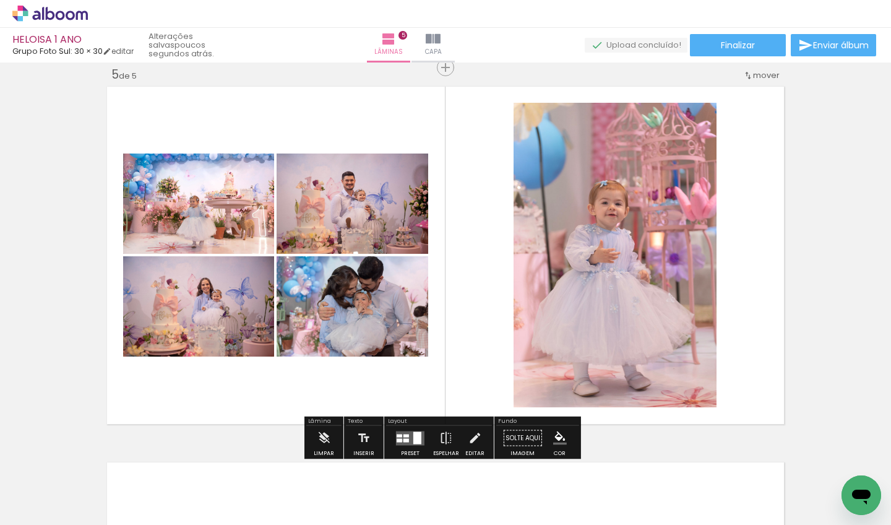
click at [403, 440] on div at bounding box center [406, 440] width 6 height 4
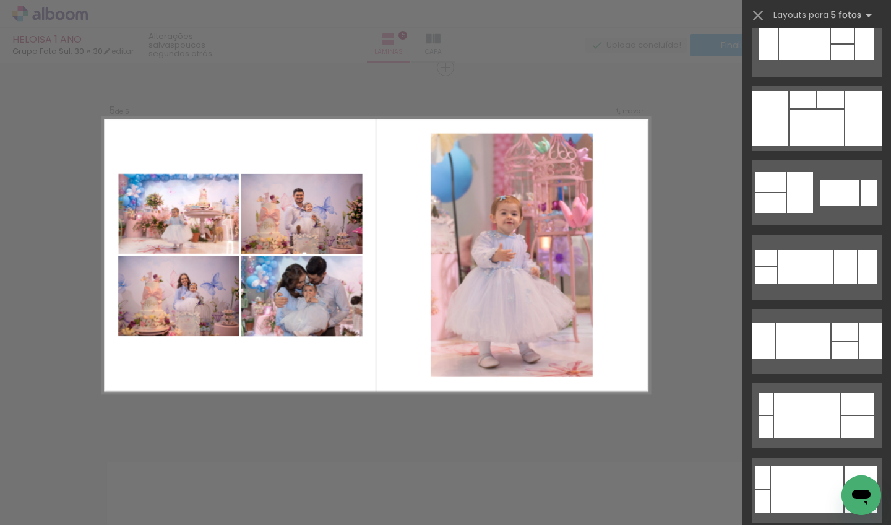
scroll to position [9156, 0]
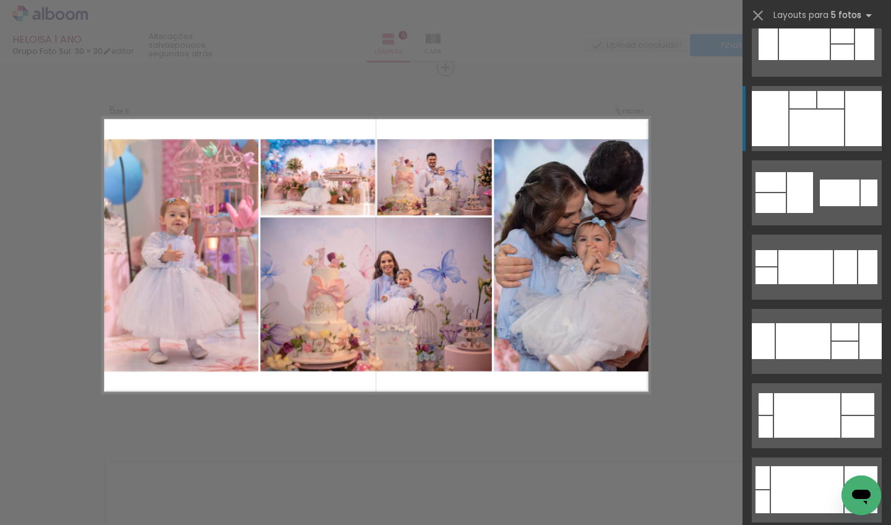
click at [847, 114] on div at bounding box center [863, 118] width 36 height 55
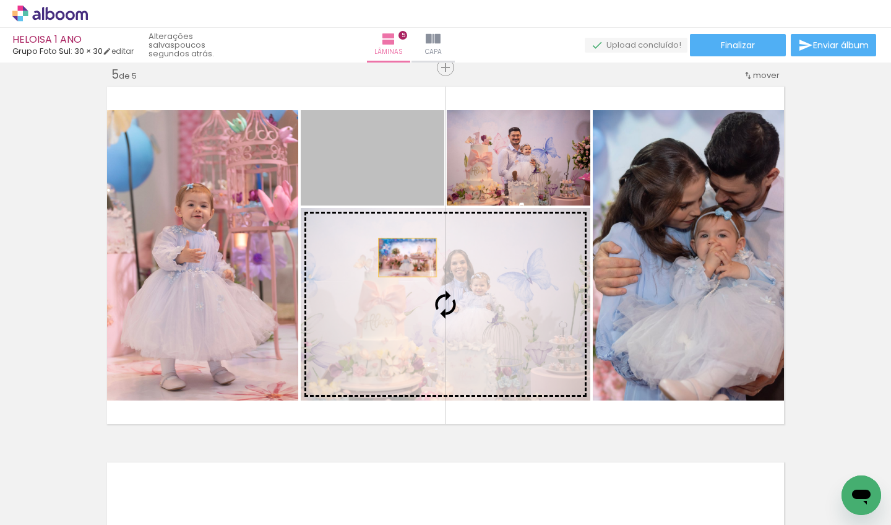
drag, startPoint x: 388, startPoint y: 169, endPoint x: 406, endPoint y: 269, distance: 101.7
click at [0, 0] on slot at bounding box center [0, 0] width 0 height 0
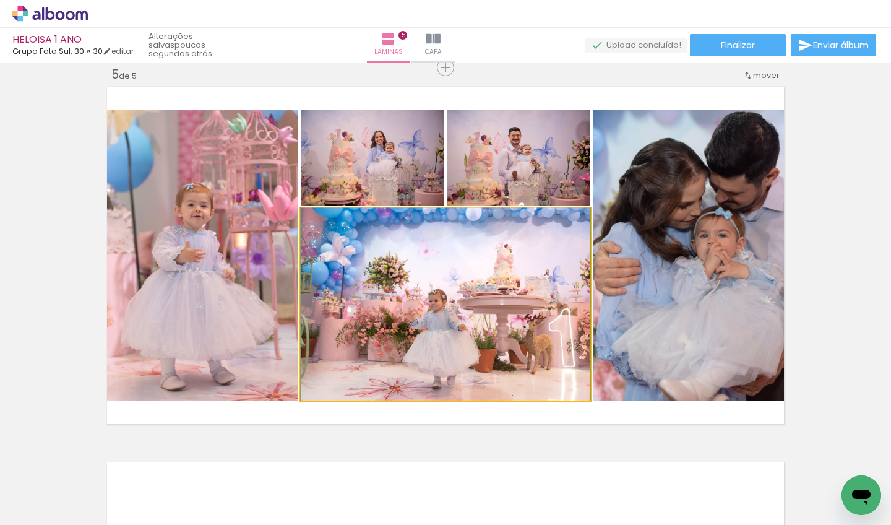
drag, startPoint x: 485, startPoint y: 285, endPoint x: 507, endPoint y: 262, distance: 31.1
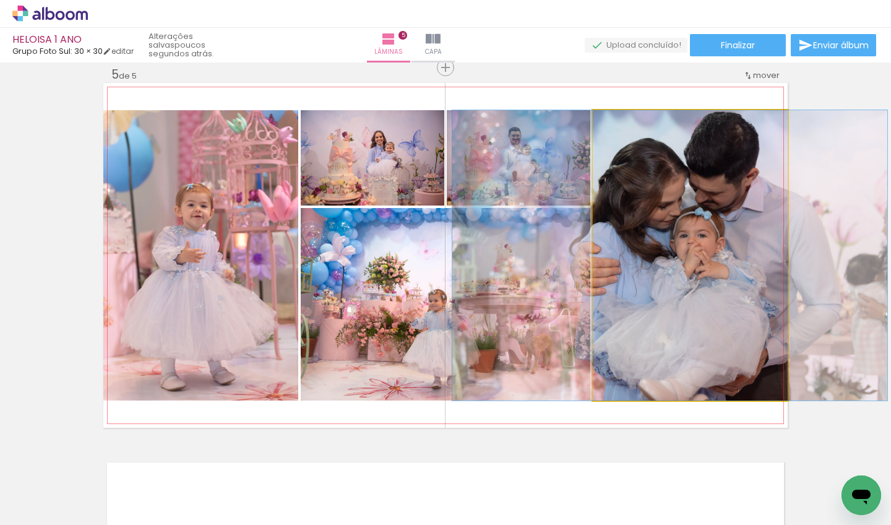
drag, startPoint x: 669, startPoint y: 196, endPoint x: 649, endPoint y: 192, distance: 20.7
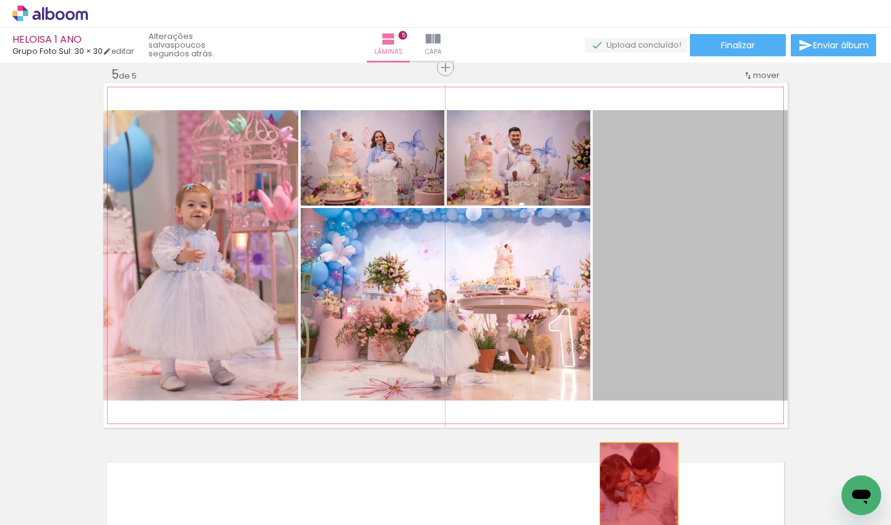
drag, startPoint x: 661, startPoint y: 208, endPoint x: 634, endPoint y: 500, distance: 293.2
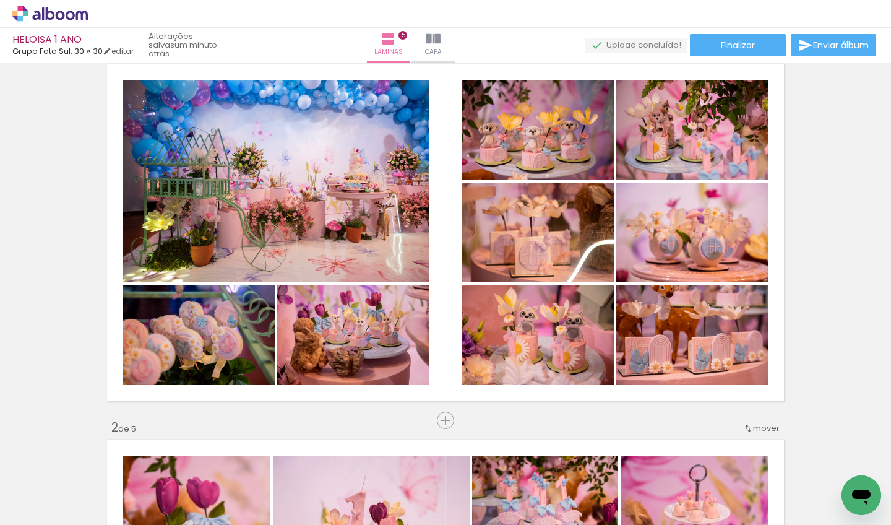
scroll to position [6, 0]
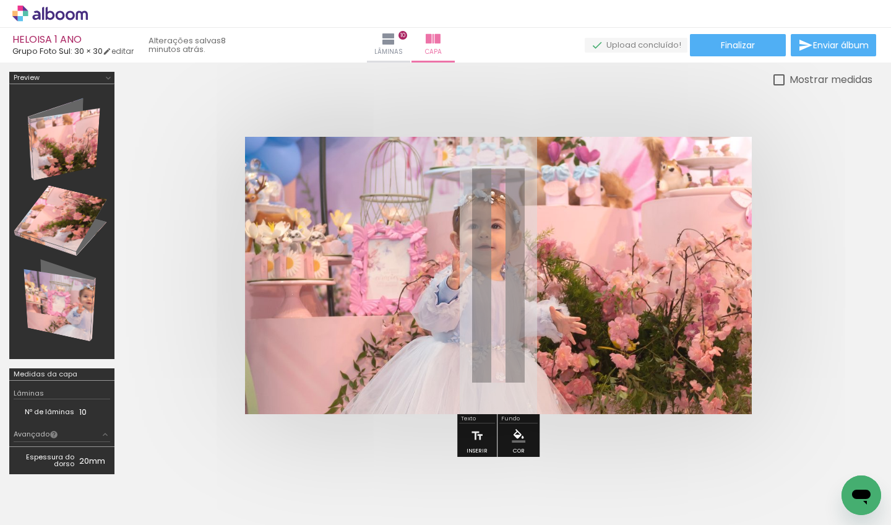
scroll to position [0, 1282]
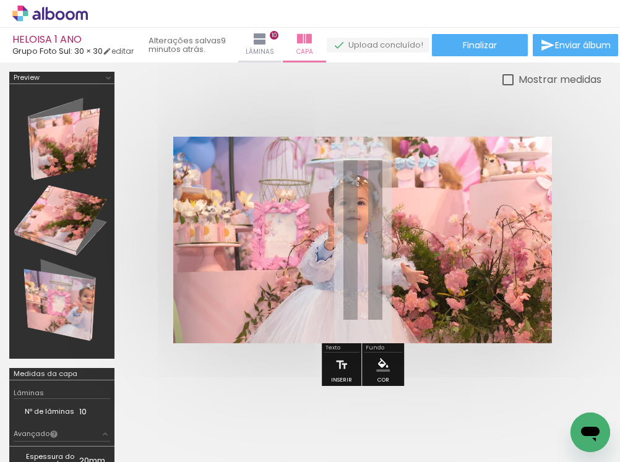
click at [502, 81] on div at bounding box center [507, 79] width 11 height 11
type paper-checkbox "on"
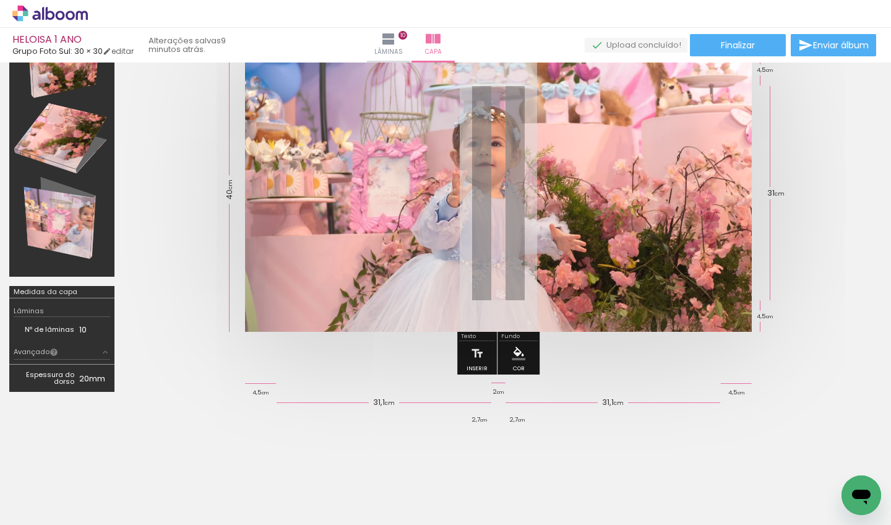
scroll to position [78, 0]
